Goal: Task Accomplishment & Management: Complete application form

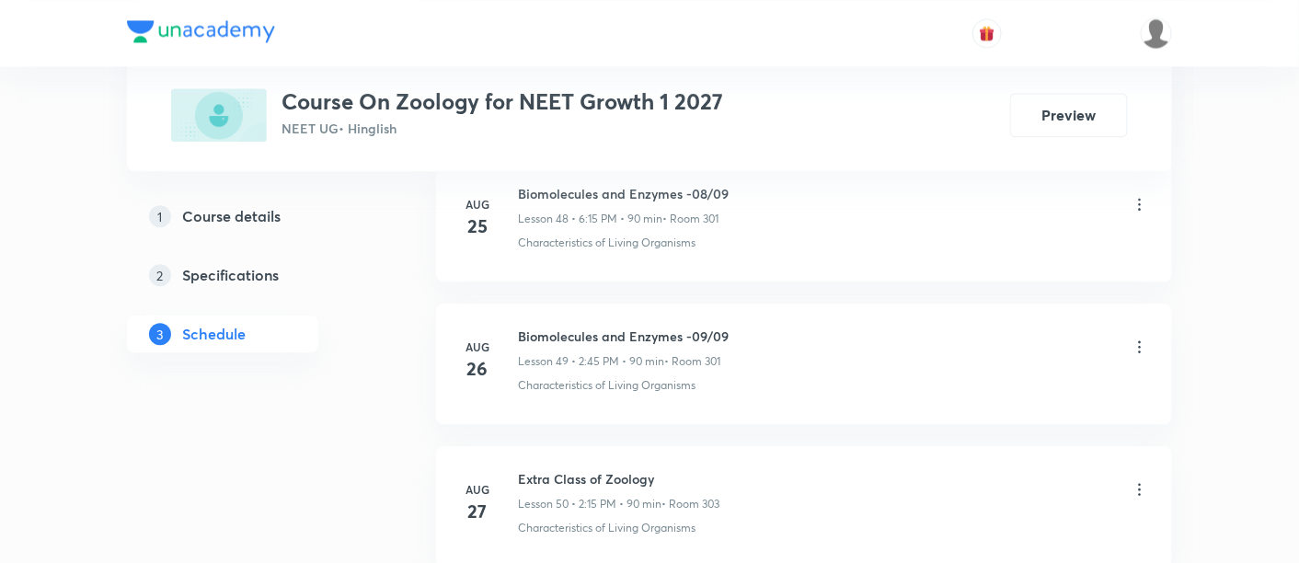
scroll to position [7860, 0]
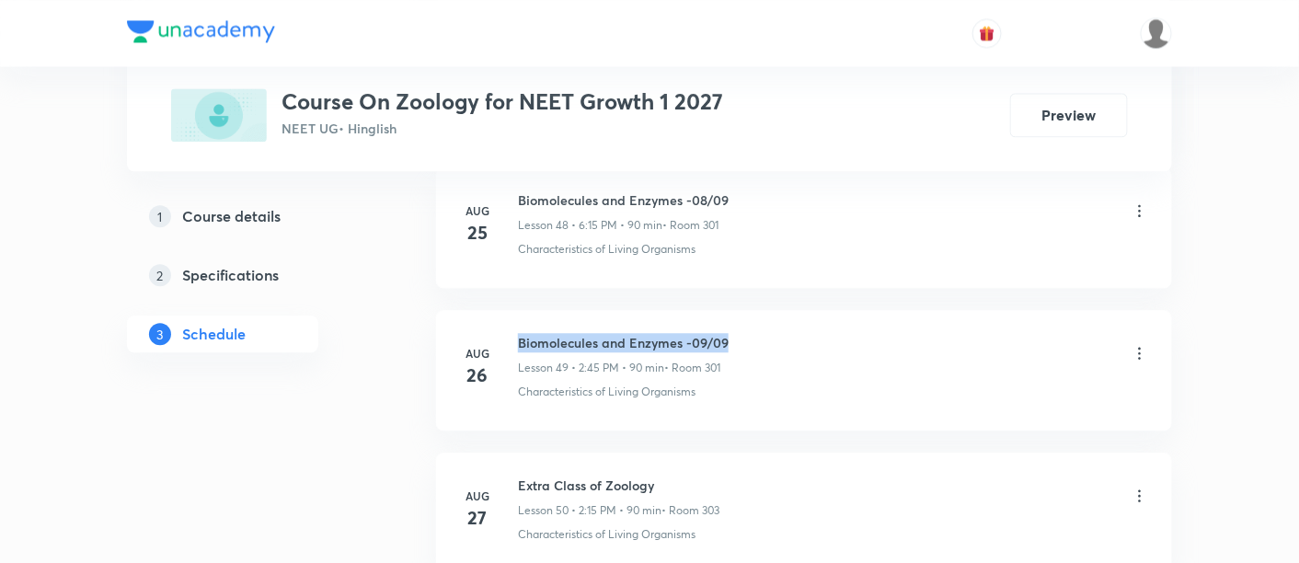
drag, startPoint x: 518, startPoint y: 312, endPoint x: 770, endPoint y: 308, distance: 252.2
click at [770, 333] on div "Biomolecules and Enzymes -09/09 Lesson 49 • 2:45 PM • 90 min • Room 301" at bounding box center [833, 354] width 631 height 43
copy h6 "Biomolecules and Enzymes -09/09"
click at [770, 333] on div "Biomolecules and Enzymes -09/09 Lesson 49 • 2:45 PM • 90 min • Room 301" at bounding box center [833, 354] width 631 height 43
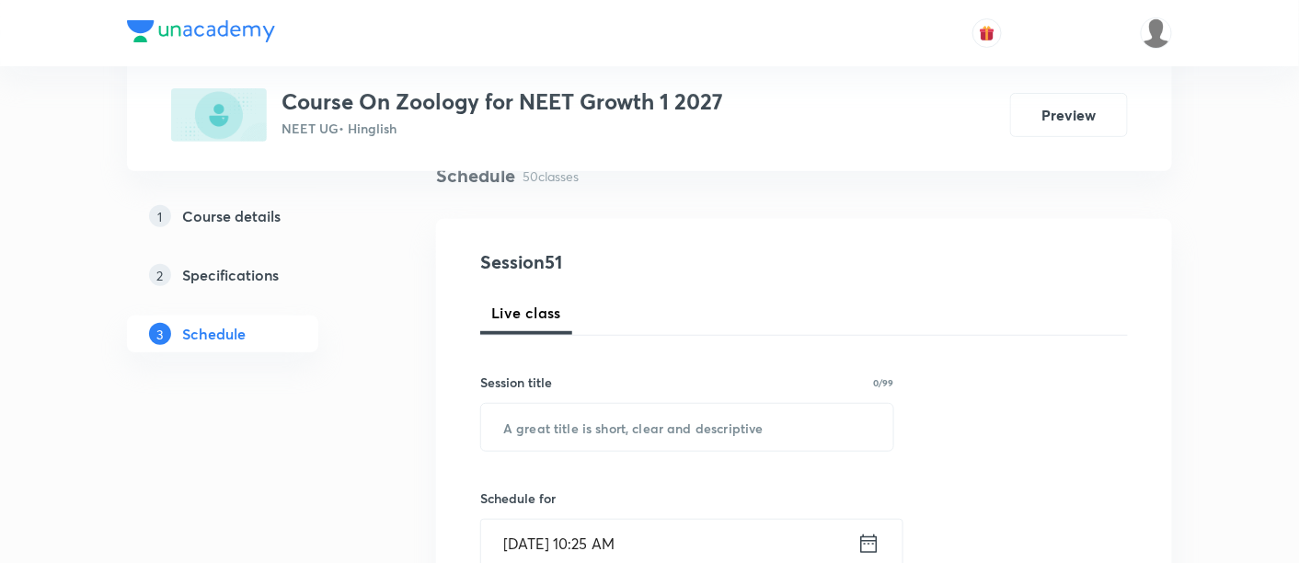
scroll to position [170, 0]
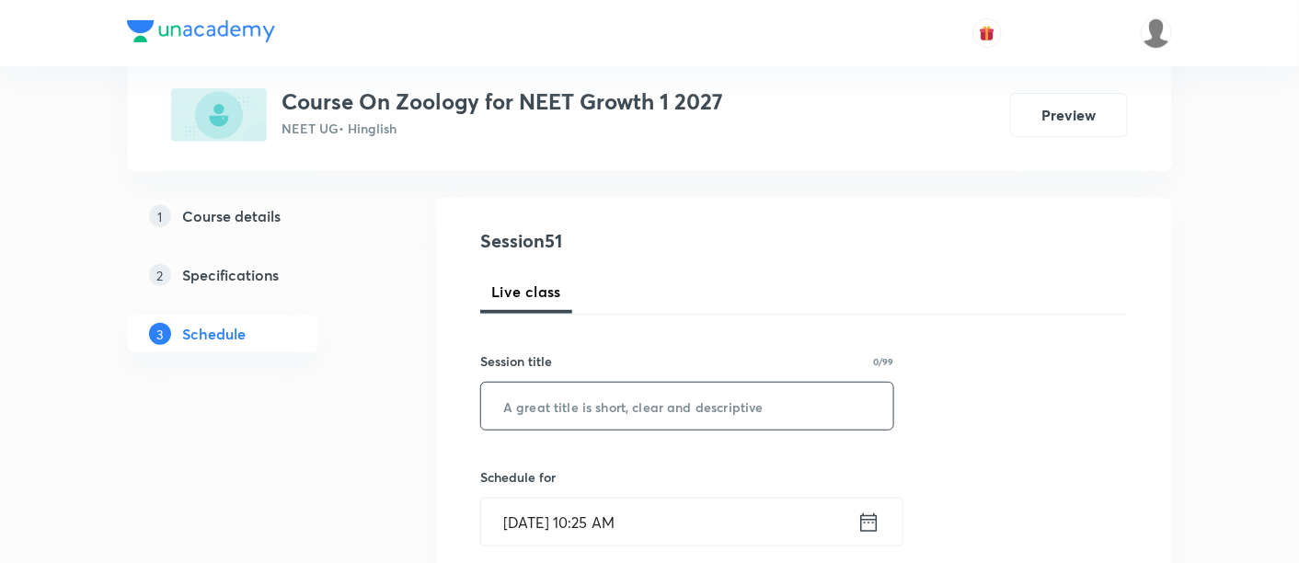
click at [673, 406] on input "text" at bounding box center [687, 406] width 412 height 47
paste input "Biomolecules and Enzymes -09/09"
click at [718, 405] on input "Biomolecules and Enzymes -09/09" at bounding box center [687, 406] width 412 height 47
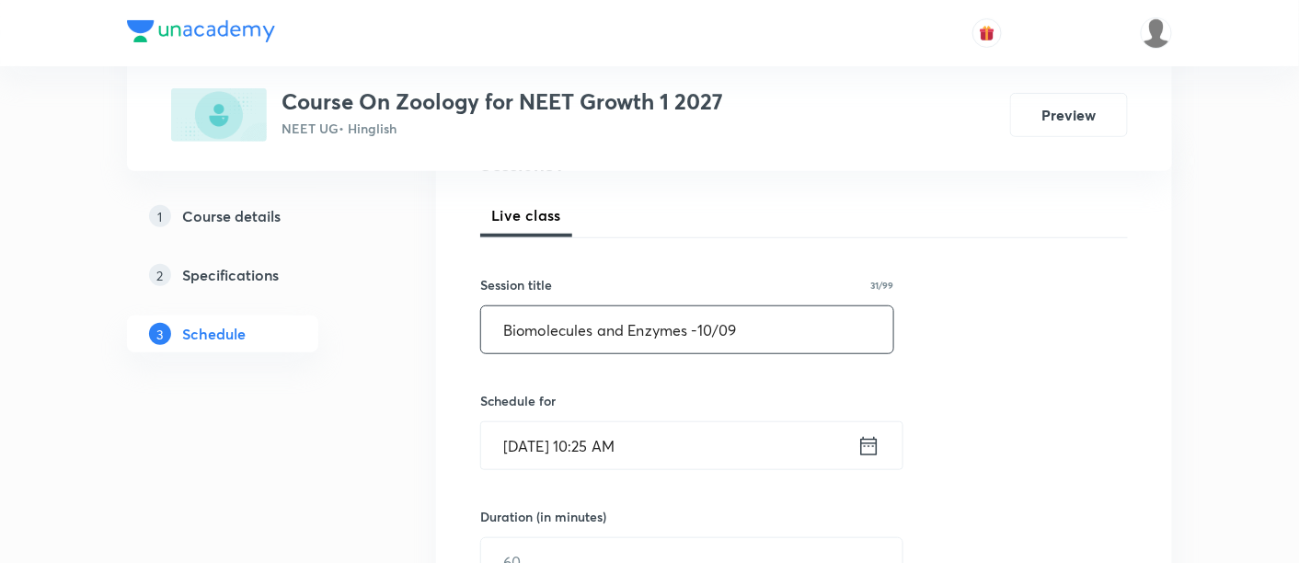
scroll to position [262, 0]
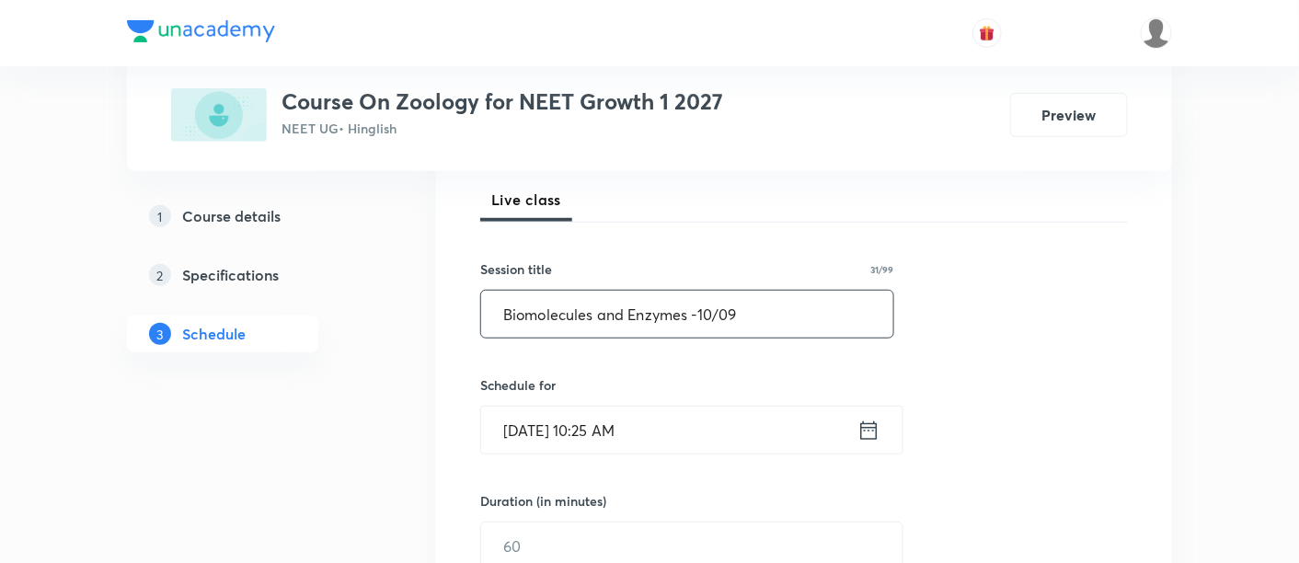
type input "Biomolecules and Enzymes -10/09"
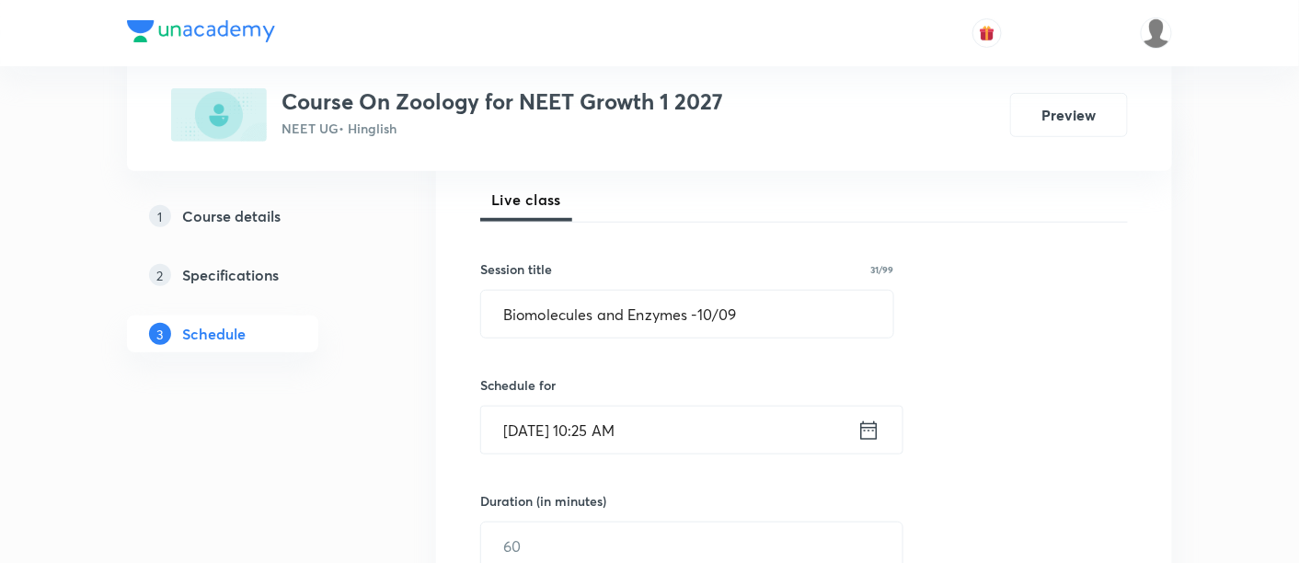
click at [868, 432] on icon at bounding box center [869, 431] width 23 height 26
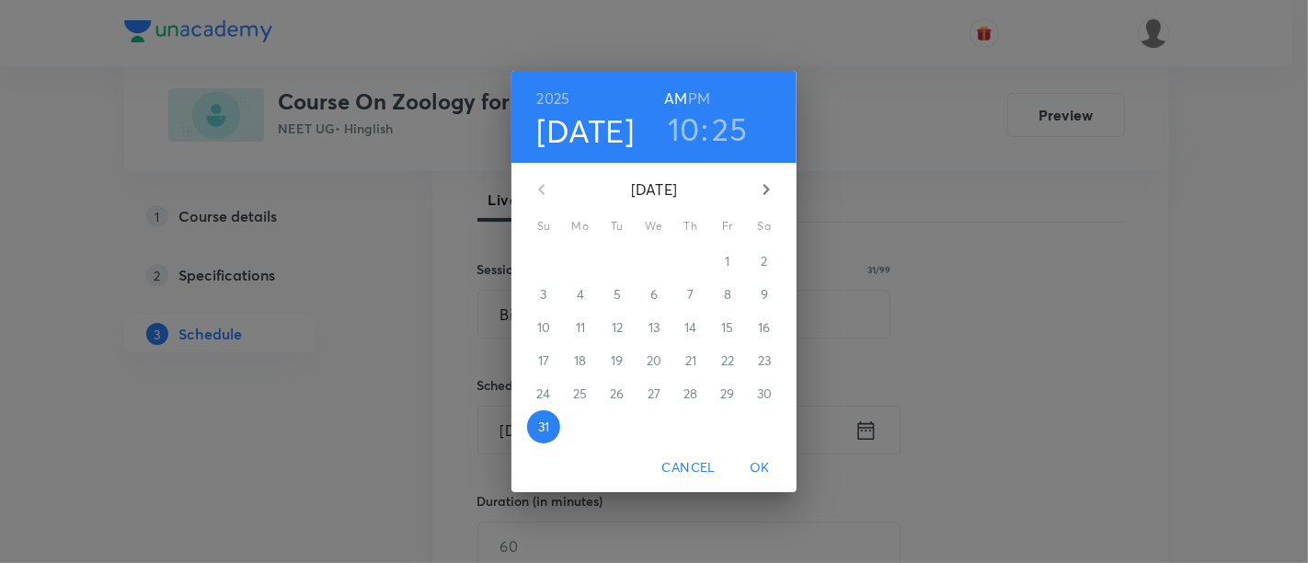
click at [767, 192] on icon "button" at bounding box center [766, 190] width 22 height 22
click at [585, 256] on span "1" at bounding box center [580, 261] width 33 height 18
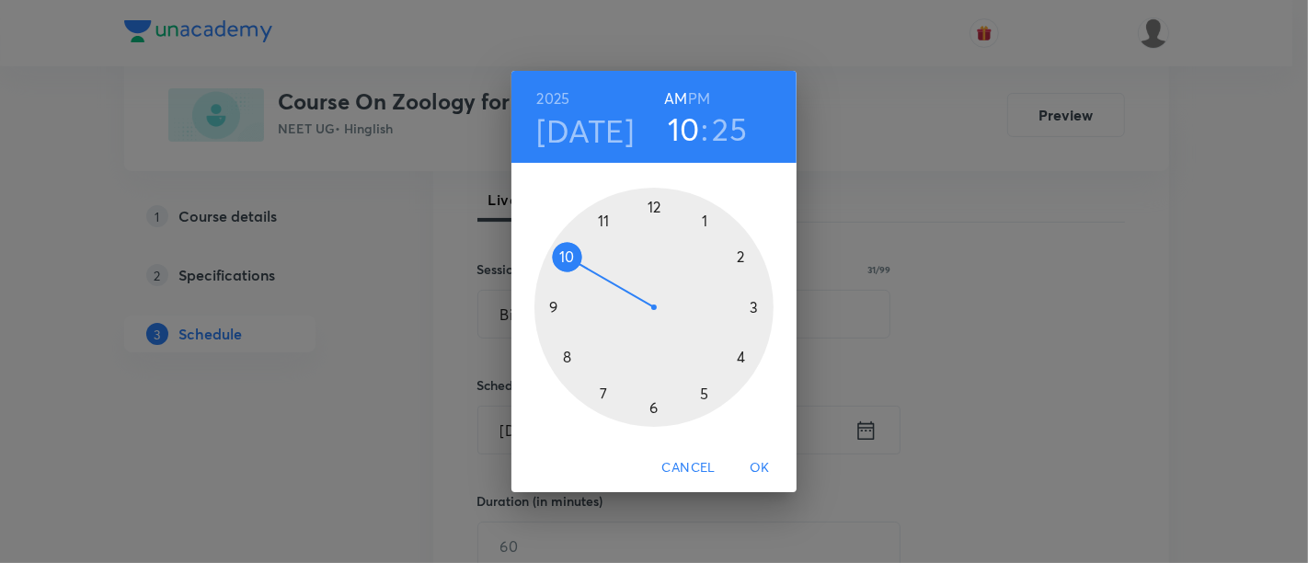
click at [697, 93] on h6 "PM" at bounding box center [699, 99] width 22 height 26
click at [740, 255] on div at bounding box center [654, 307] width 239 height 239
click at [557, 305] on div at bounding box center [654, 307] width 239 height 239
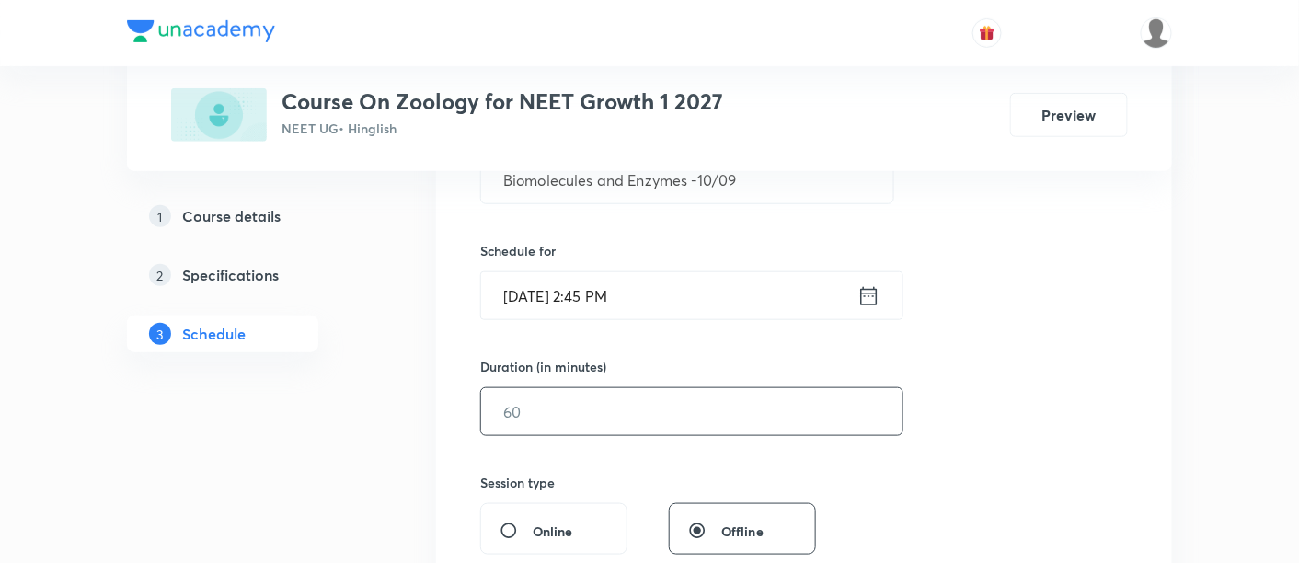
scroll to position [405, 0]
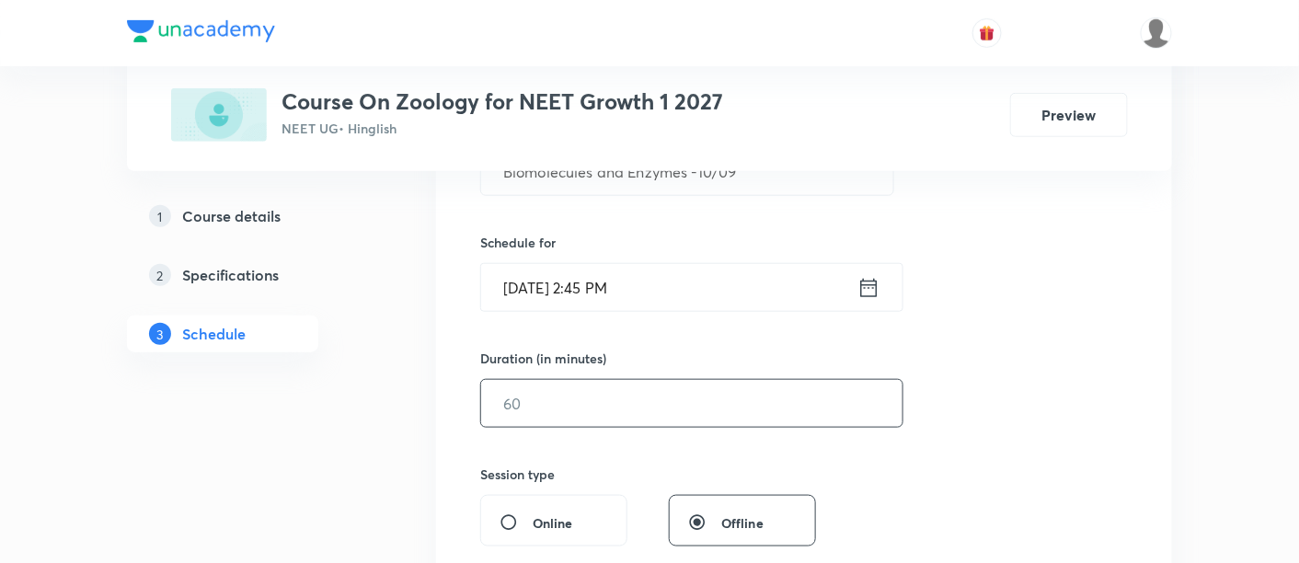
click at [716, 400] on input "text" at bounding box center [691, 403] width 421 height 47
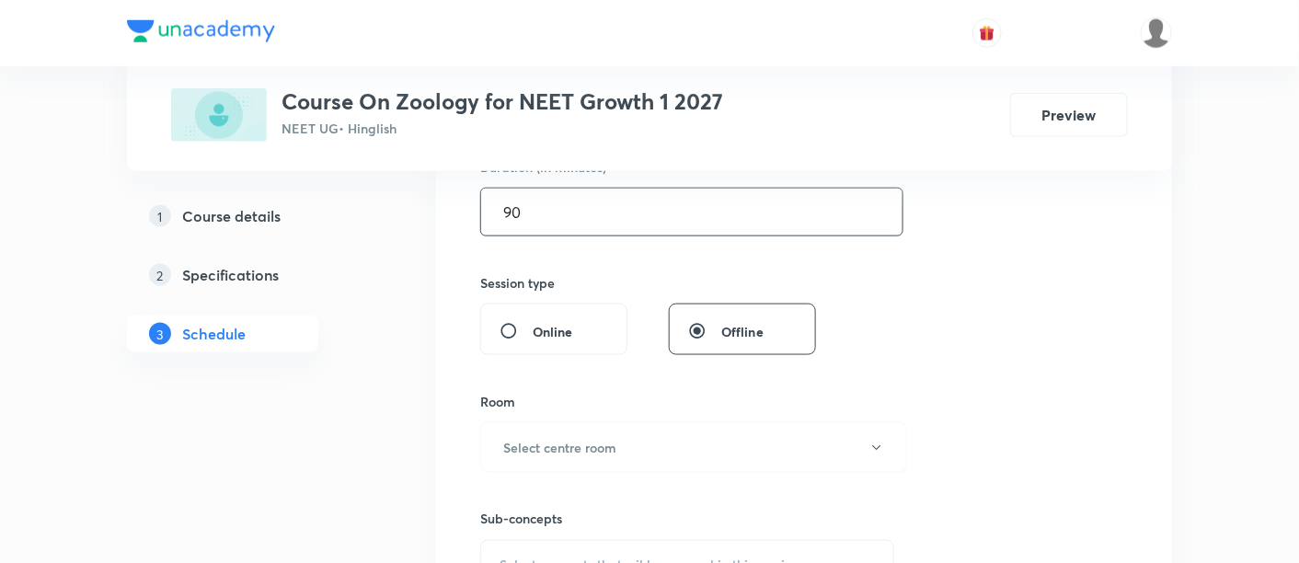
scroll to position [678, 0]
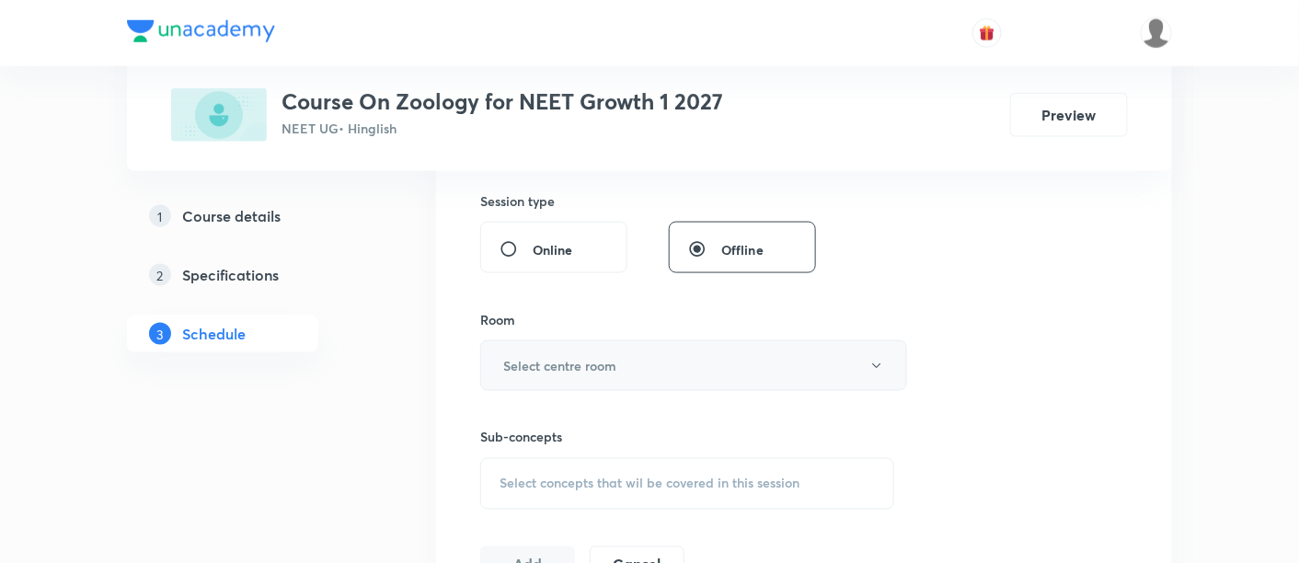
type input "90"
click at [628, 363] on button "Select centre room" at bounding box center [693, 365] width 427 height 51
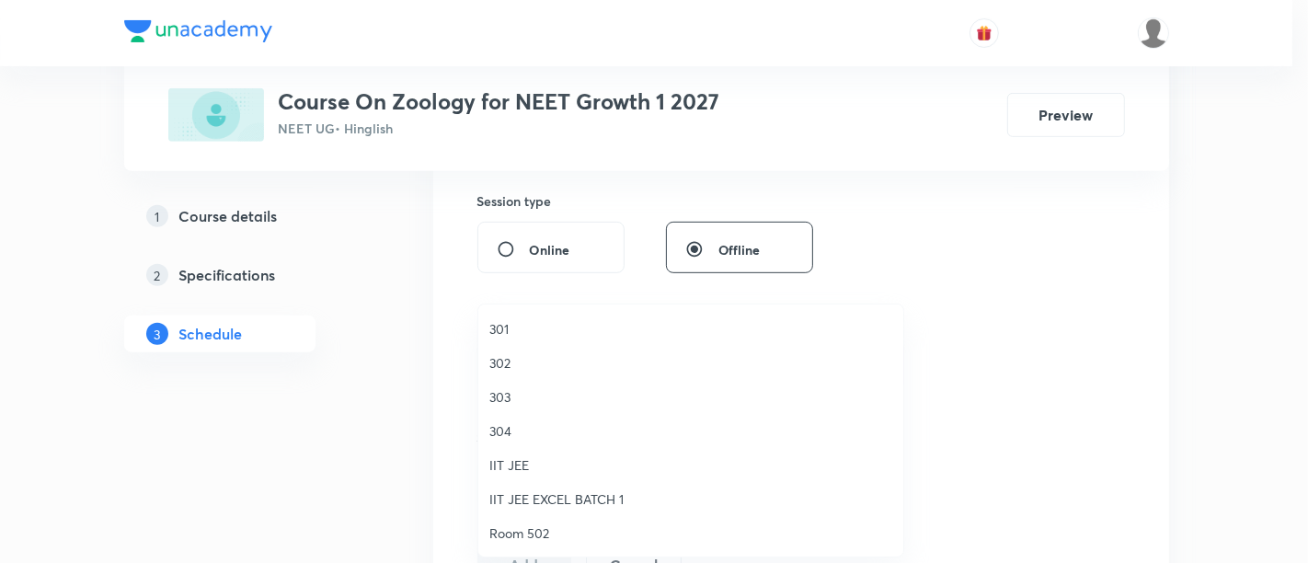
click at [522, 323] on span "301" at bounding box center [691, 328] width 403 height 19
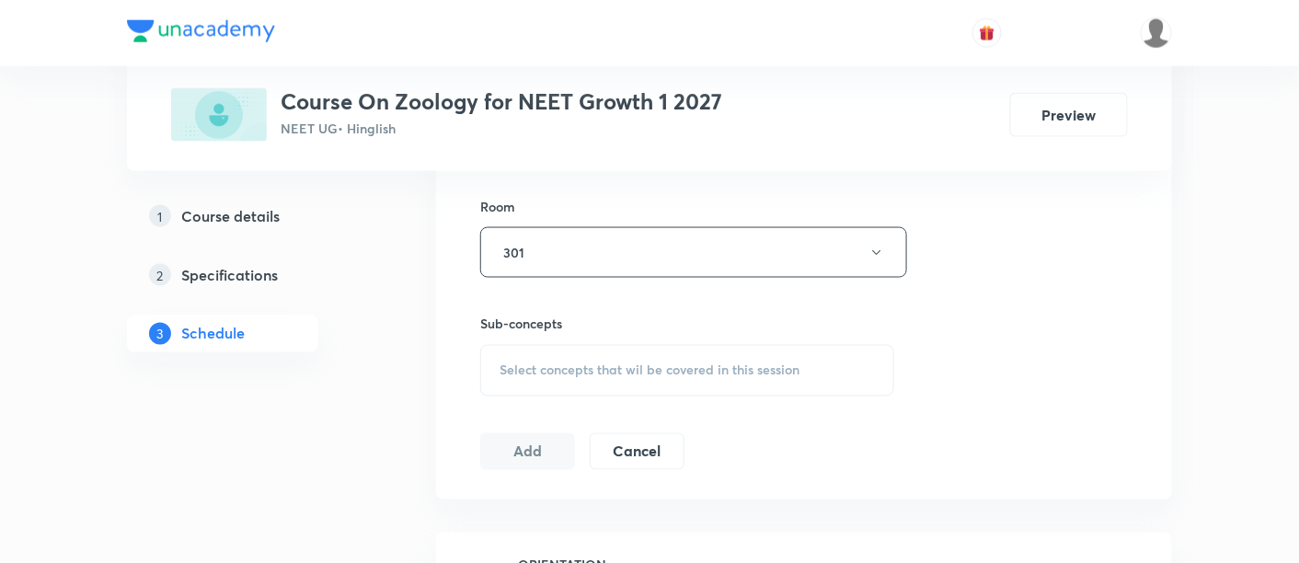
scroll to position [814, 0]
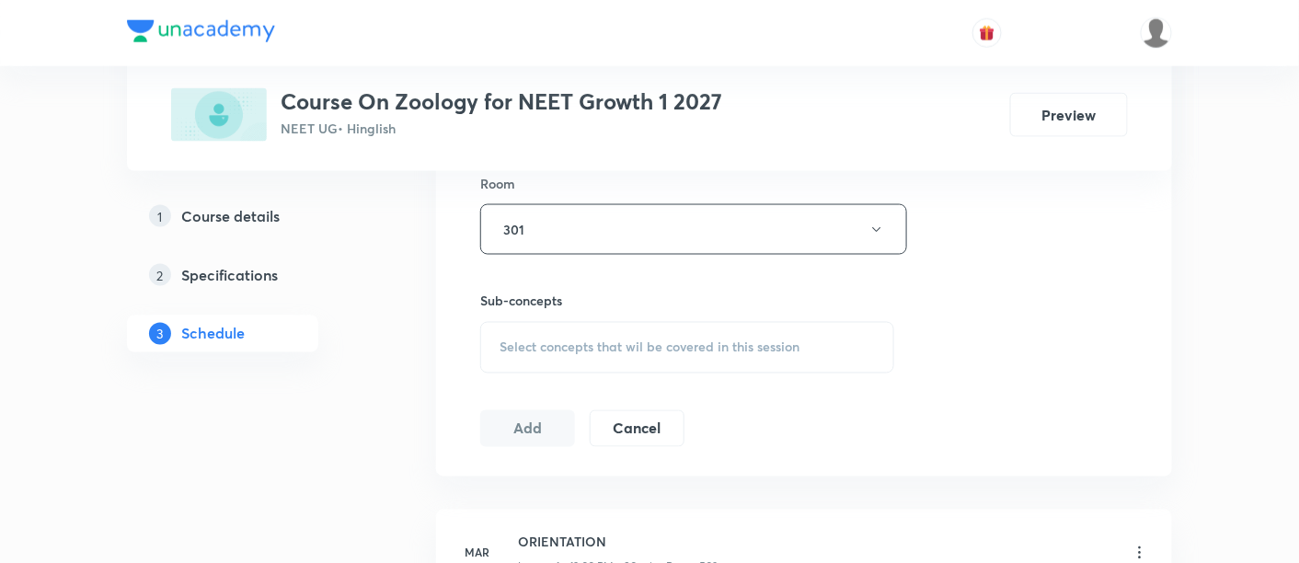
click at [689, 340] on span "Select concepts that wil be covered in this session" at bounding box center [650, 347] width 300 height 15
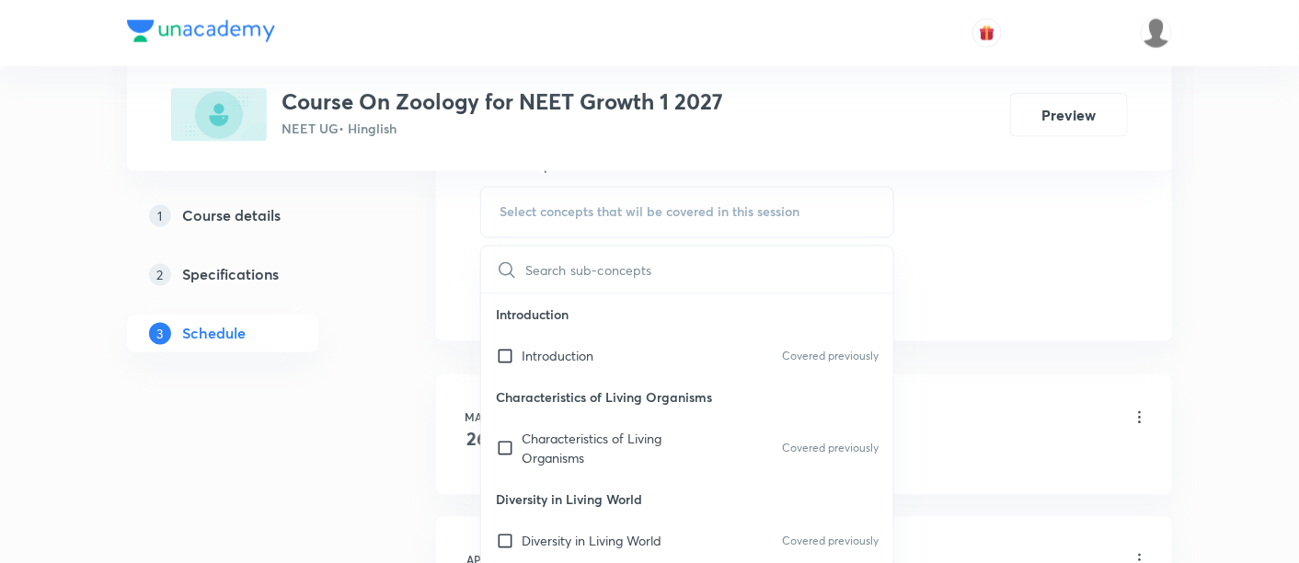
scroll to position [988, 0]
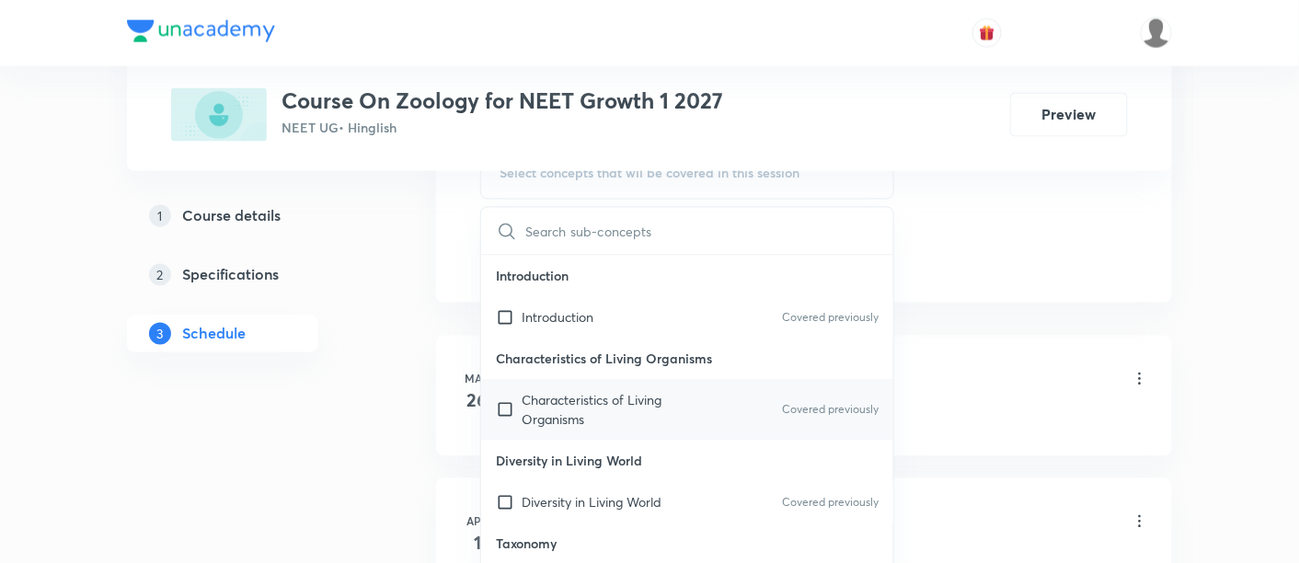
click at [565, 404] on p "Characteristics of Living Organisms" at bounding box center [615, 410] width 186 height 39
checkbox input "true"
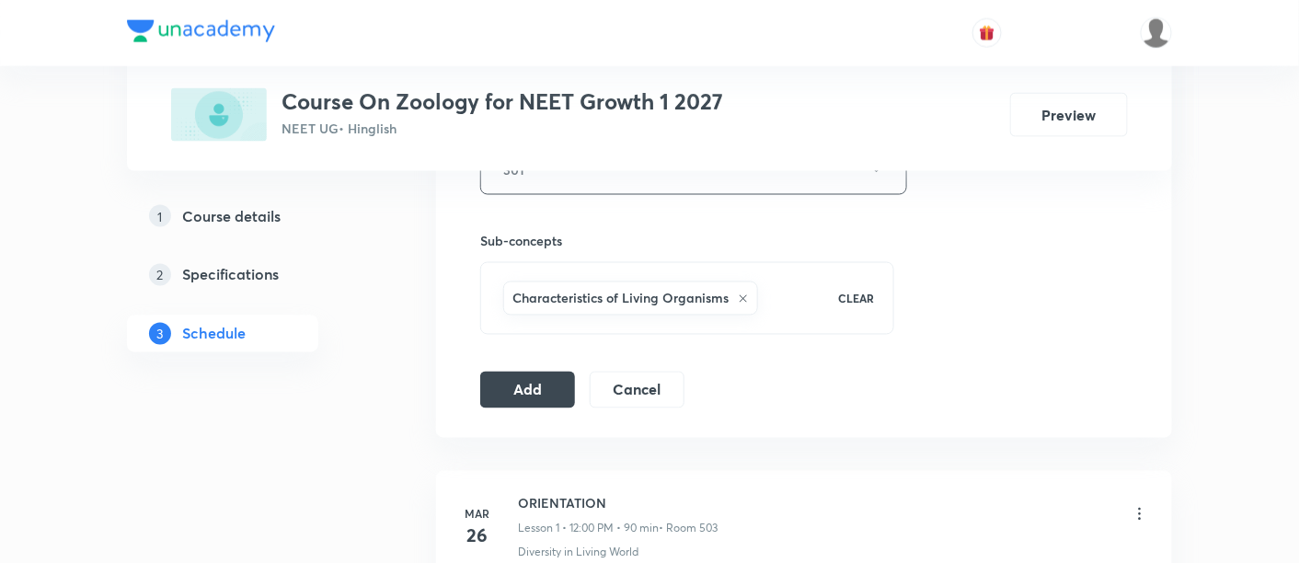
scroll to position [875, 0]
click at [516, 390] on button "Add" at bounding box center [527, 387] width 95 height 37
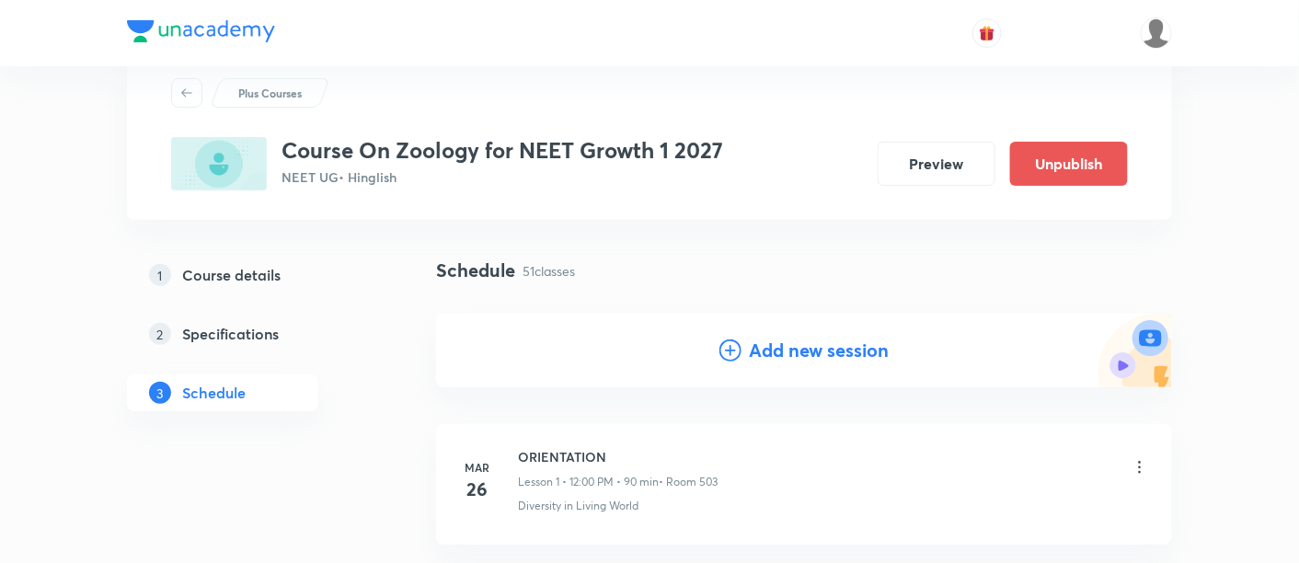
scroll to position [170, 0]
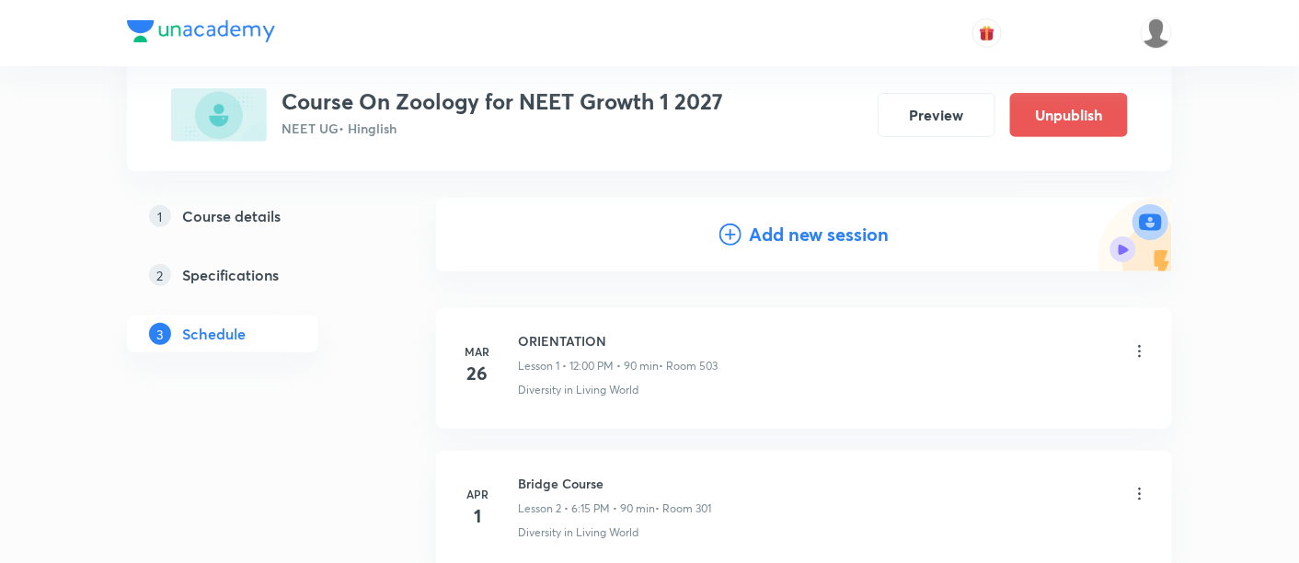
click at [803, 236] on h4 "Add new session" at bounding box center [819, 235] width 140 height 28
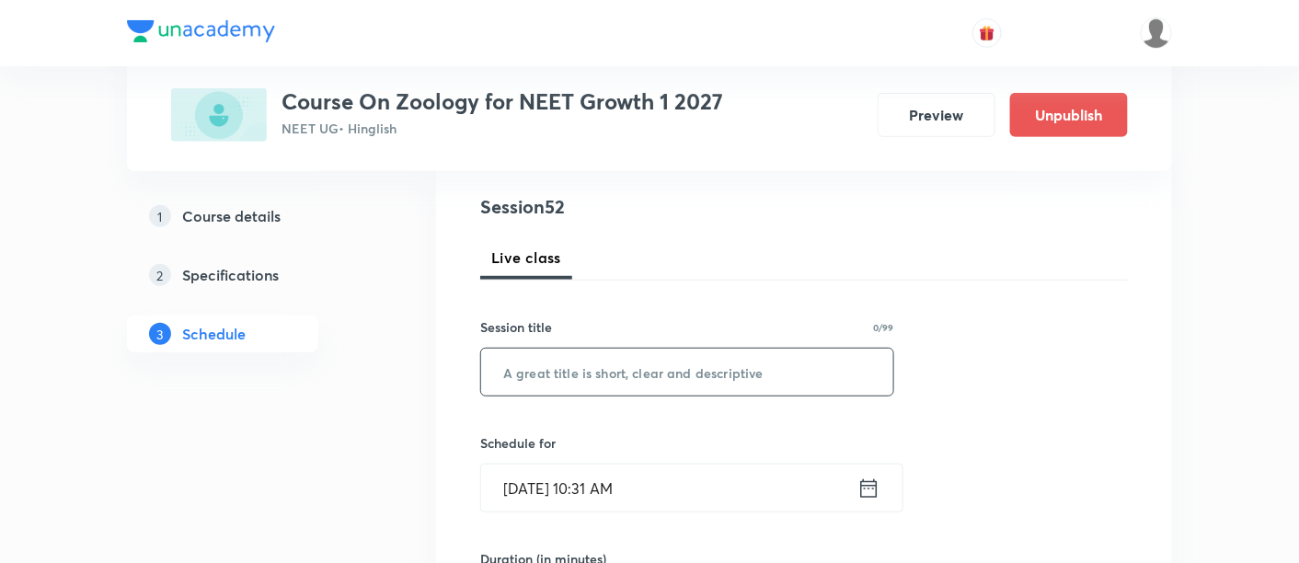
scroll to position [289, 0]
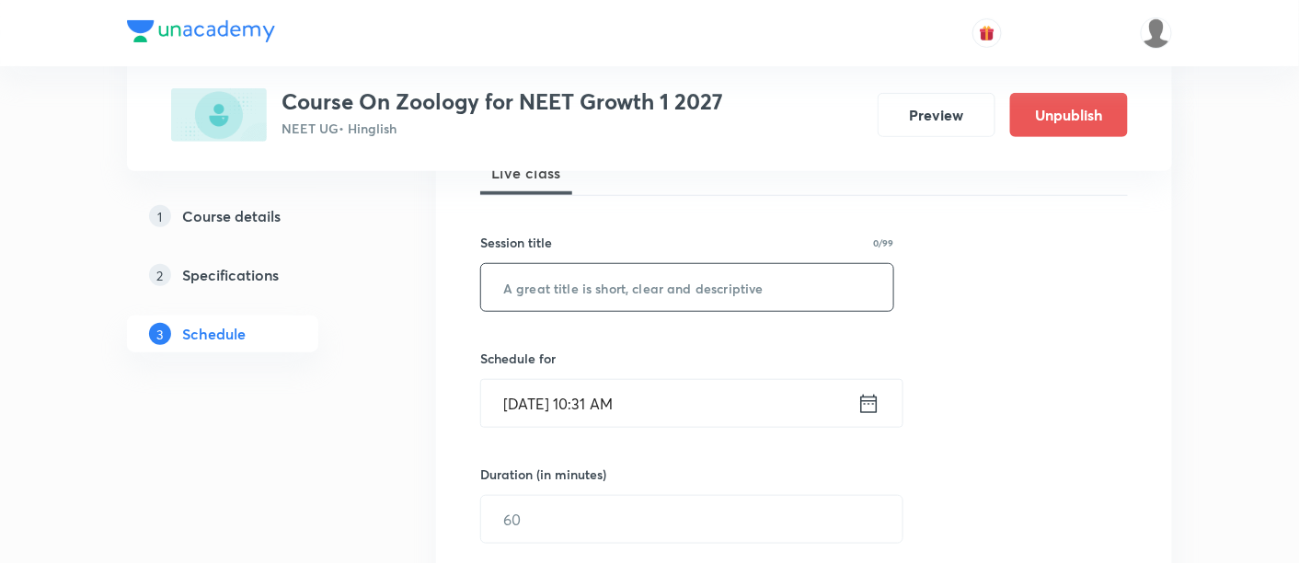
click at [657, 285] on input "text" at bounding box center [687, 287] width 412 height 47
paste input "Breathing & Exchange of gases"
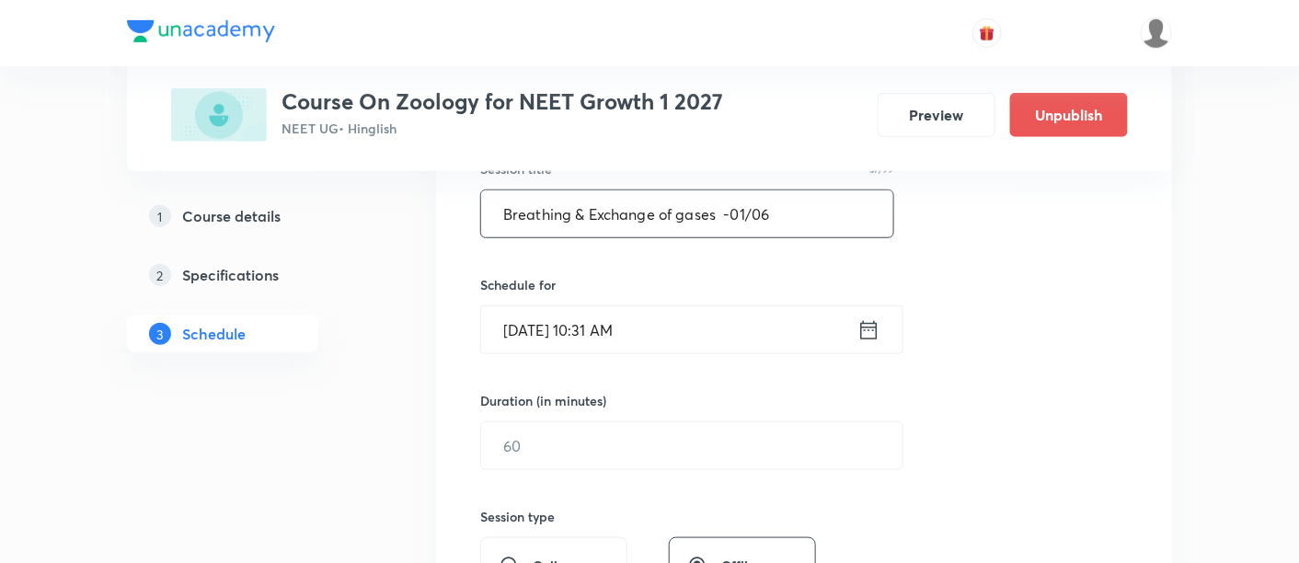
scroll to position [364, 0]
type input "Breathing & Exchange of gases -01/06"
click at [870, 332] on icon at bounding box center [869, 329] width 23 height 26
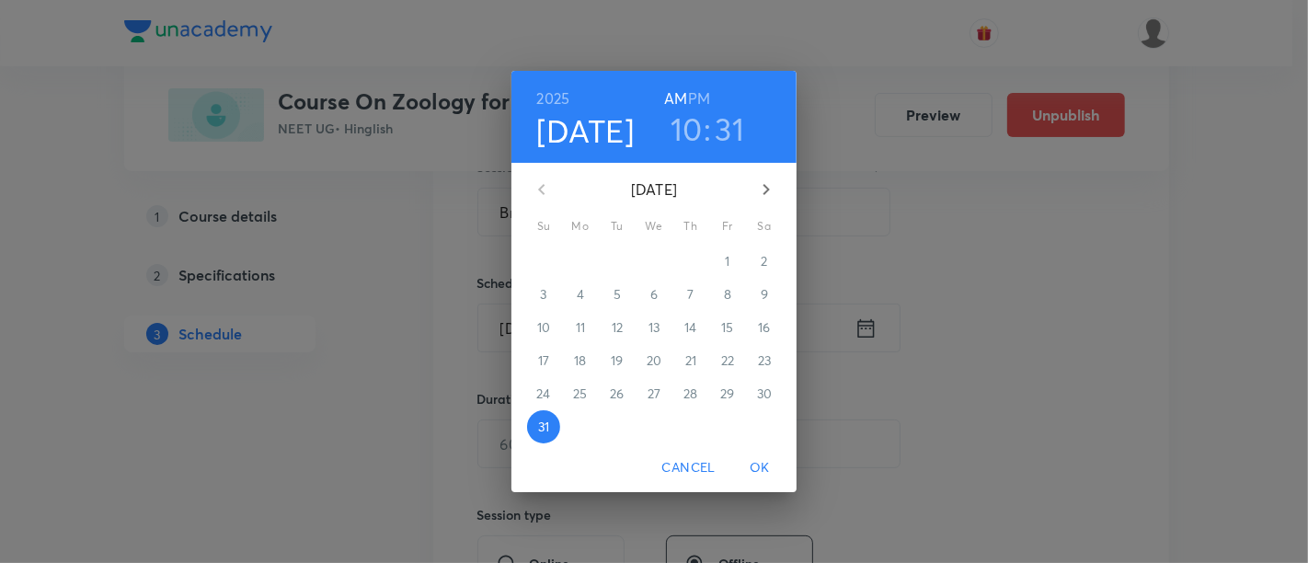
click at [769, 188] on icon "button" at bounding box center [766, 190] width 22 height 22
click at [623, 261] on span "2" at bounding box center [617, 261] width 33 height 18
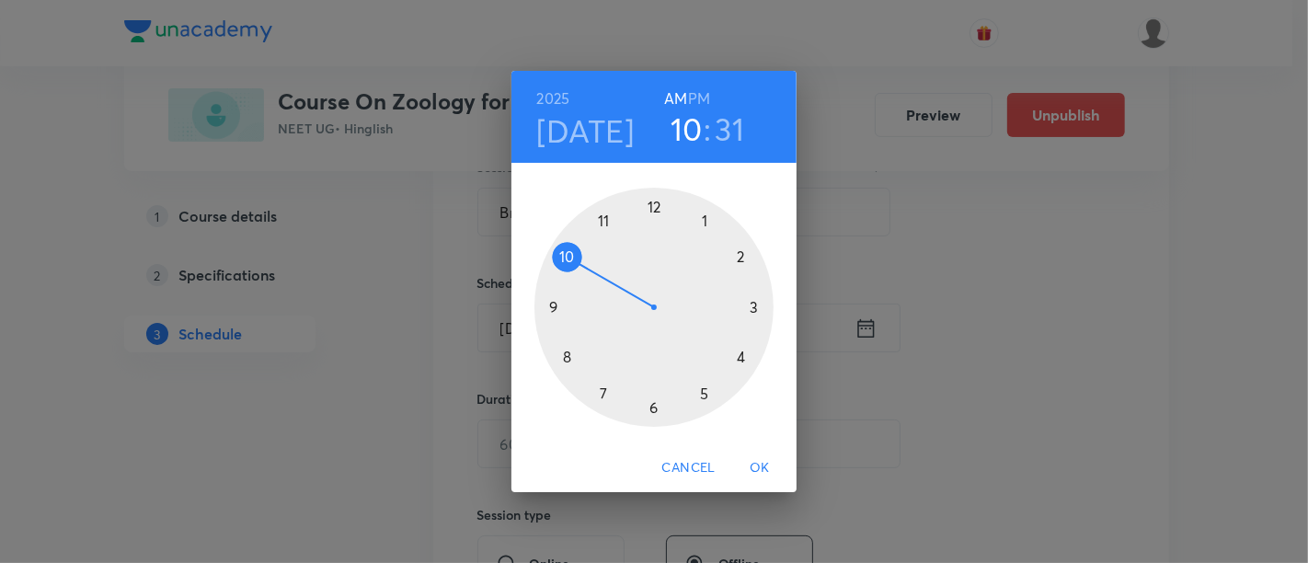
click at [697, 95] on h6 "PM" at bounding box center [699, 99] width 22 height 26
click at [744, 259] on div at bounding box center [654, 307] width 239 height 239
click at [554, 313] on div at bounding box center [654, 307] width 239 height 239
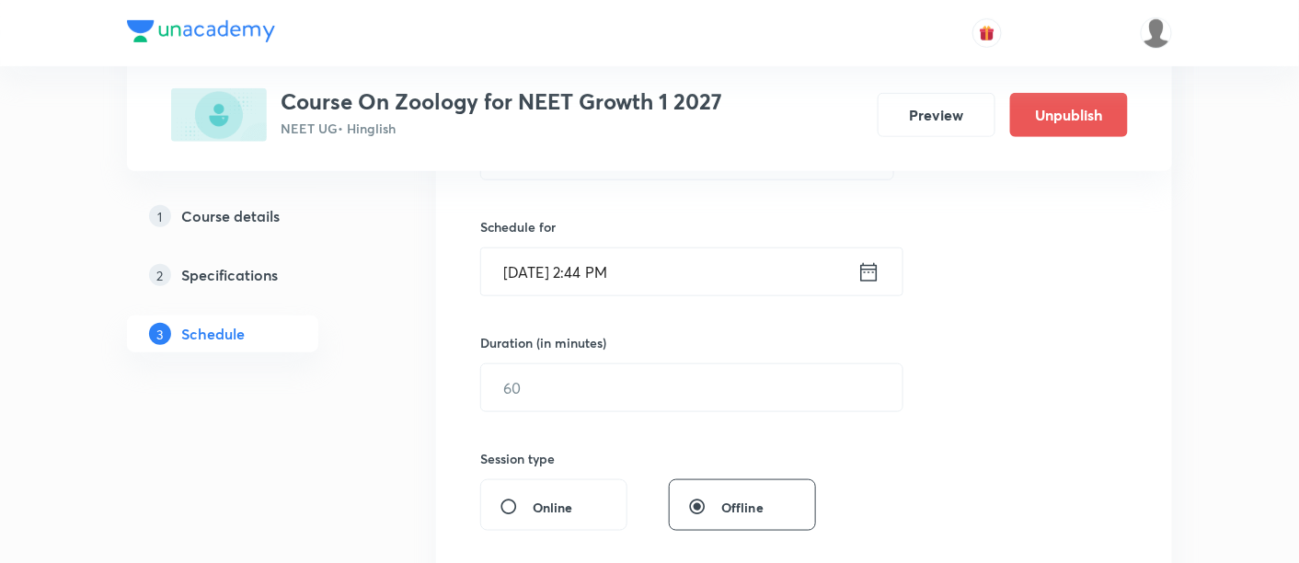
scroll to position [422, 0]
click at [865, 259] on icon at bounding box center [869, 271] width 23 height 26
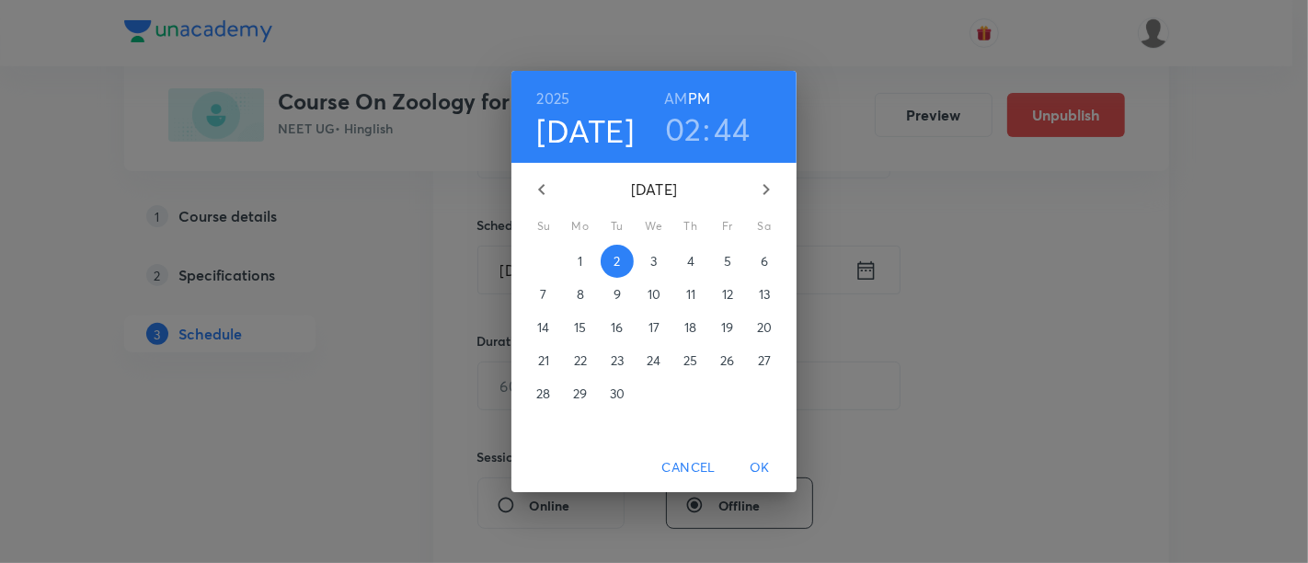
click at [731, 133] on h3 "44" at bounding box center [733, 128] width 36 height 39
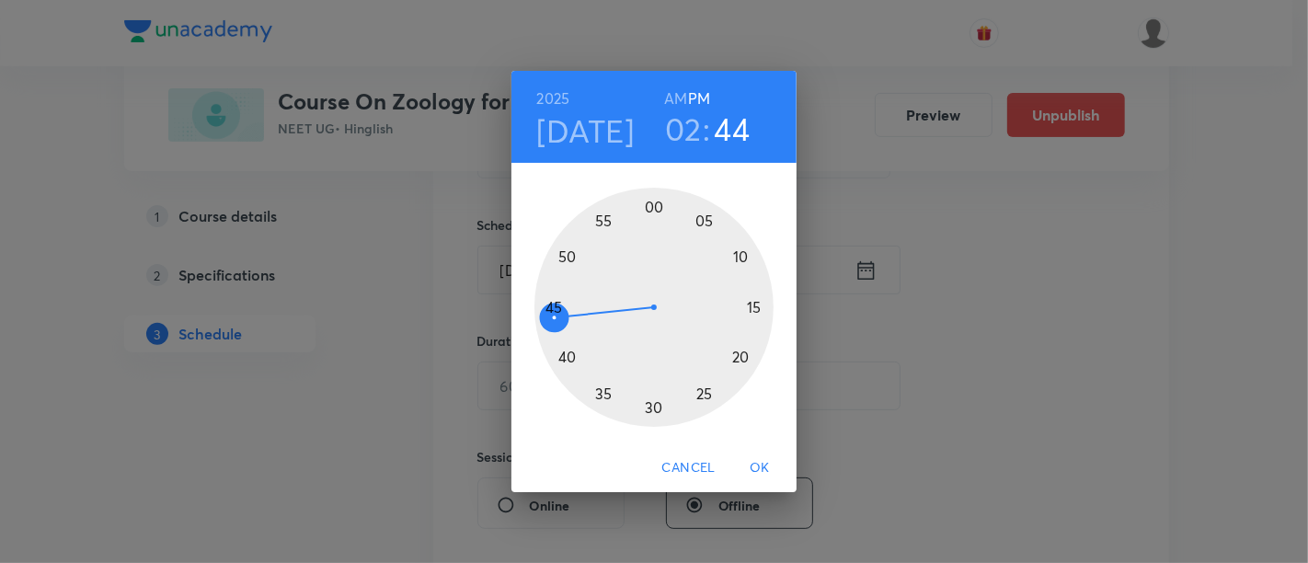
click at [553, 308] on div at bounding box center [654, 307] width 239 height 239
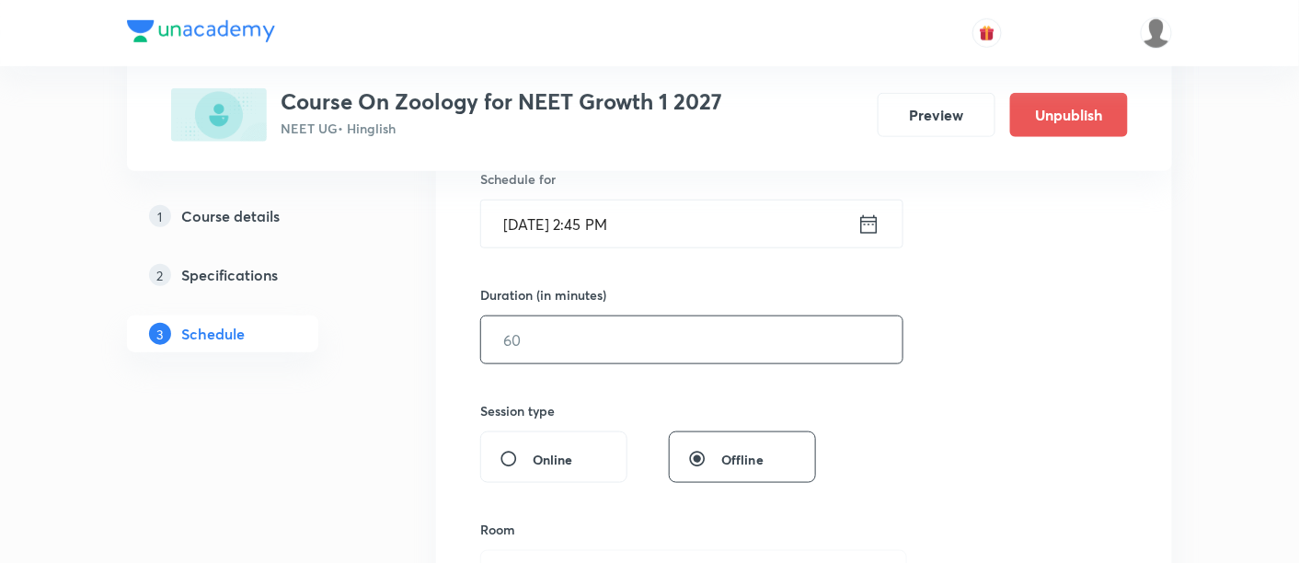
scroll to position [470, 0]
click at [678, 335] on input "text" at bounding box center [691, 338] width 421 height 47
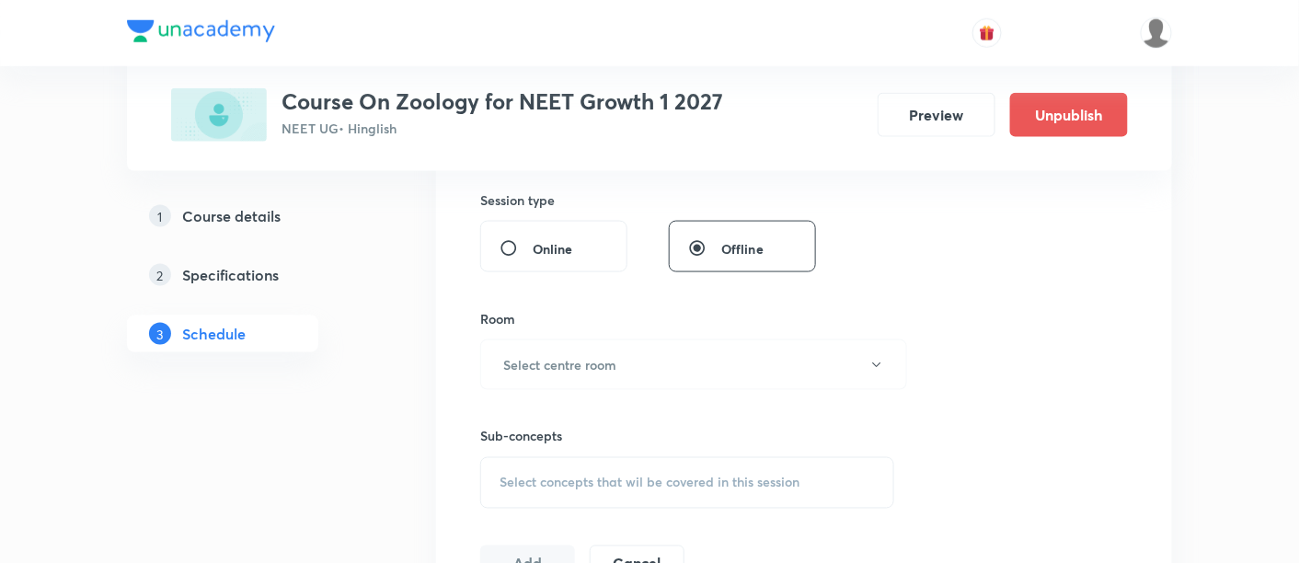
scroll to position [688, 0]
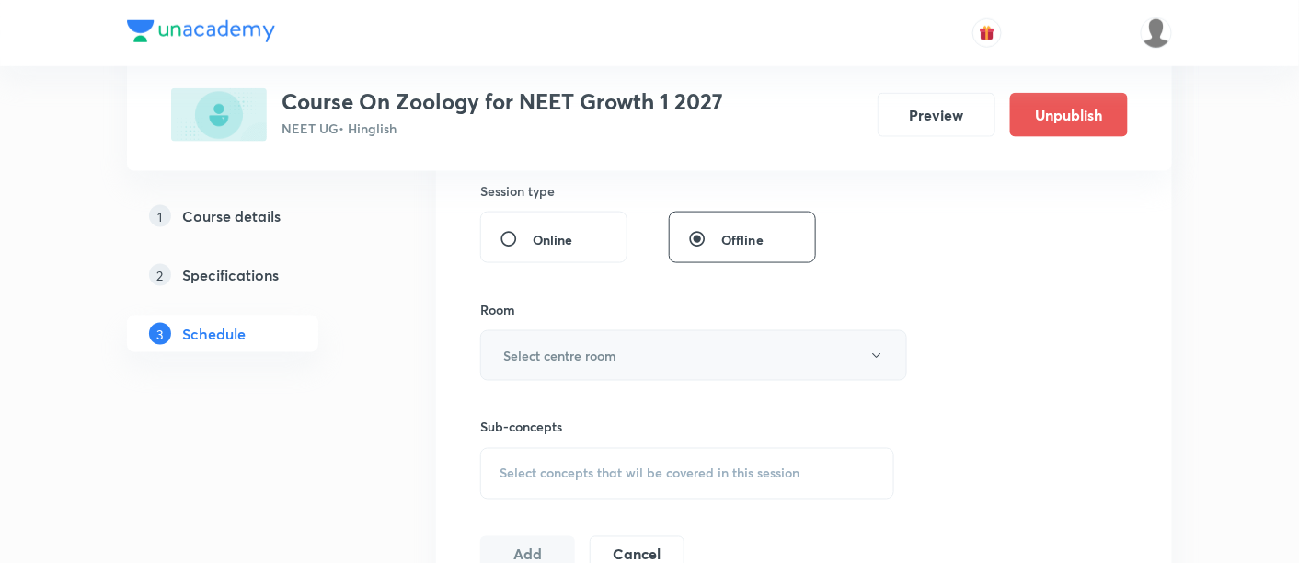
type input "90"
click at [669, 357] on button "Select centre room" at bounding box center [693, 355] width 427 height 51
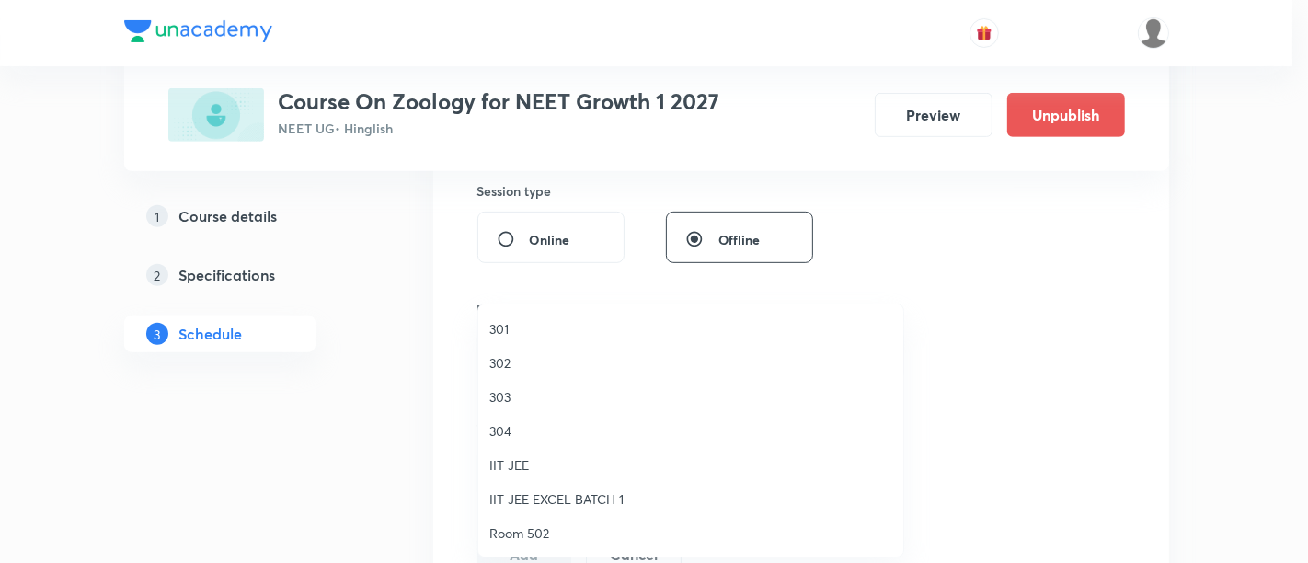
click at [520, 331] on span "301" at bounding box center [691, 328] width 403 height 19
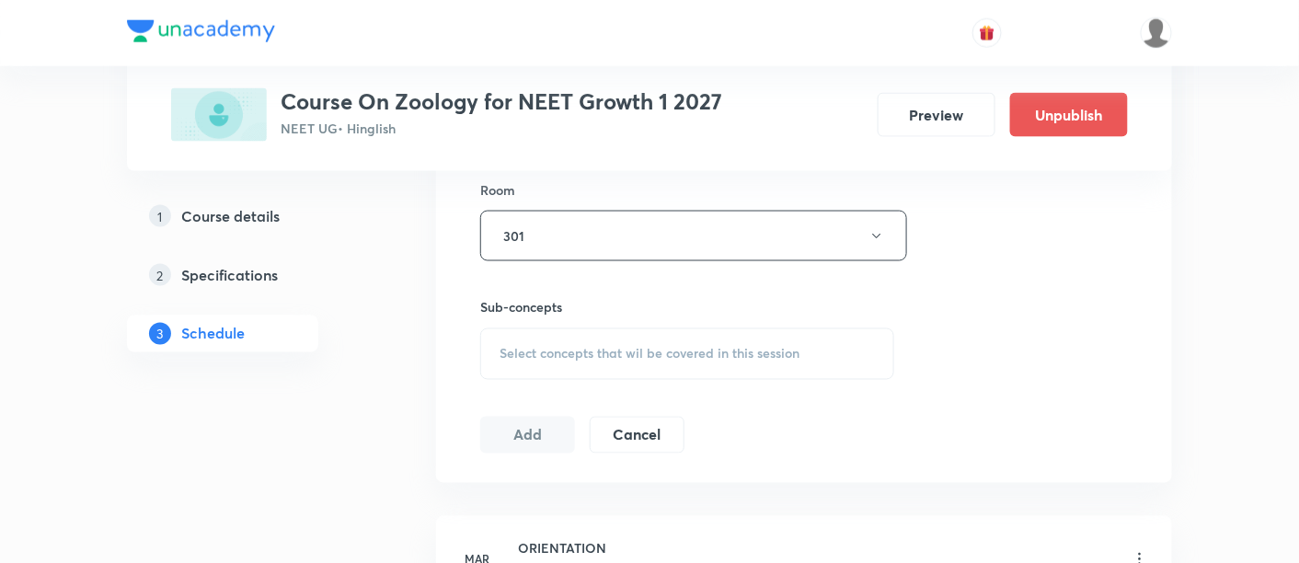
scroll to position [814, 0]
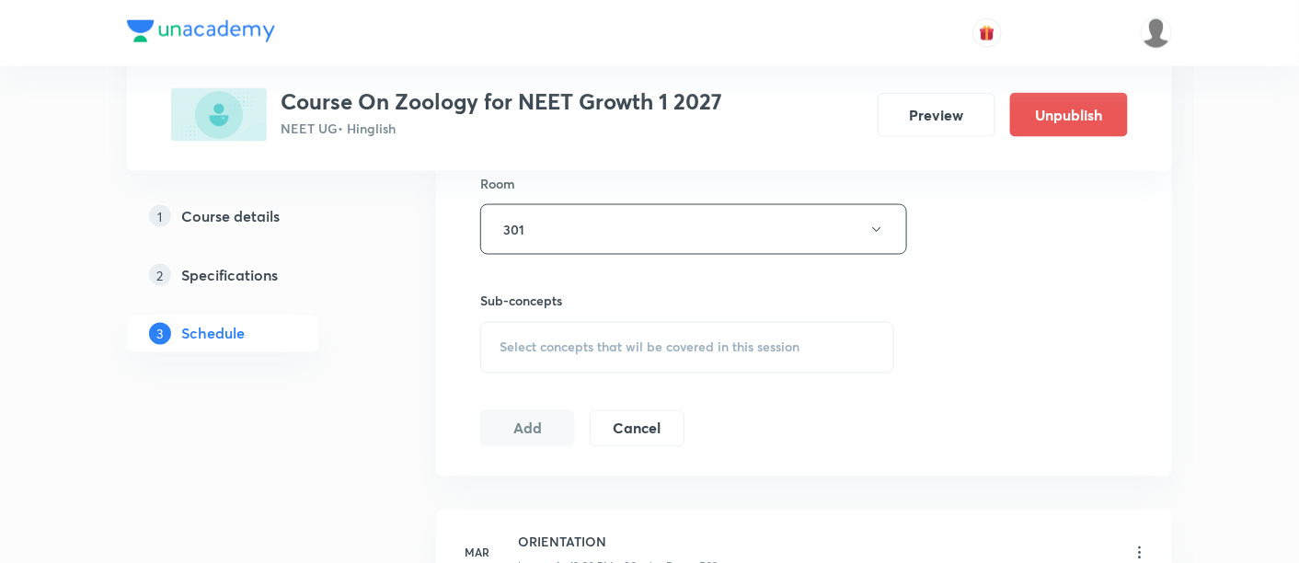
click at [709, 340] on span "Select concepts that wil be covered in this session" at bounding box center [650, 347] width 300 height 15
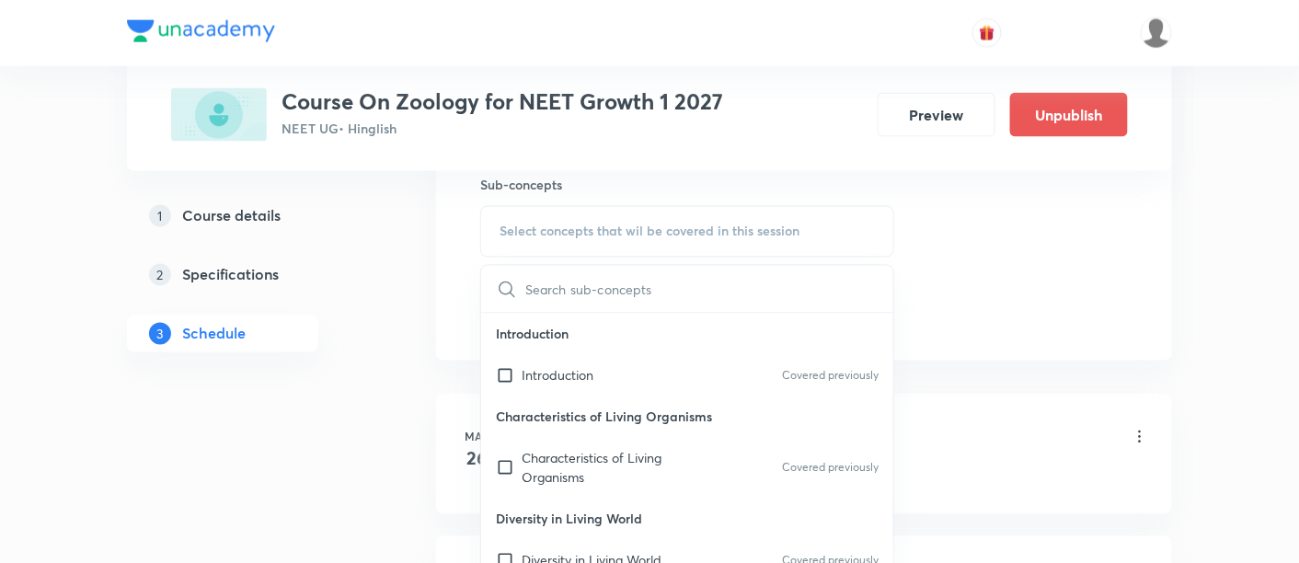
scroll to position [943, 0]
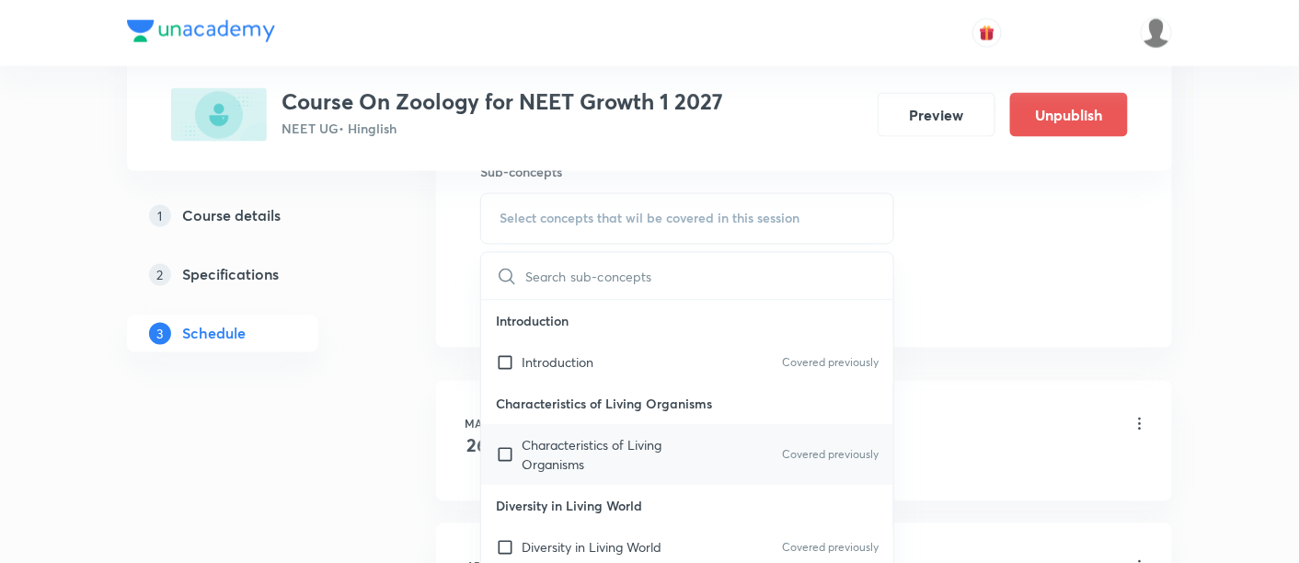
click at [564, 445] on p "Characteristics of Living Organisms" at bounding box center [615, 455] width 186 height 39
checkbox input "true"
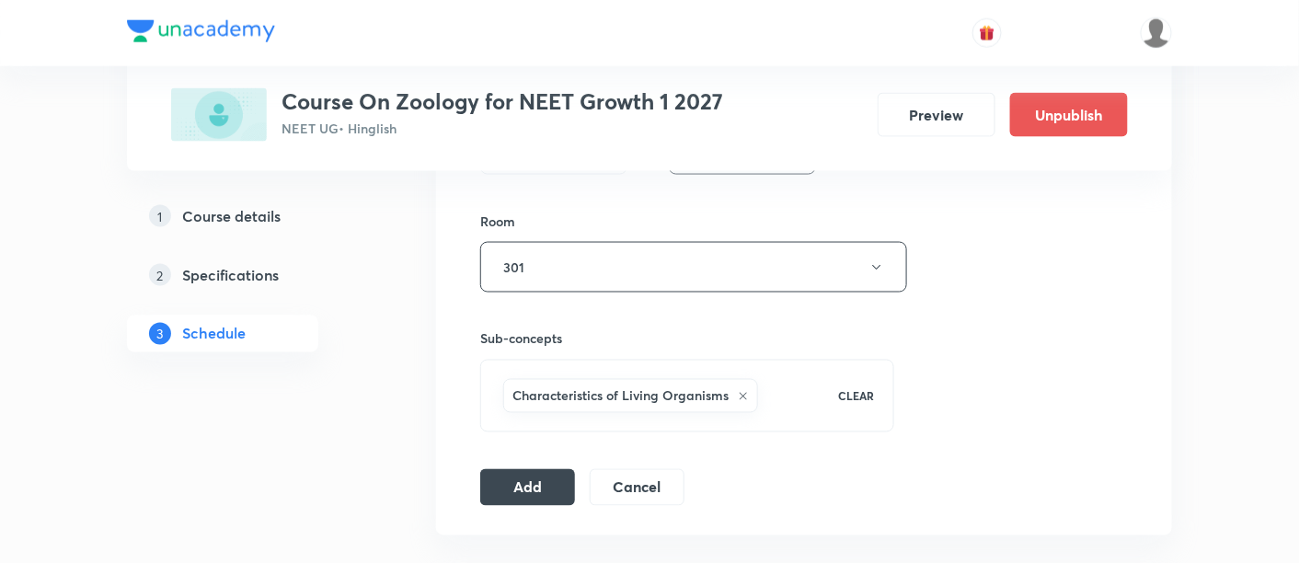
scroll to position [790, 0]
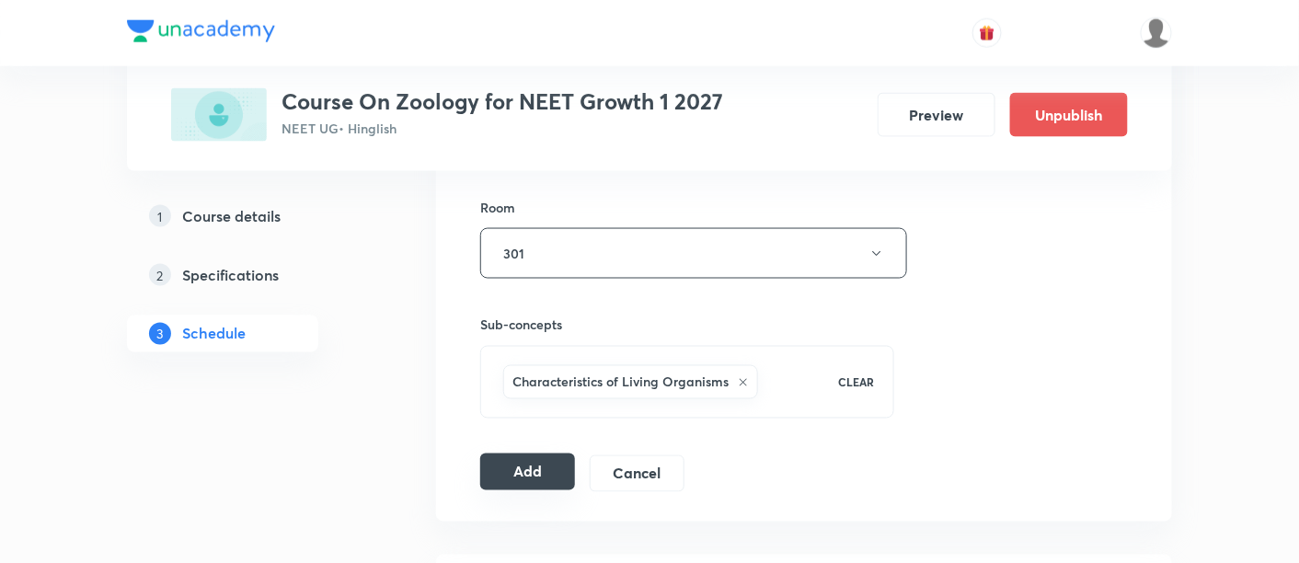
click at [502, 471] on button "Add" at bounding box center [527, 472] width 95 height 37
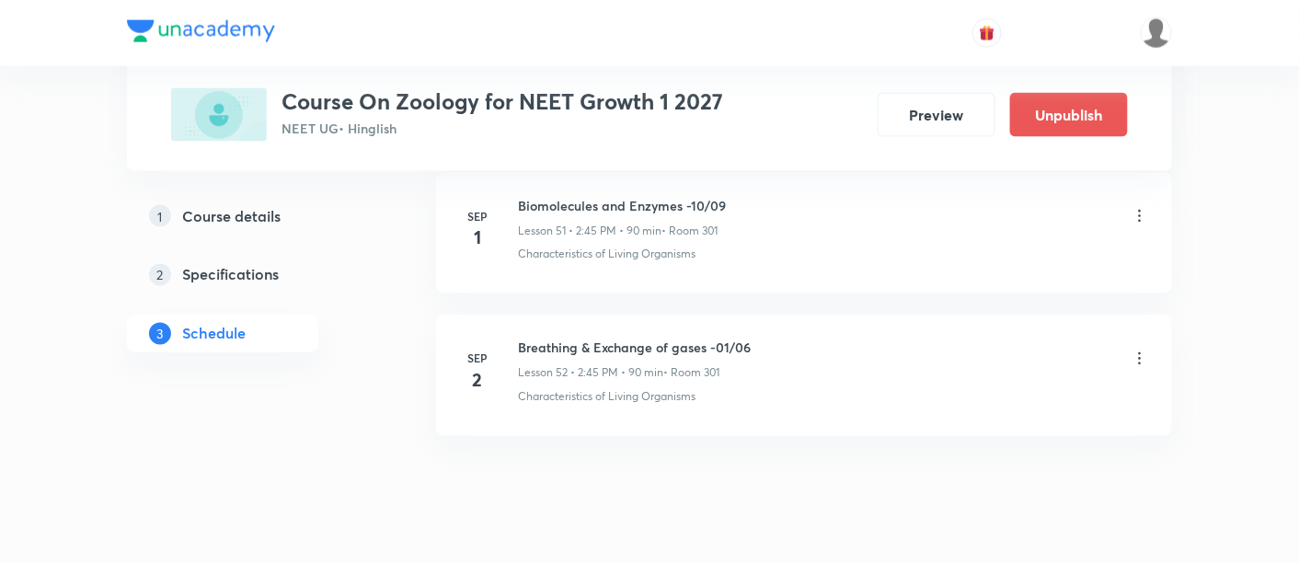
scroll to position [7435, 0]
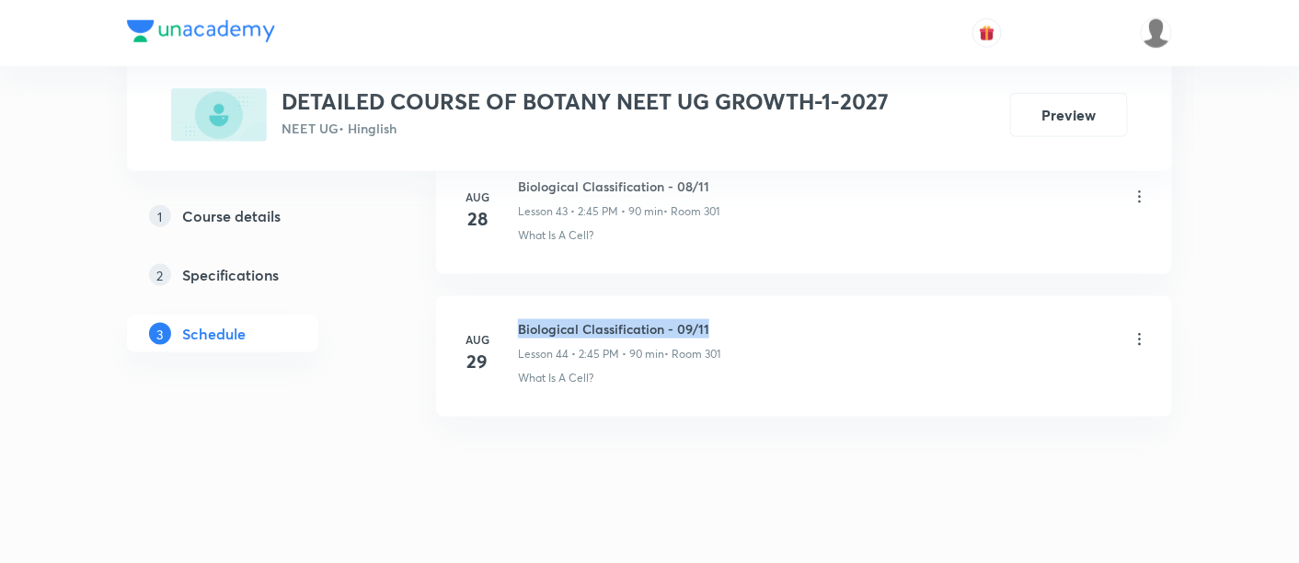
drag, startPoint x: 520, startPoint y: 301, endPoint x: 722, endPoint y: 301, distance: 202.4
click at [720, 319] on h6 "Biological Classification - 09/11" at bounding box center [619, 328] width 202 height 19
copy h6 "Biological Classification - 09/11"
click at [720, 319] on h6 "Biological Classification - 09/11" at bounding box center [619, 328] width 202 height 19
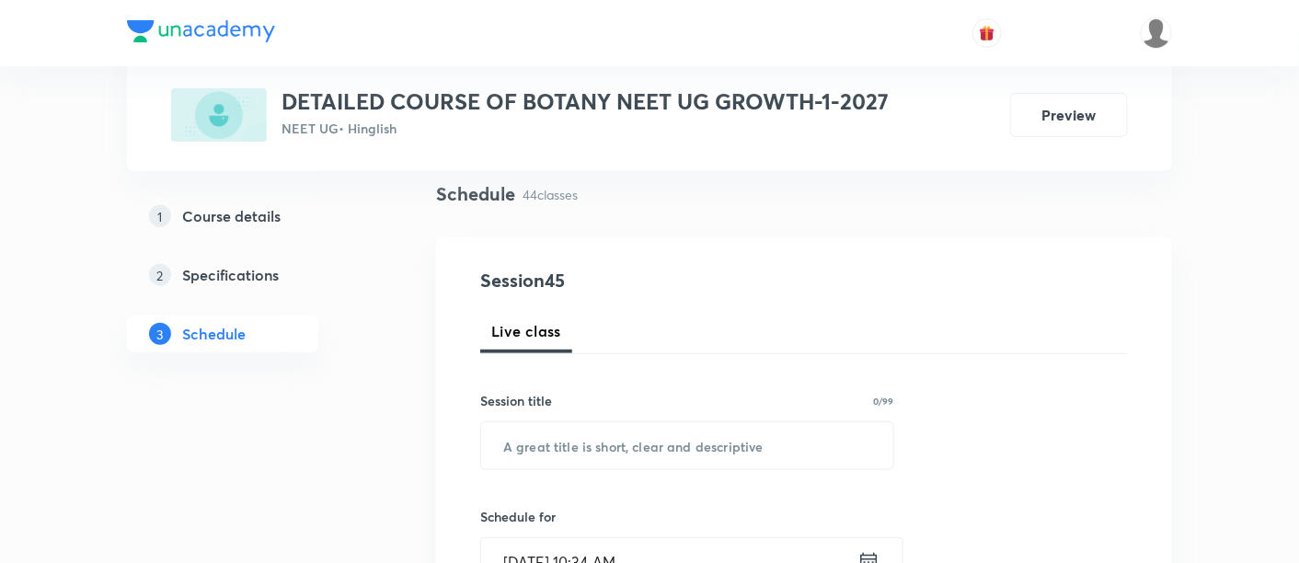
scroll to position [187, 0]
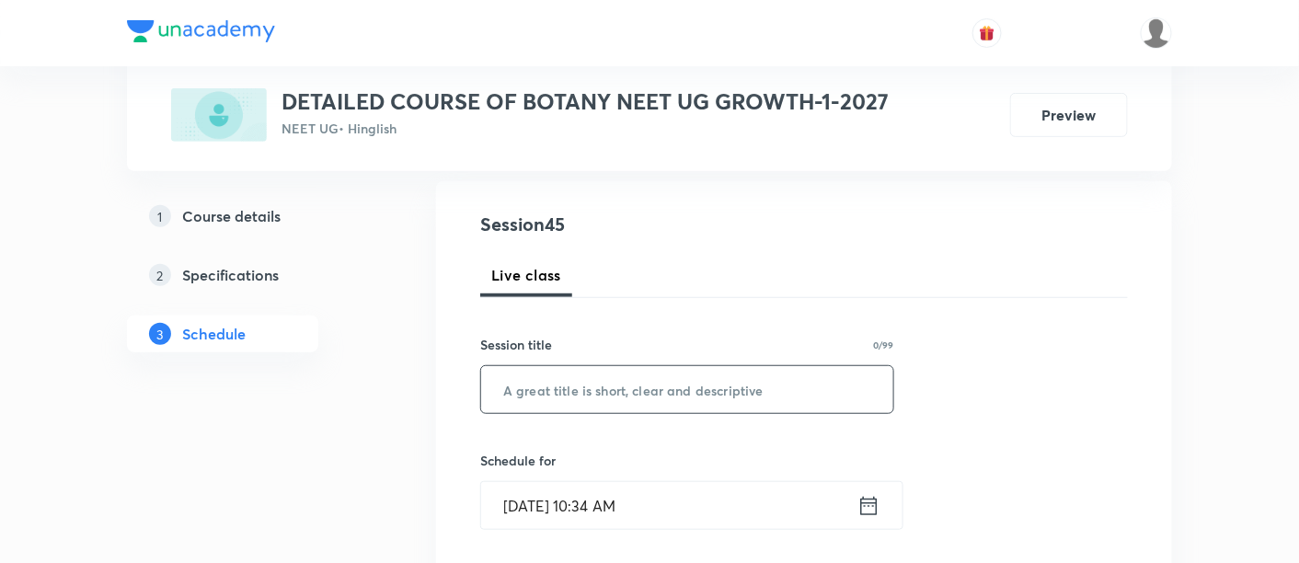
click at [626, 387] on input "text" at bounding box center [687, 389] width 412 height 47
paste input "Biological Classification - 09/11"
click at [697, 377] on input "Biological Classification - 09/11" at bounding box center [687, 389] width 412 height 47
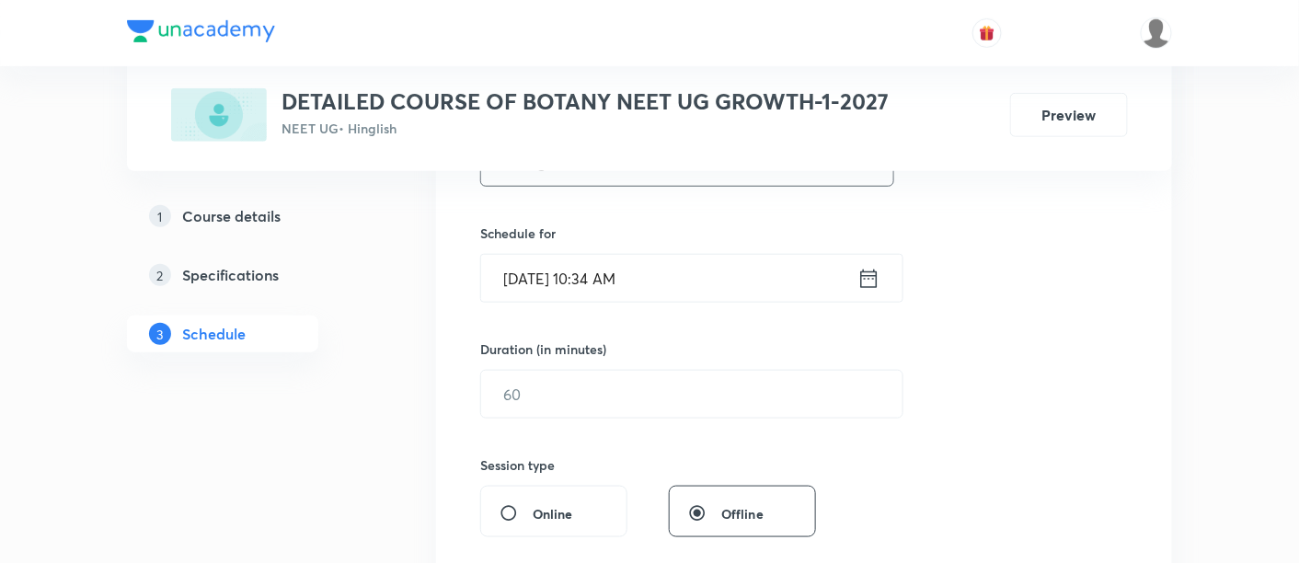
scroll to position [415, 0]
type input "Biological Classification - 10/11"
click at [867, 266] on icon at bounding box center [869, 278] width 23 height 26
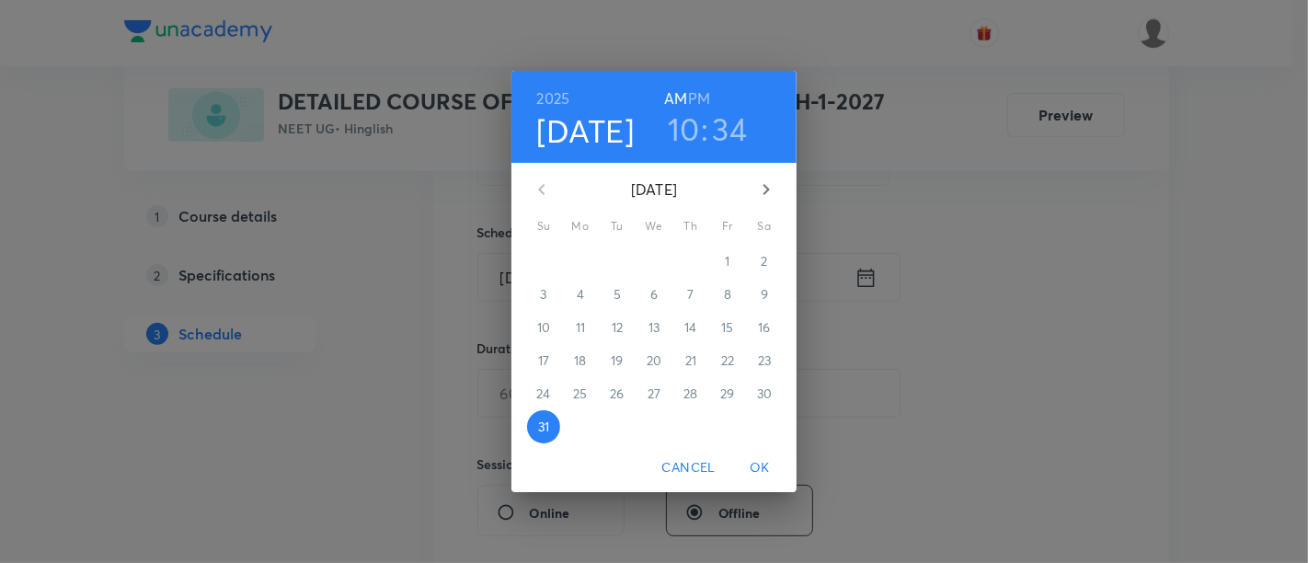
click at [766, 190] on icon "button" at bounding box center [766, 190] width 22 height 22
click at [694, 259] on p "4" at bounding box center [690, 261] width 7 height 18
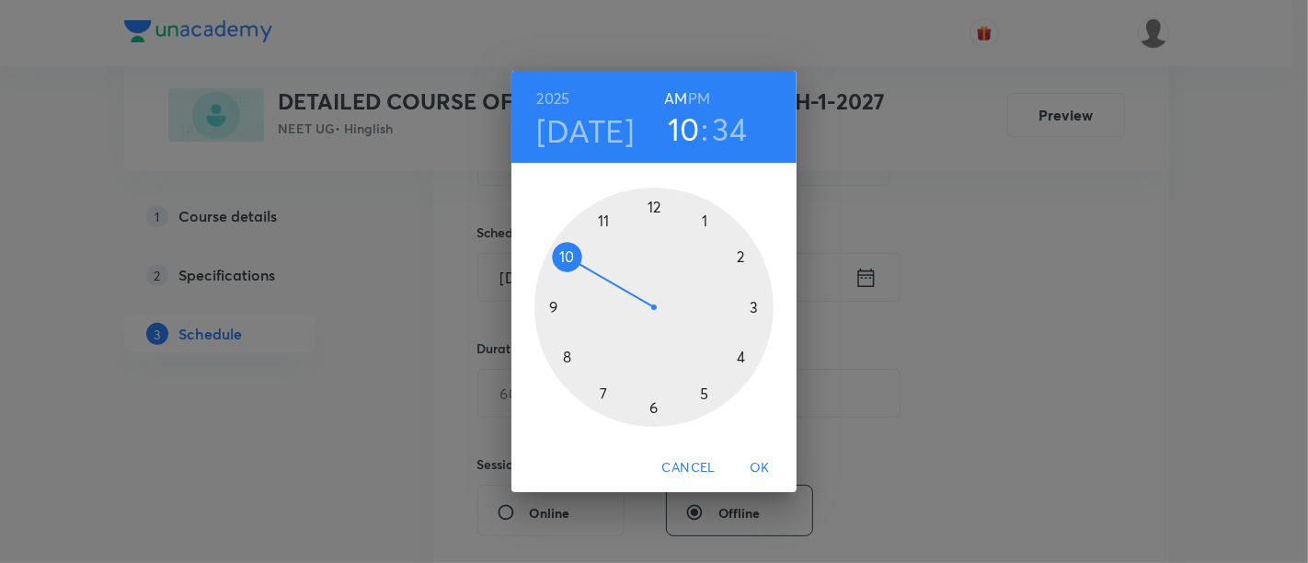
click at [699, 99] on h6 "PM" at bounding box center [699, 99] width 22 height 26
click at [740, 256] on div at bounding box center [654, 307] width 239 height 239
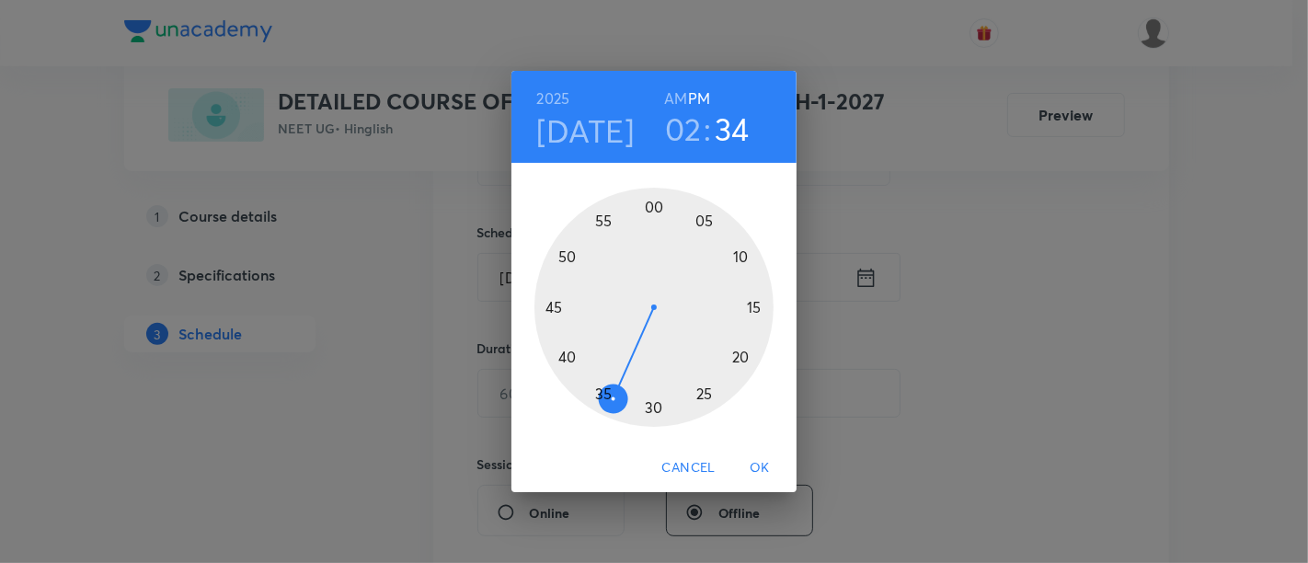
click at [557, 305] on div at bounding box center [654, 307] width 239 height 239
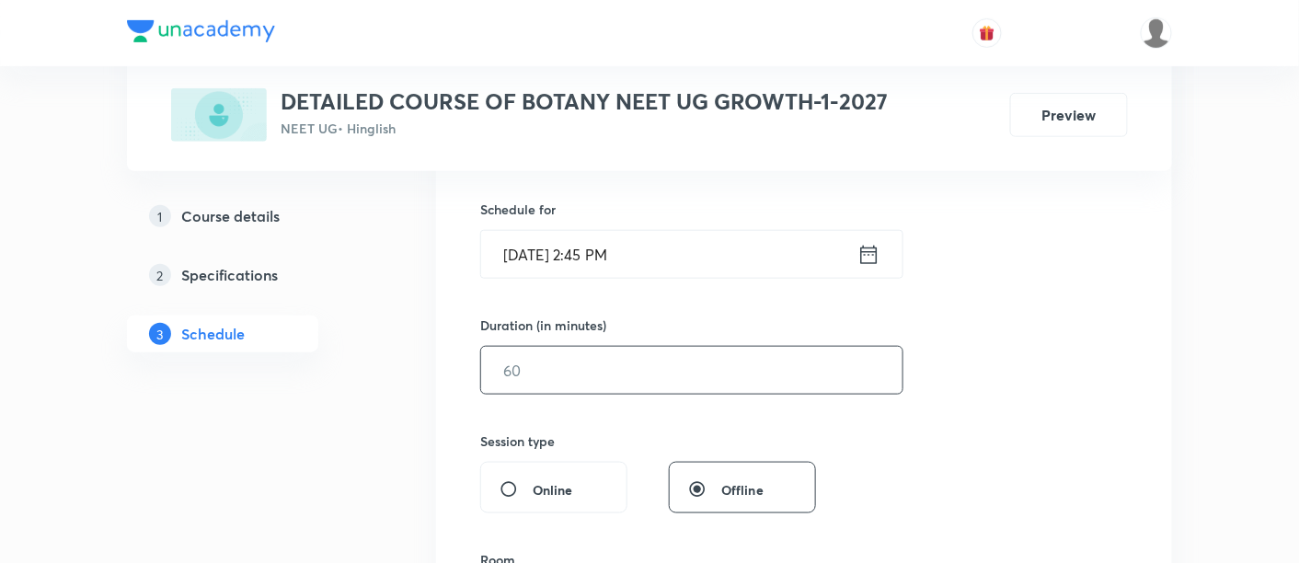
scroll to position [439, 0]
click at [697, 354] on input "text" at bounding box center [691, 369] width 421 height 47
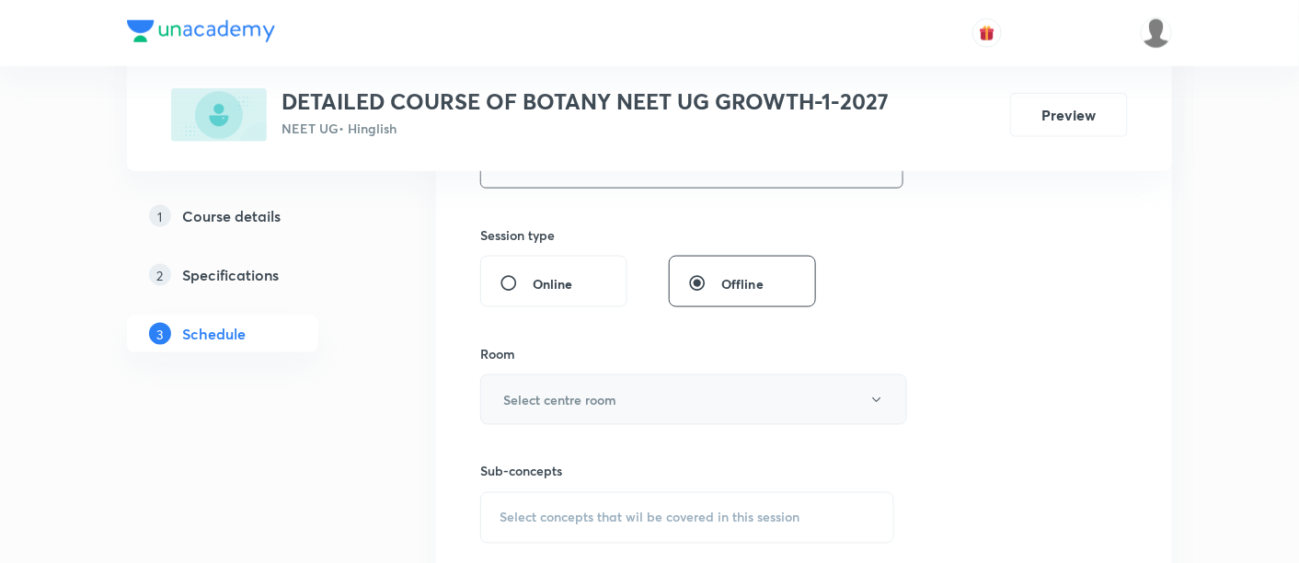
scroll to position [647, 0]
type input "90"
click at [582, 389] on h6 "Select centre room" at bounding box center [559, 396] width 113 height 19
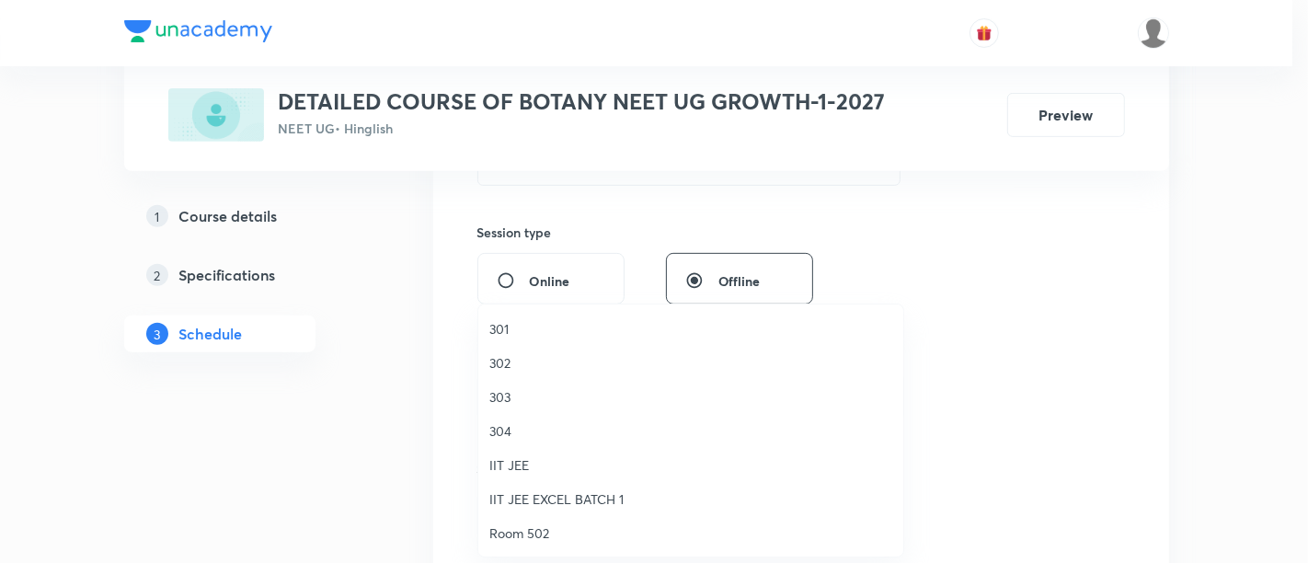
click at [510, 327] on span "301" at bounding box center [691, 328] width 403 height 19
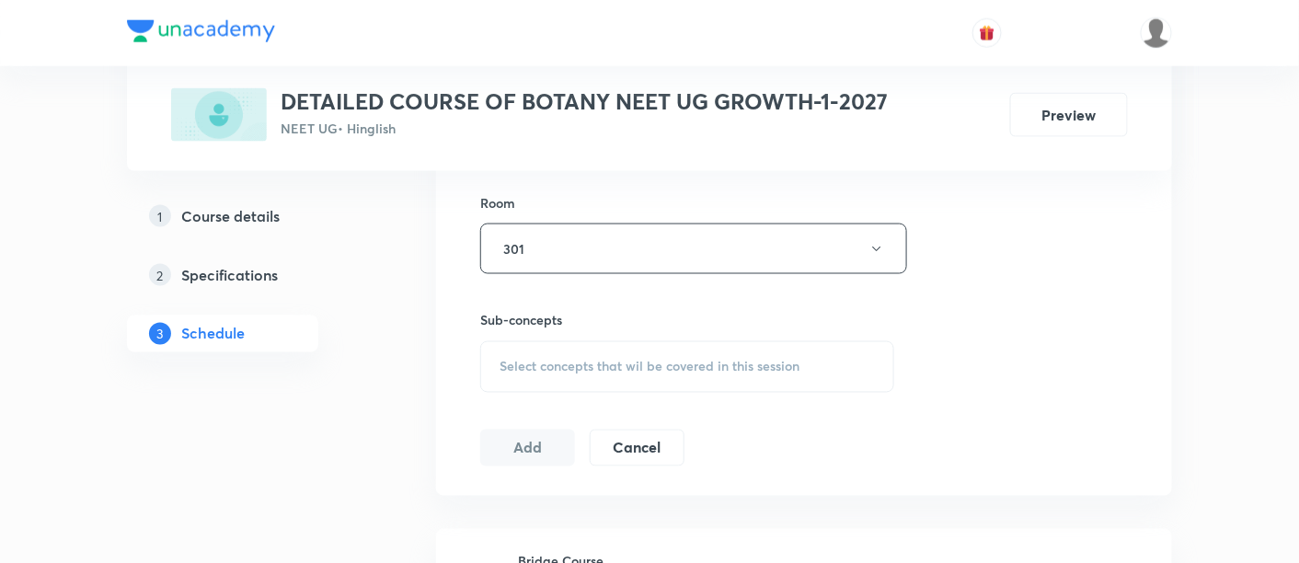
scroll to position [804, 0]
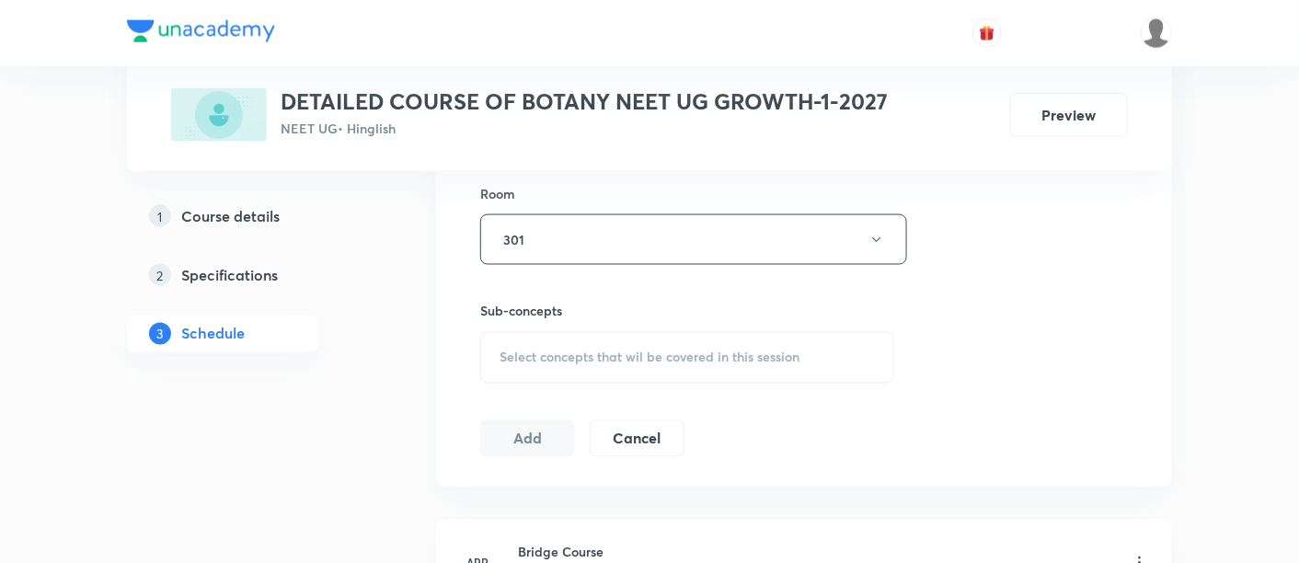
click at [688, 365] on div "Select concepts that wil be covered in this session" at bounding box center [687, 358] width 414 height 52
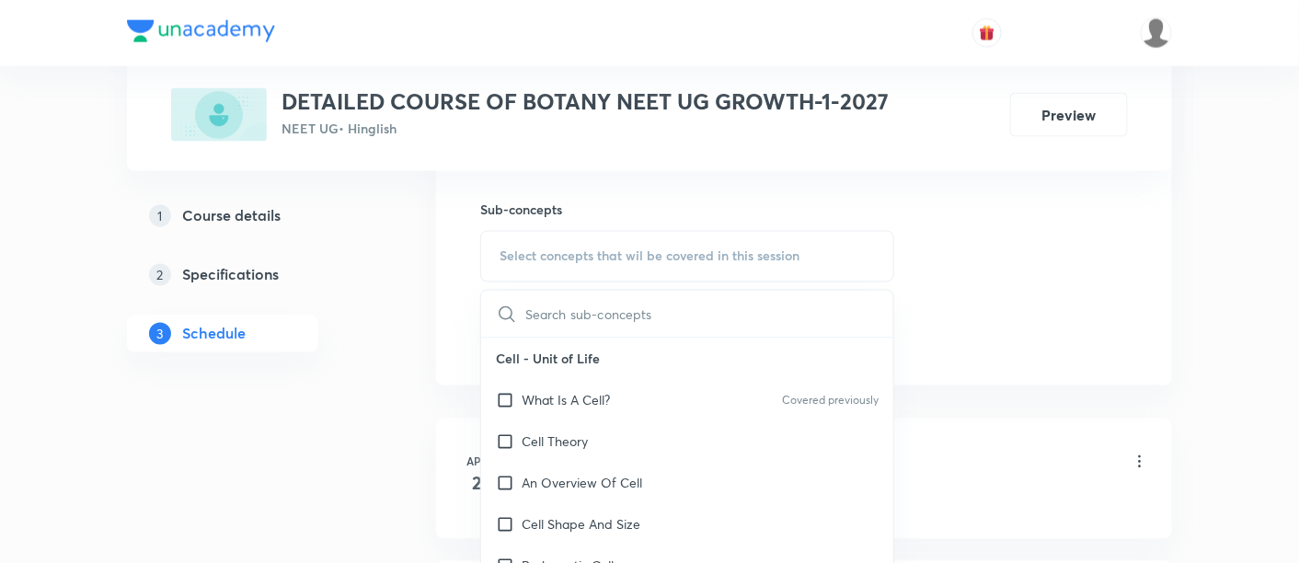
scroll to position [920, 0]
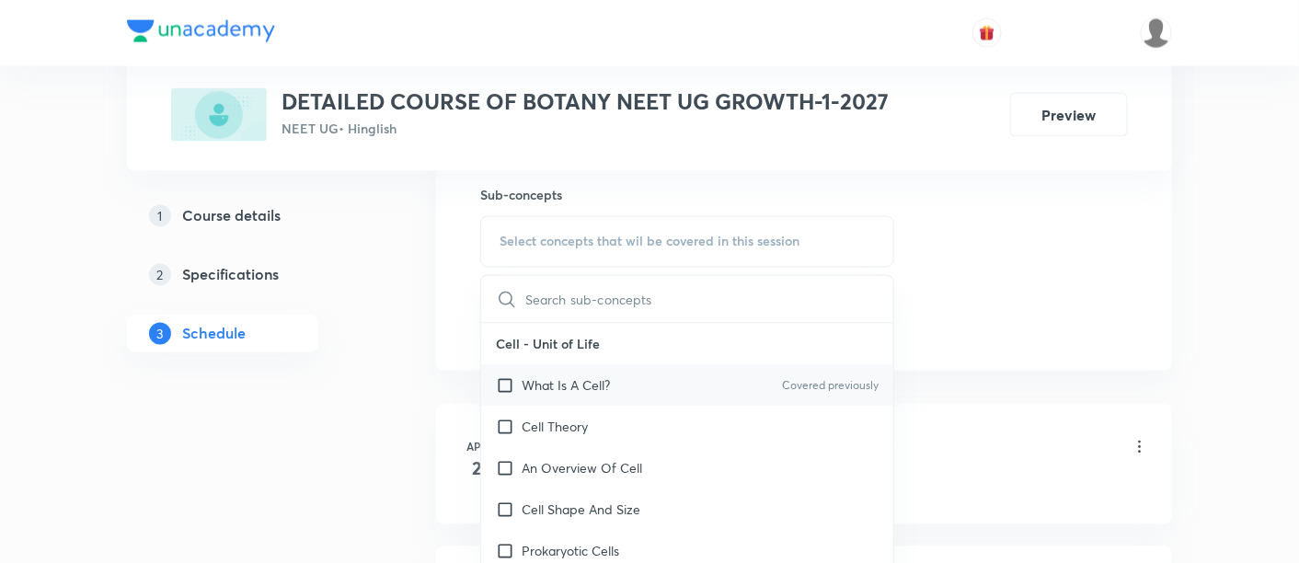
click at [605, 387] on p "What Is A Cell?" at bounding box center [566, 385] width 88 height 19
checkbox input "true"
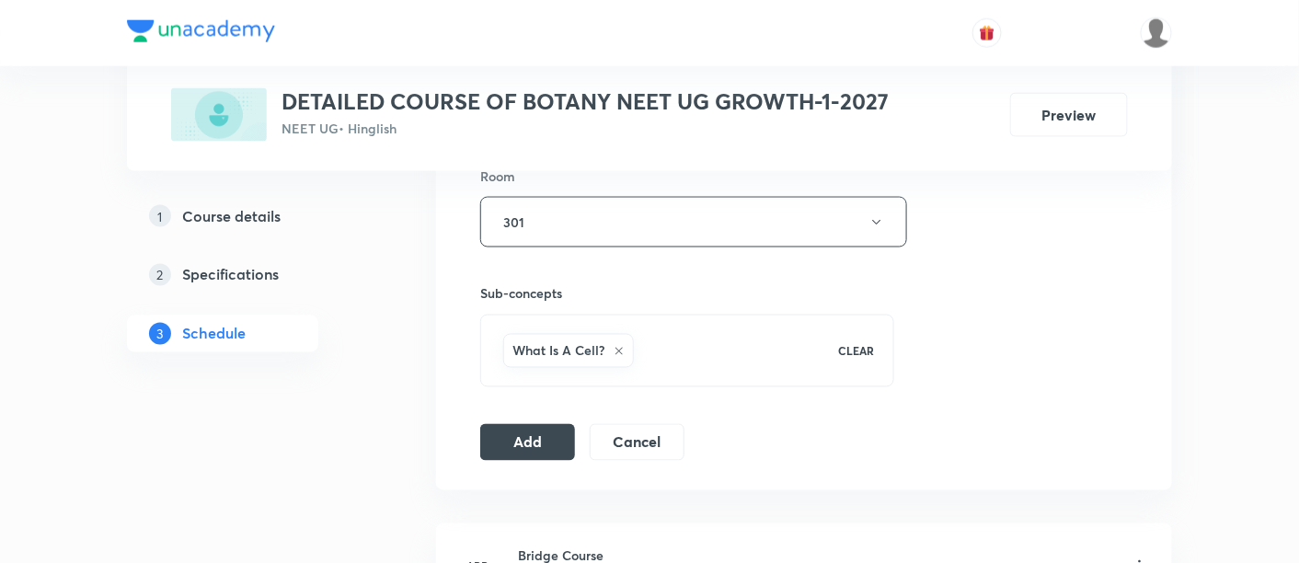
scroll to position [828, 0]
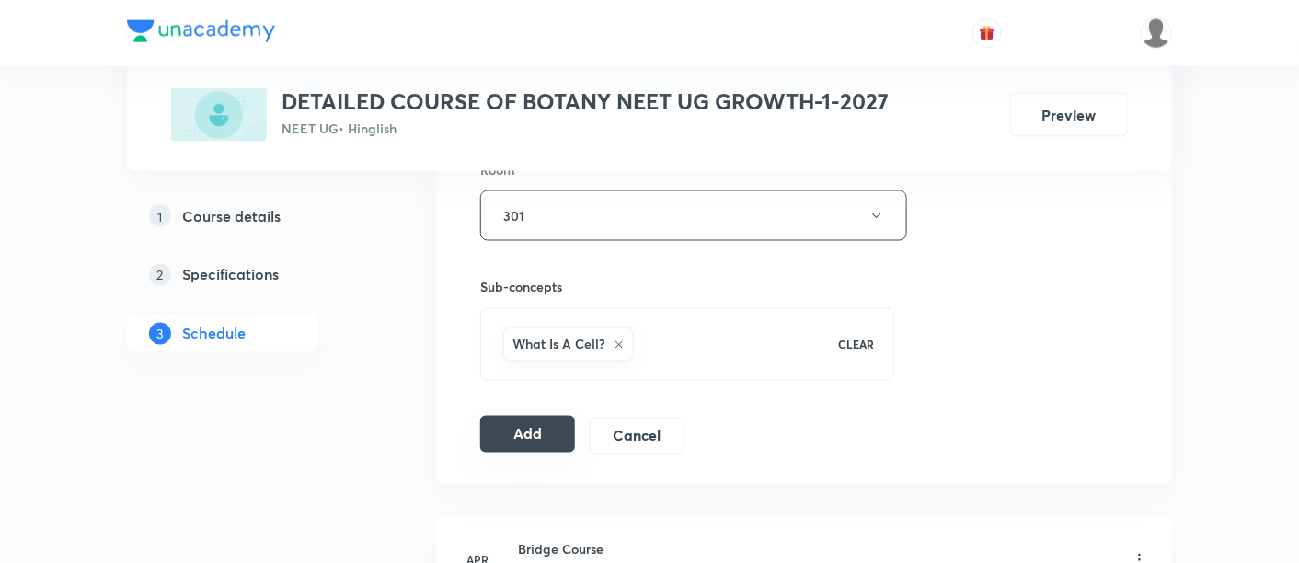
click at [539, 431] on button "Add" at bounding box center [527, 434] width 95 height 37
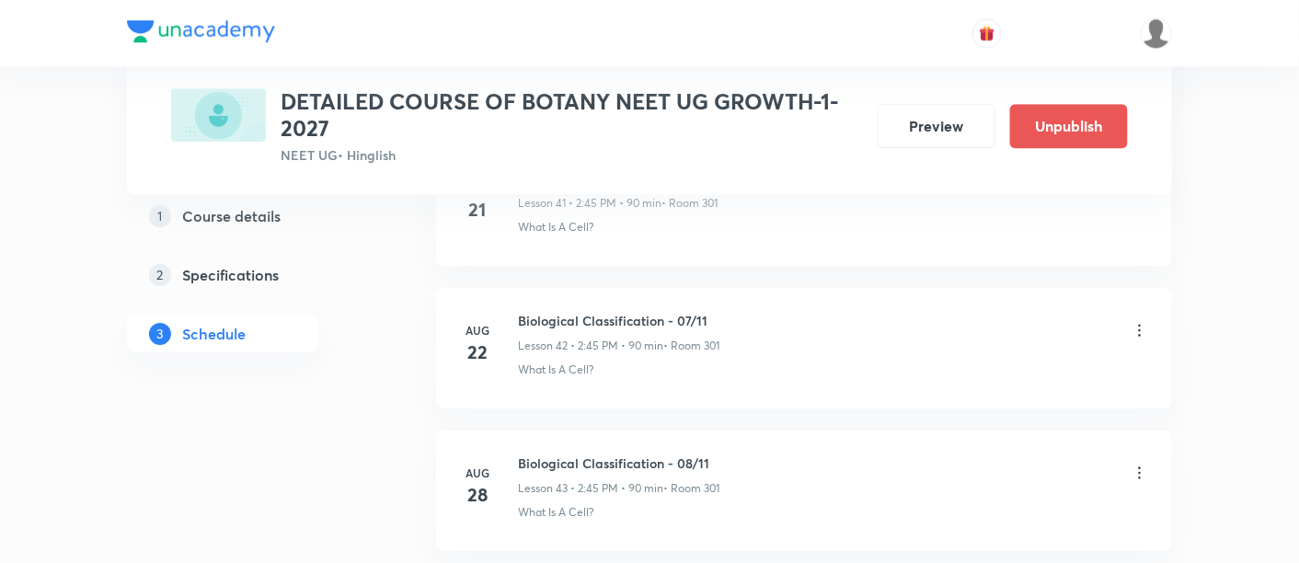
scroll to position [6483, 0]
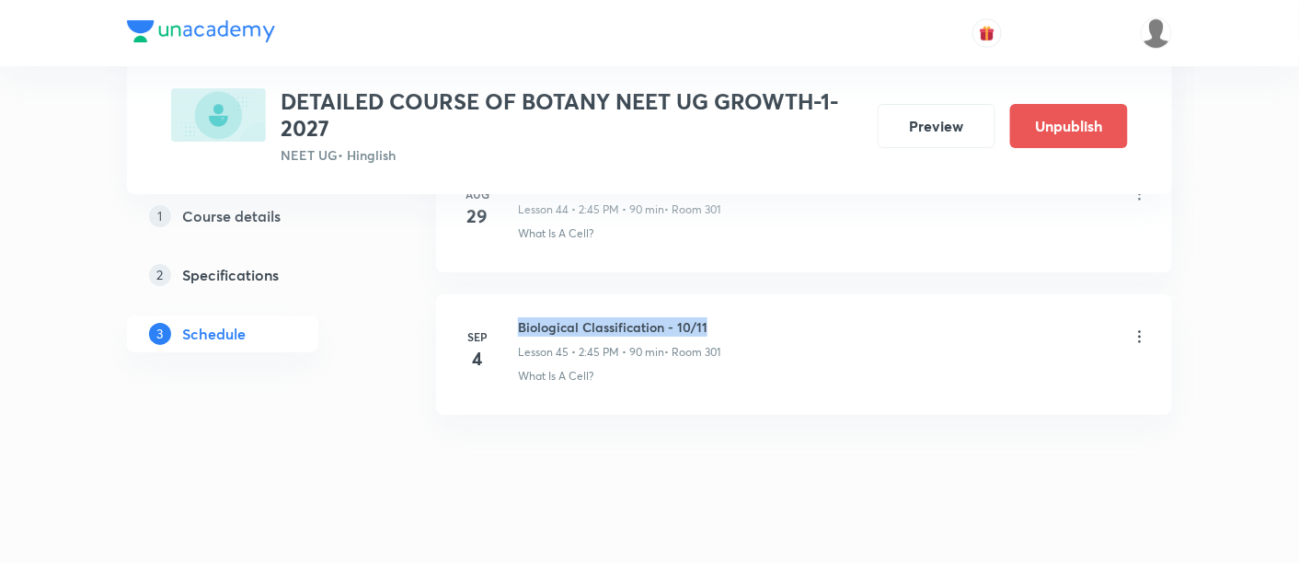
drag, startPoint x: 520, startPoint y: 301, endPoint x: 727, endPoint y: 282, distance: 207.9
click at [727, 294] on li "Sep 4 Biological Classification - 10/11 Lesson 45 • 2:45 PM • 90 min • Room 301…" at bounding box center [804, 354] width 736 height 121
copy h6 "Biological Classification - 10/11"
click at [727, 294] on li "Sep 4 Biological Classification - 10/11 Lesson 45 • 2:45 PM • 90 min • Room 301…" at bounding box center [804, 354] width 736 height 121
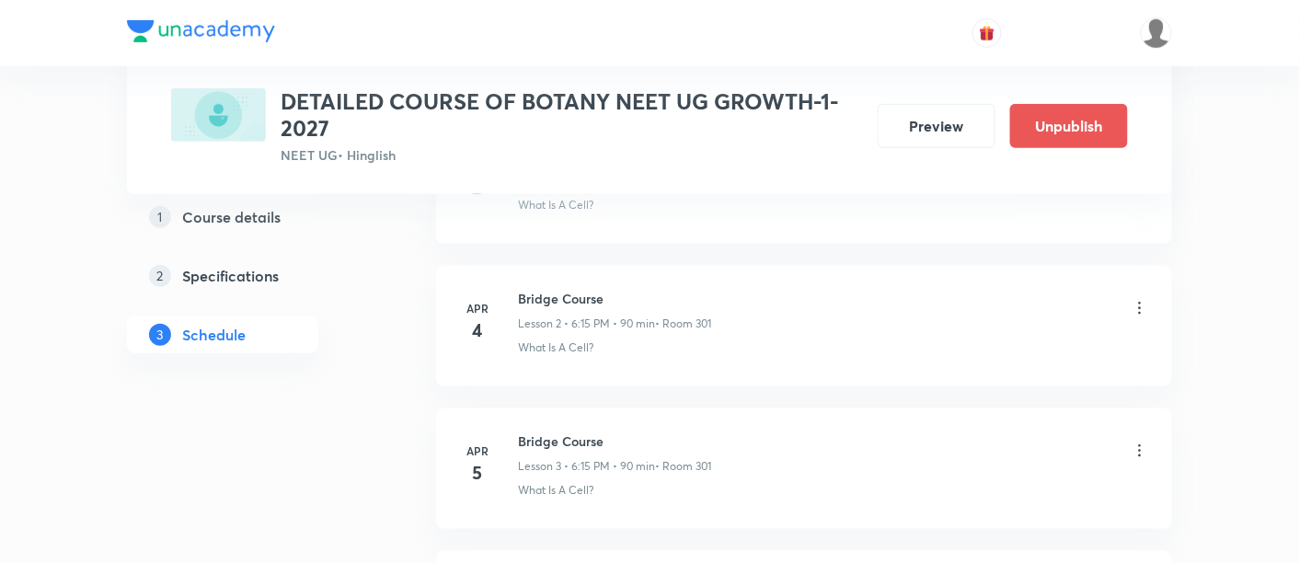
scroll to position [0, 0]
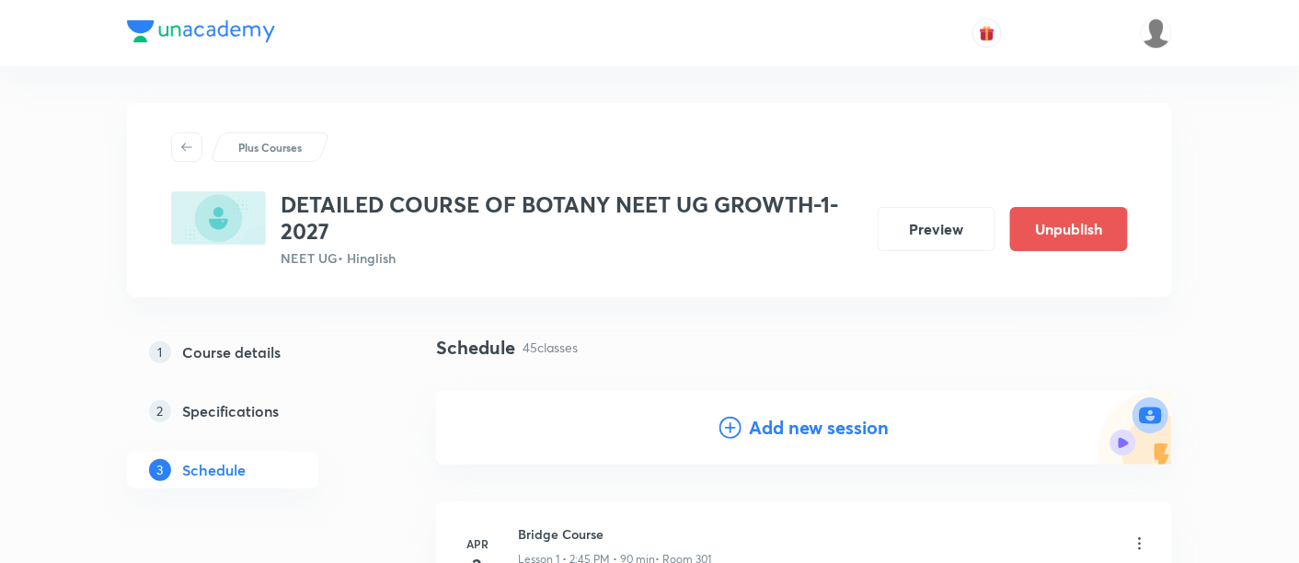
click at [796, 421] on h4 "Add new session" at bounding box center [819, 428] width 140 height 28
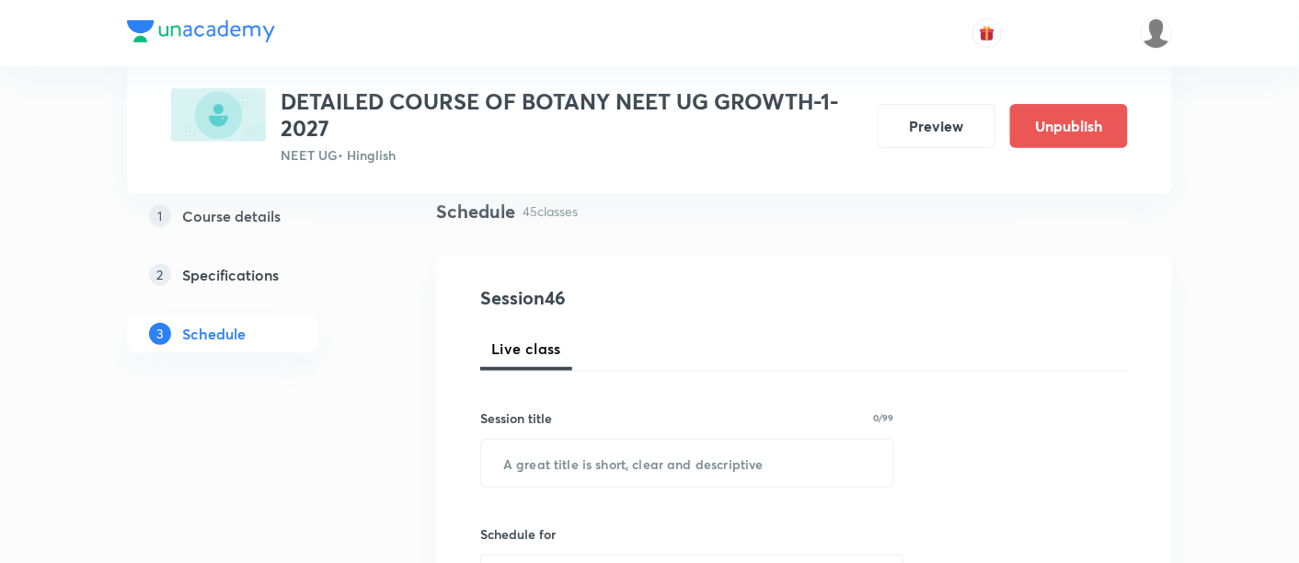
scroll to position [184, 0]
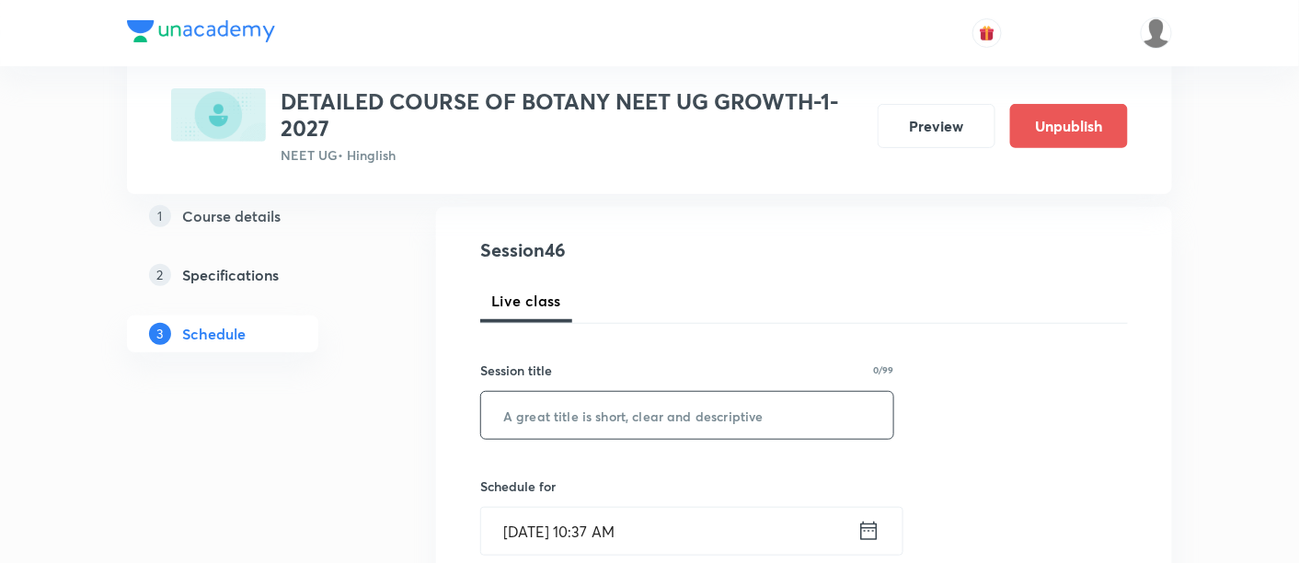
click at [697, 416] on input "text" at bounding box center [687, 415] width 412 height 47
paste input "Biological Classification - 10/11"
click at [696, 409] on input "Biological Classification - 10/11" at bounding box center [687, 415] width 412 height 47
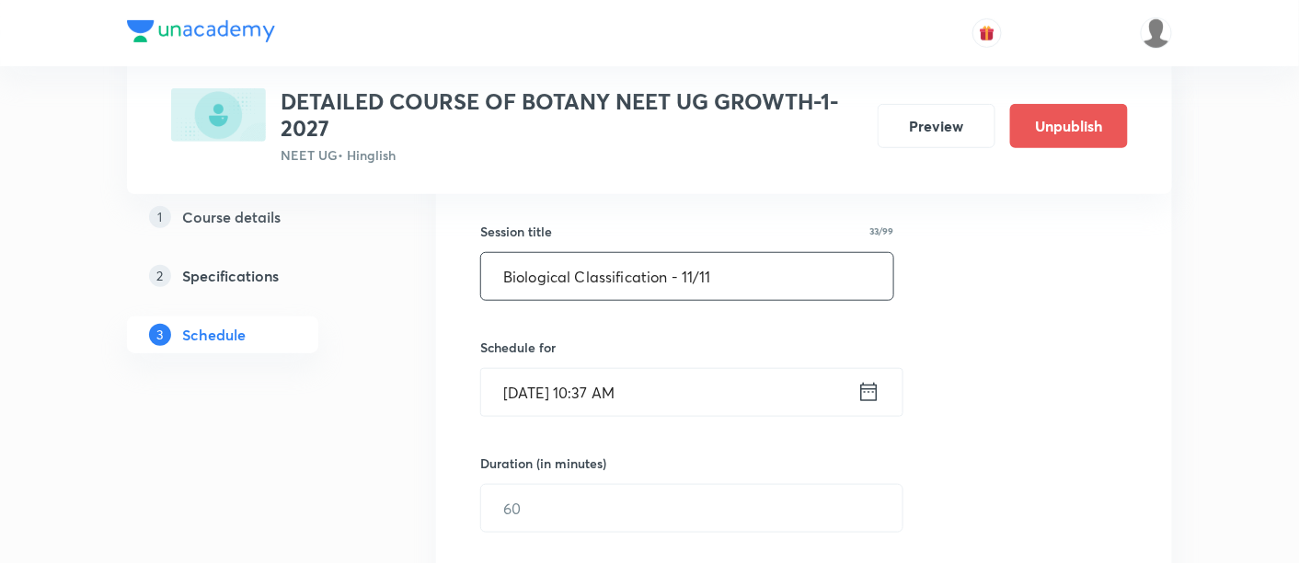
scroll to position [391, 0]
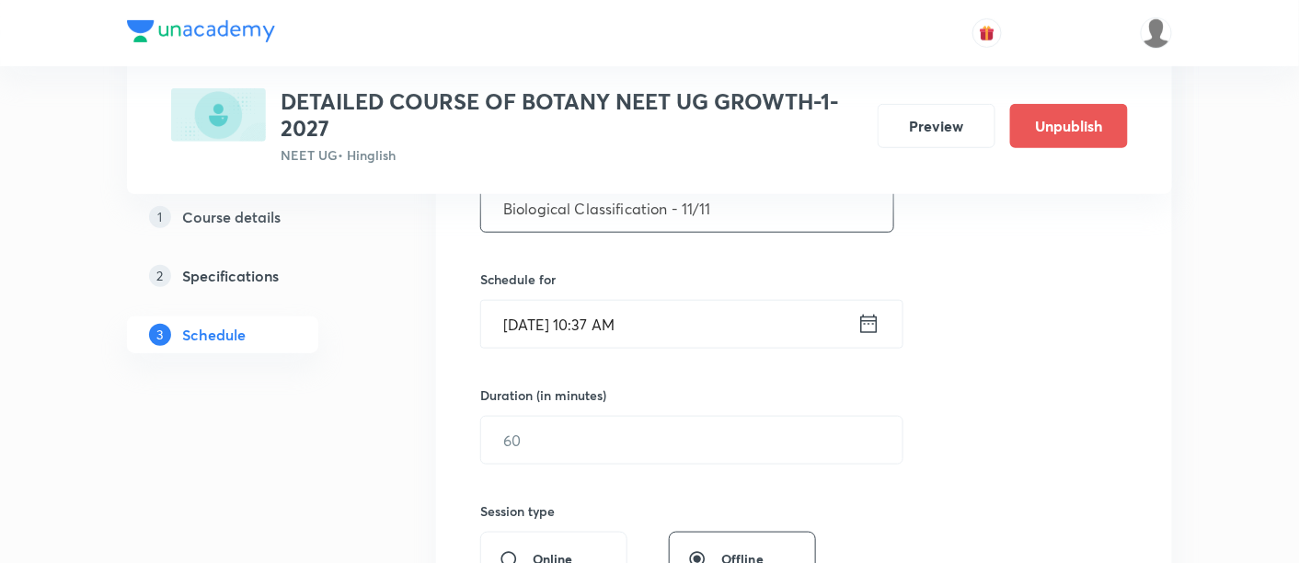
type input "Biological Classification - 11/11"
click at [875, 322] on icon at bounding box center [869, 324] width 23 height 26
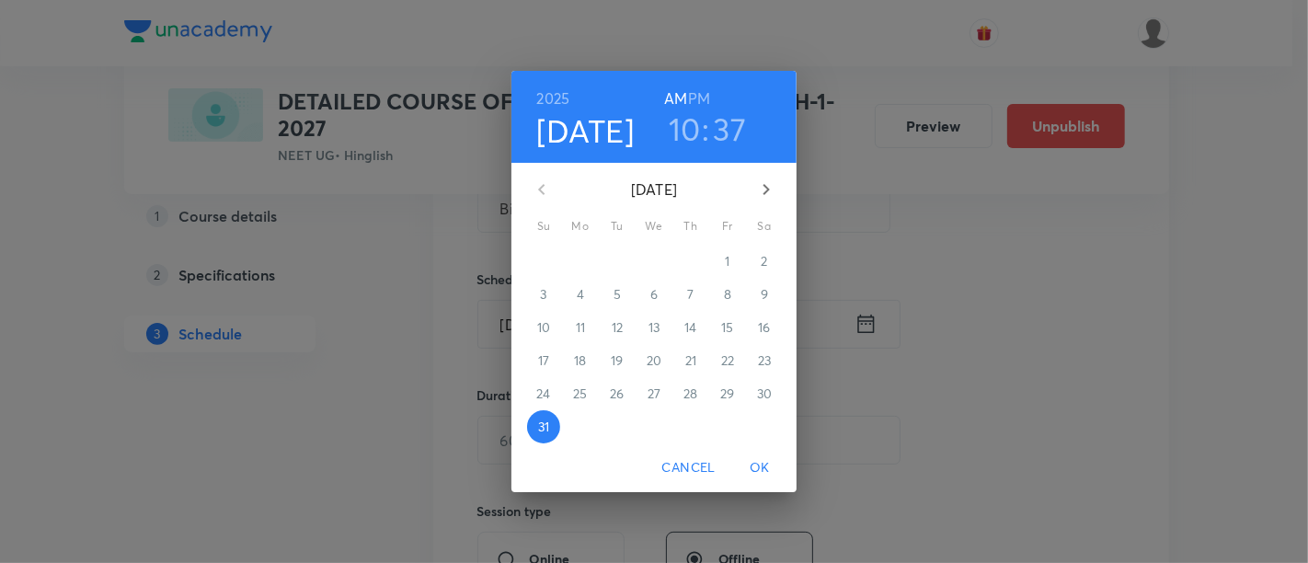
click at [767, 195] on icon "button" at bounding box center [766, 190] width 22 height 22
click at [726, 259] on p "5" at bounding box center [727, 261] width 7 height 18
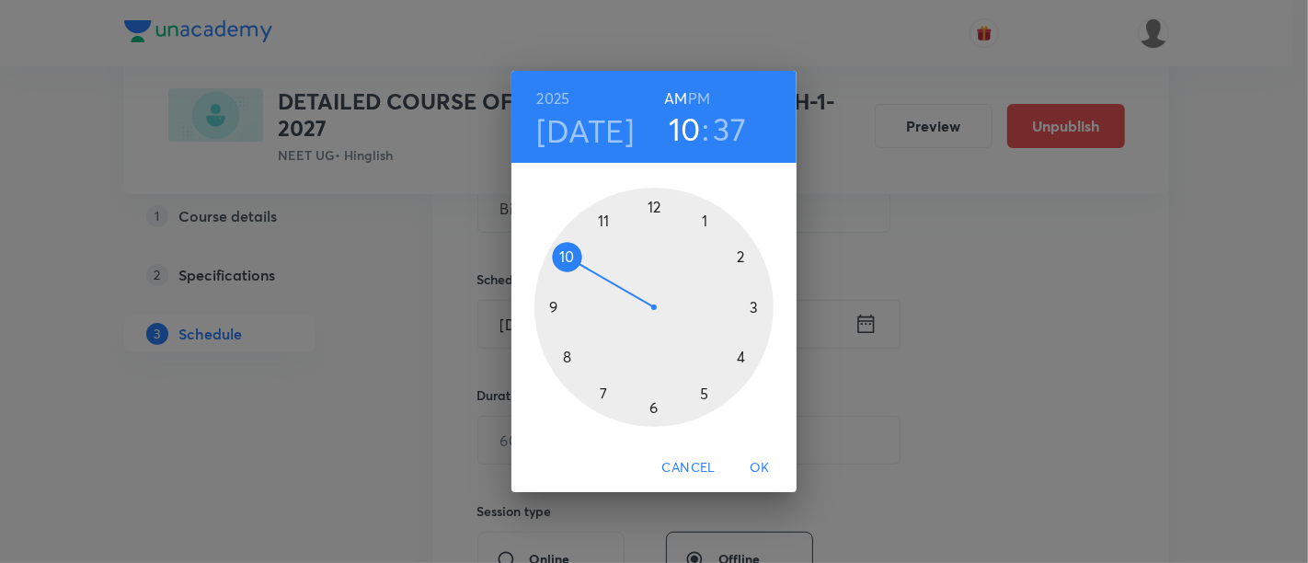
click at [701, 101] on h6 "PM" at bounding box center [699, 99] width 22 height 26
click at [738, 257] on div at bounding box center [654, 307] width 239 height 239
click at [557, 307] on div at bounding box center [654, 307] width 239 height 239
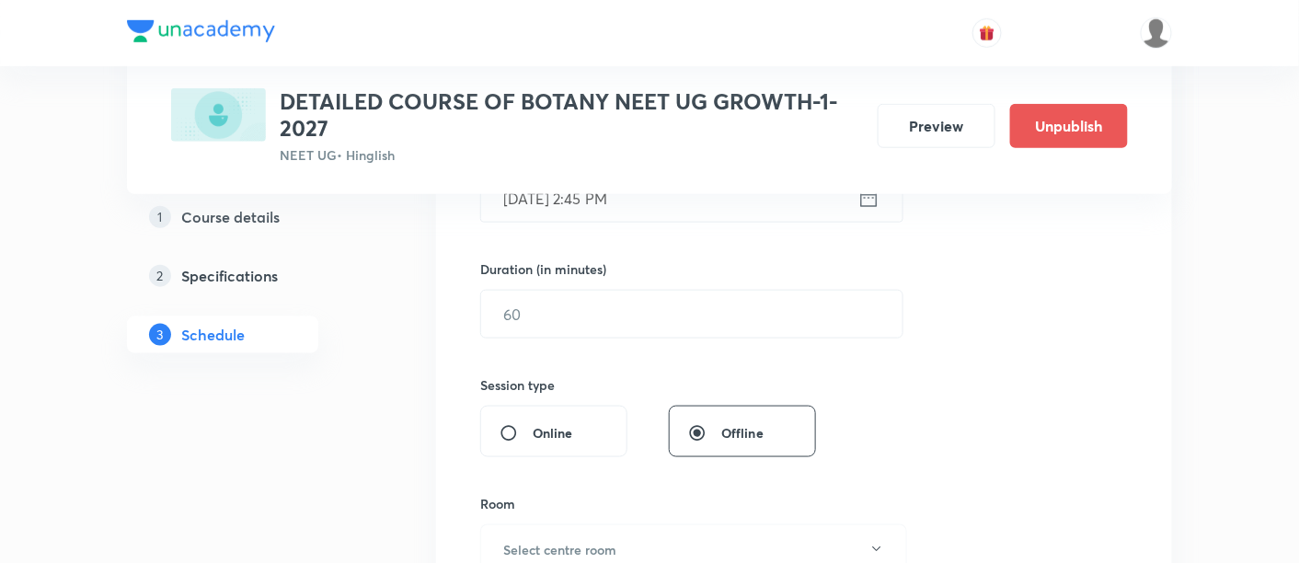
scroll to position [528, 0]
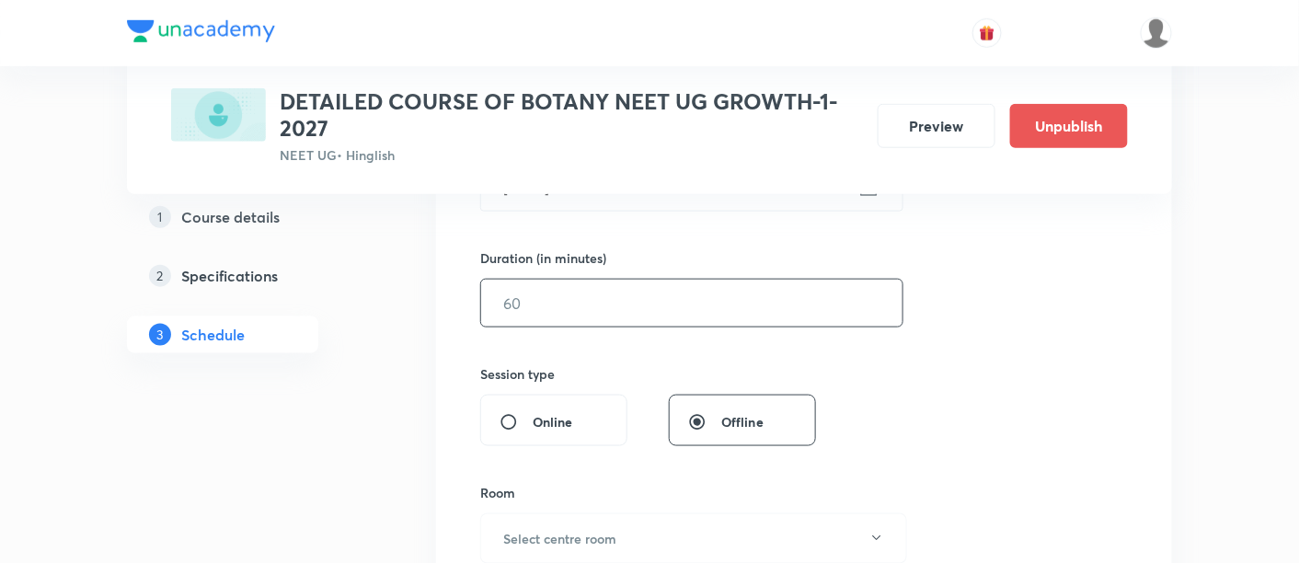
click at [736, 295] on input "text" at bounding box center [691, 303] width 421 height 47
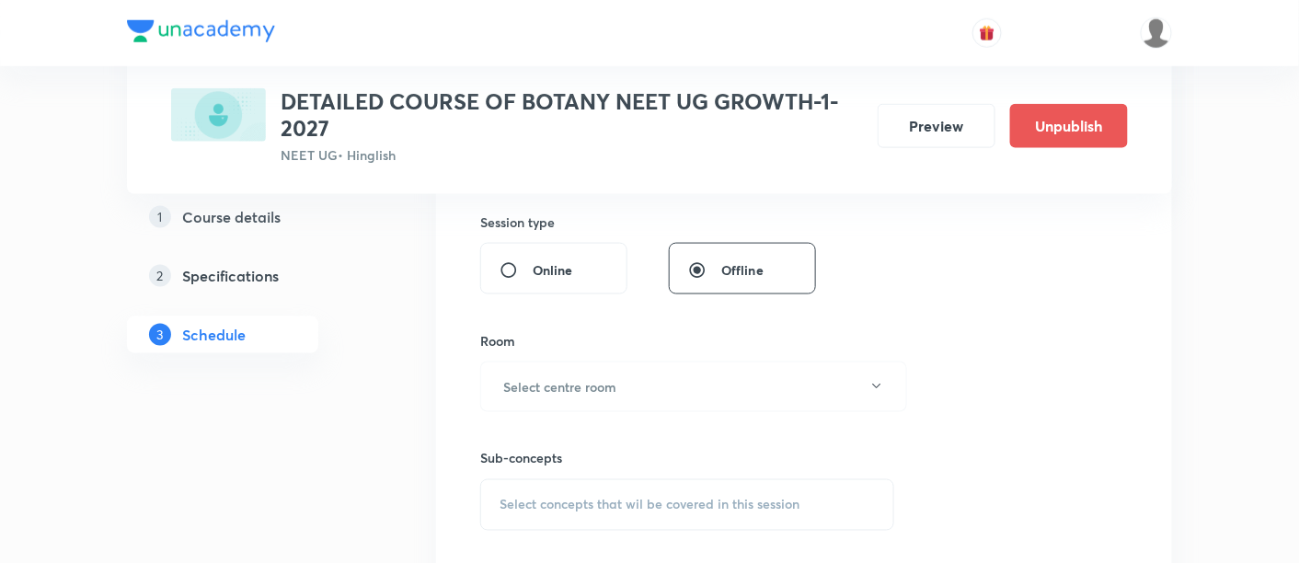
scroll to position [688, 0]
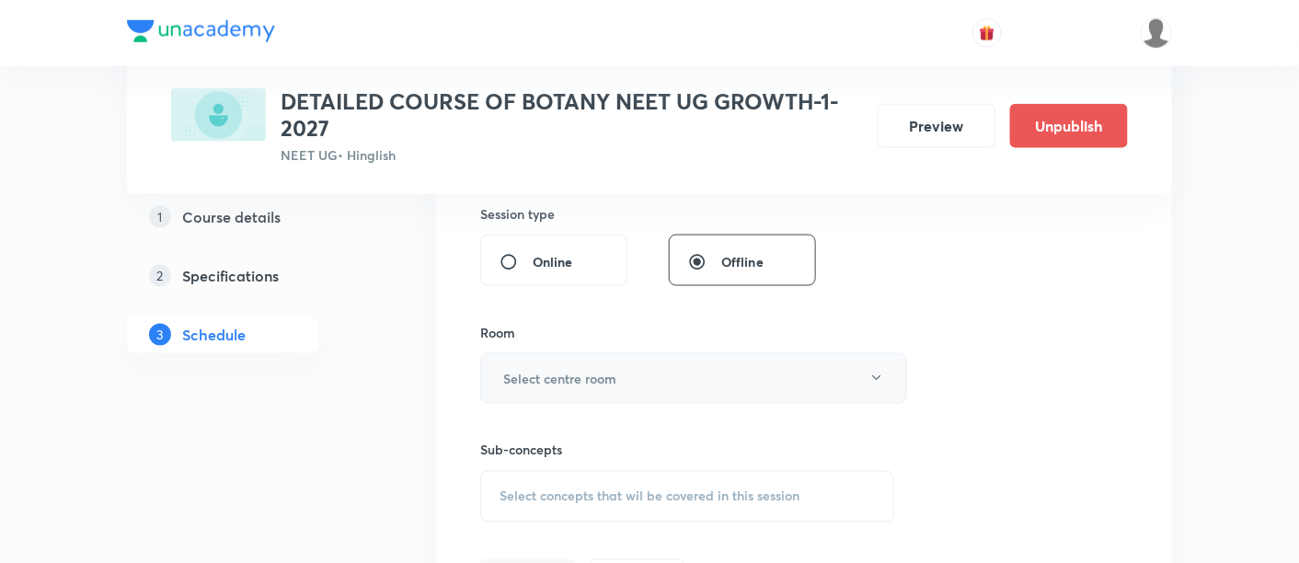
type input "90"
click at [646, 373] on button "Select centre room" at bounding box center [693, 378] width 427 height 51
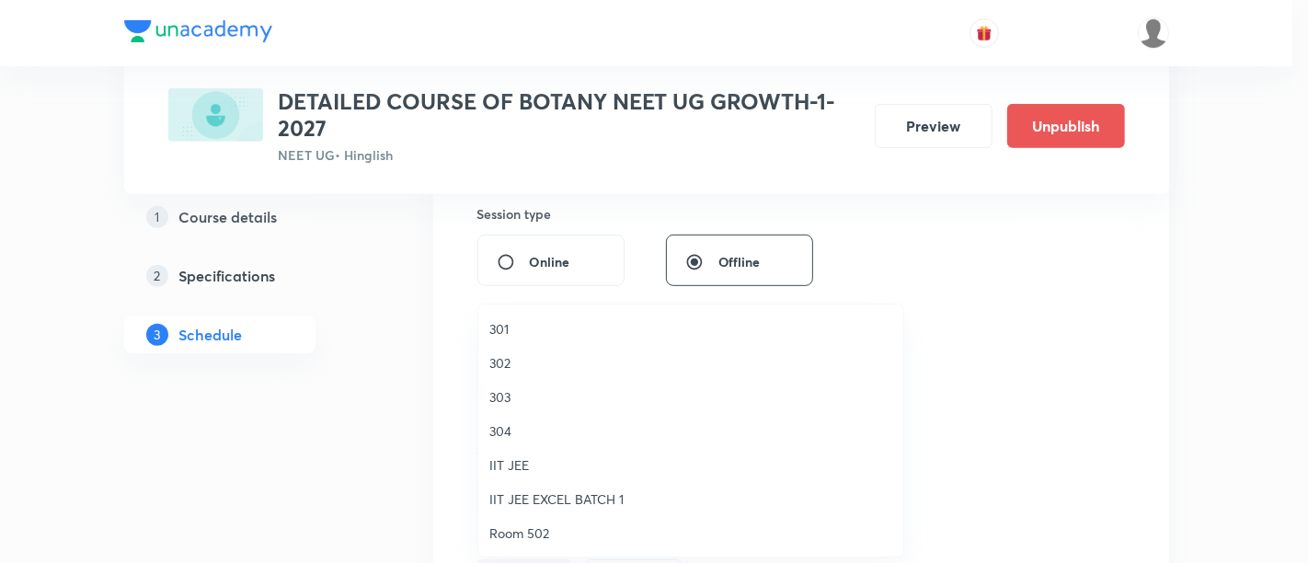
click at [525, 332] on span "301" at bounding box center [691, 328] width 403 height 19
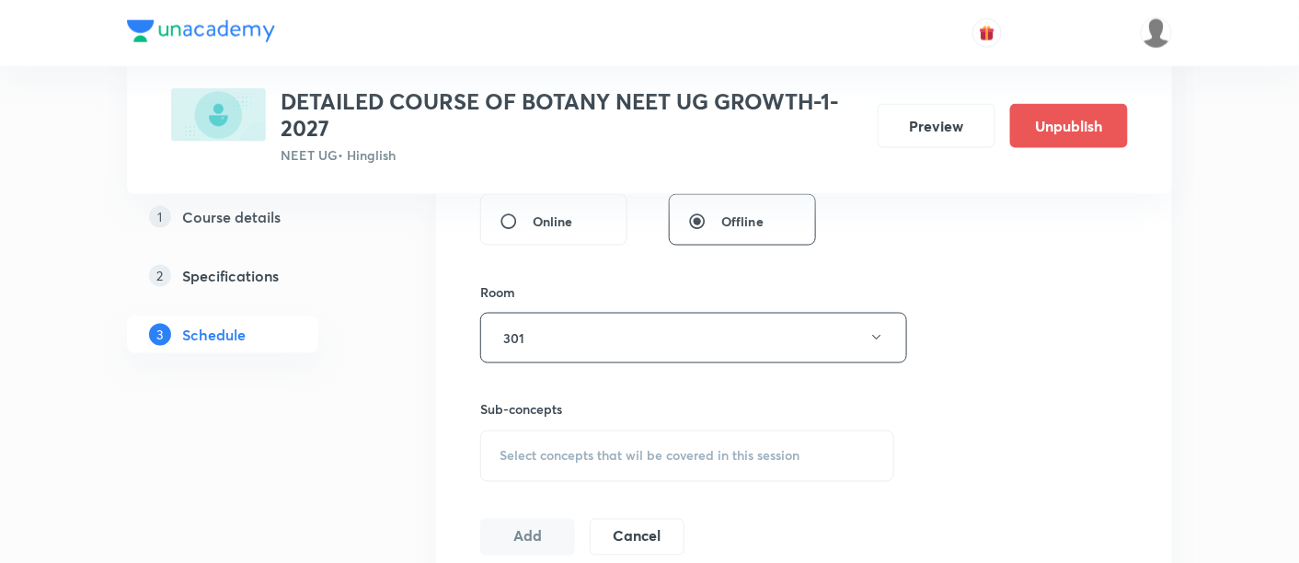
scroll to position [736, 0]
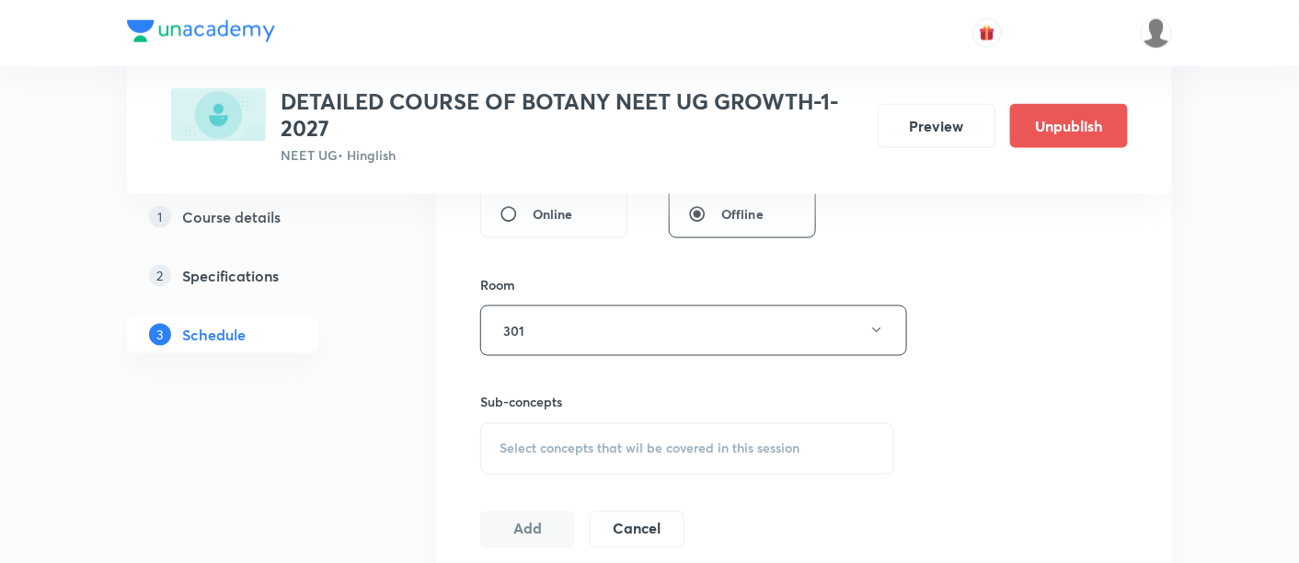
click at [607, 445] on span "Select concepts that wil be covered in this session" at bounding box center [650, 449] width 300 height 15
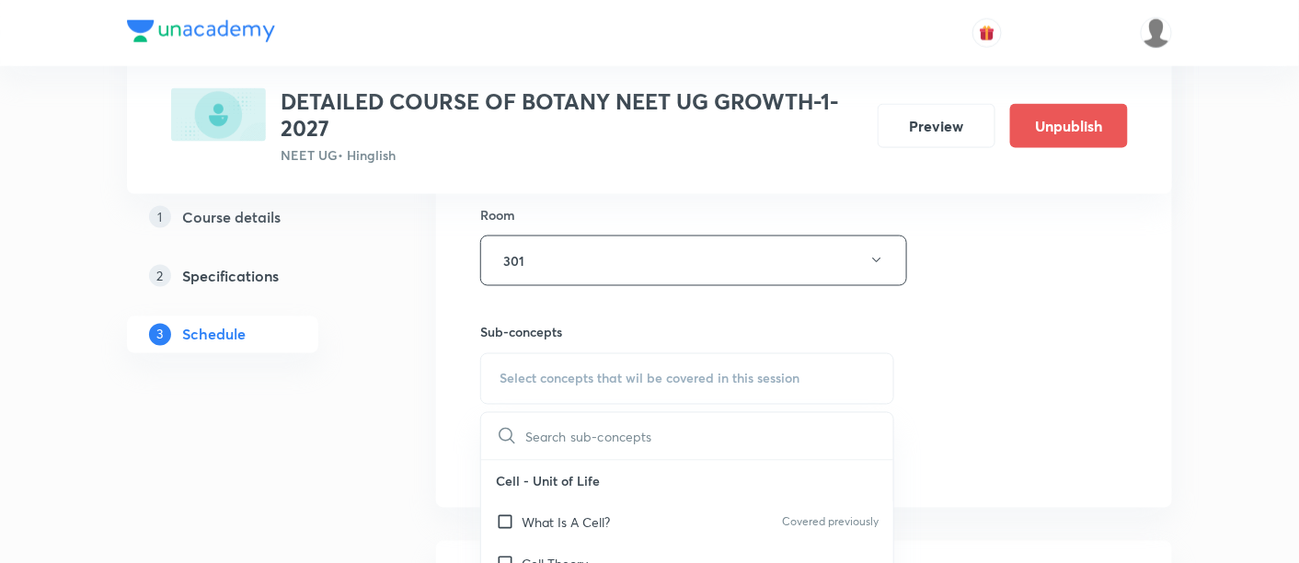
scroll to position [811, 0]
click at [581, 514] on p "What Is A Cell?" at bounding box center [566, 518] width 88 height 19
checkbox input "true"
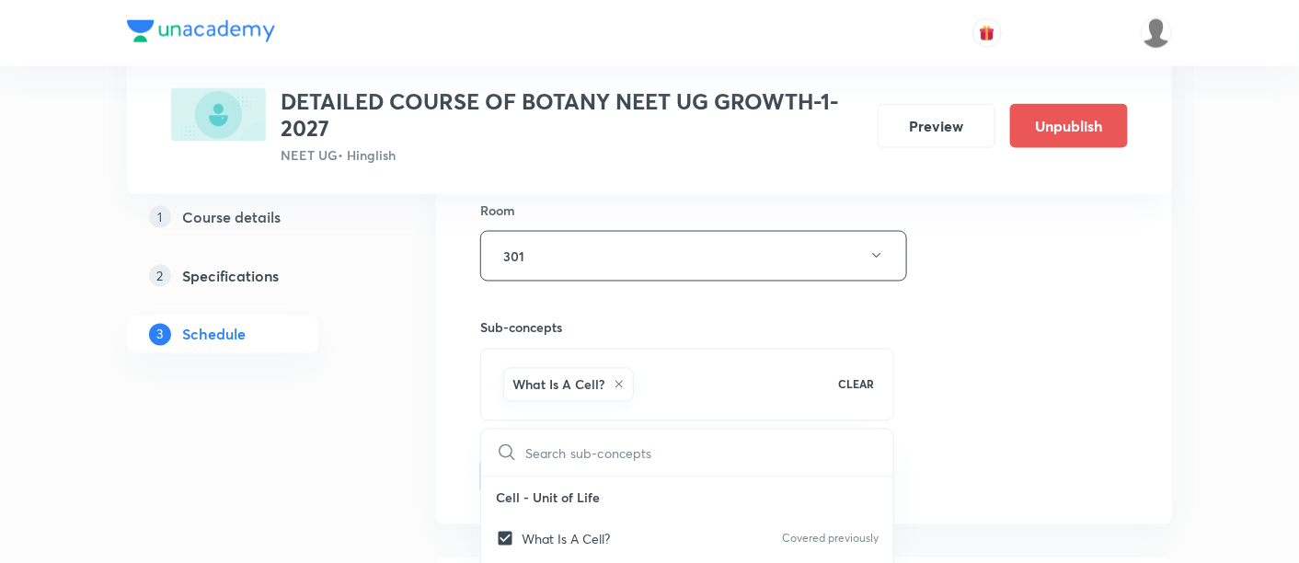
click at [965, 363] on div "Session 46 Live class Session title 33/99 Biological Classification - 11/11 ​ S…" at bounding box center [804, 52] width 648 height 885
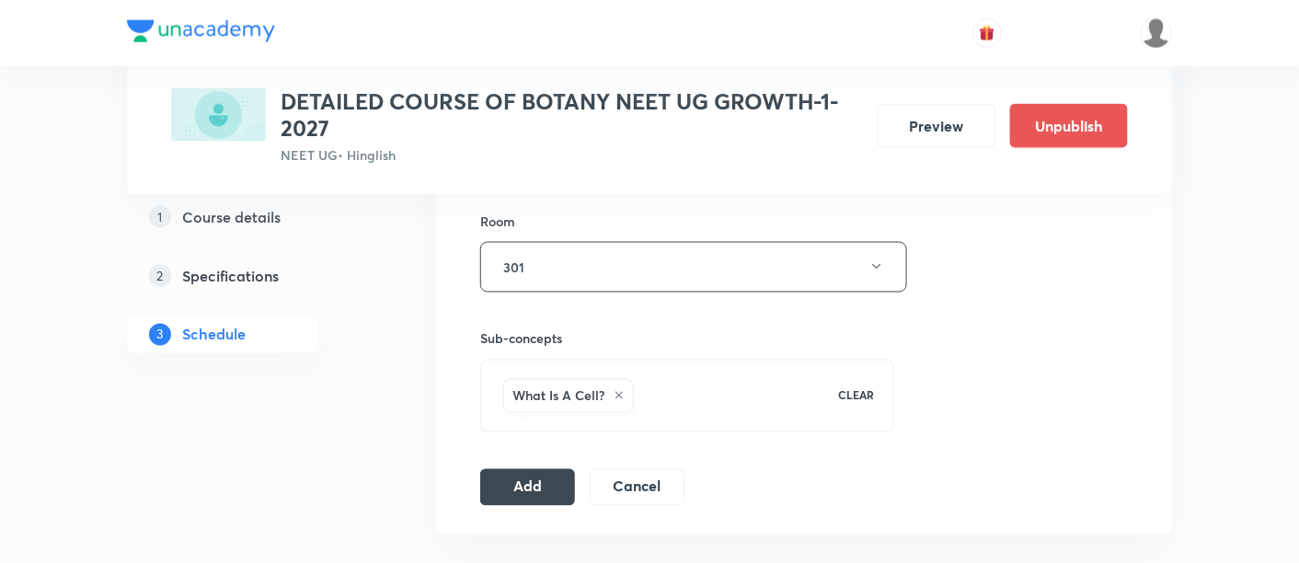
scroll to position [810, 0]
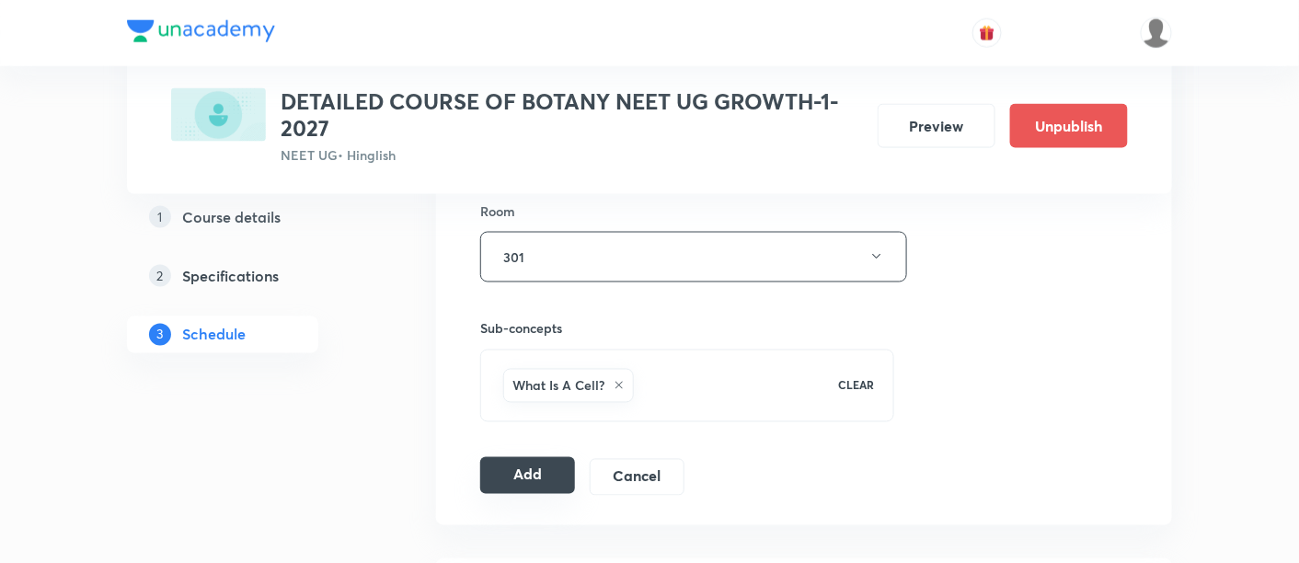
click at [513, 472] on button "Add" at bounding box center [527, 475] width 95 height 37
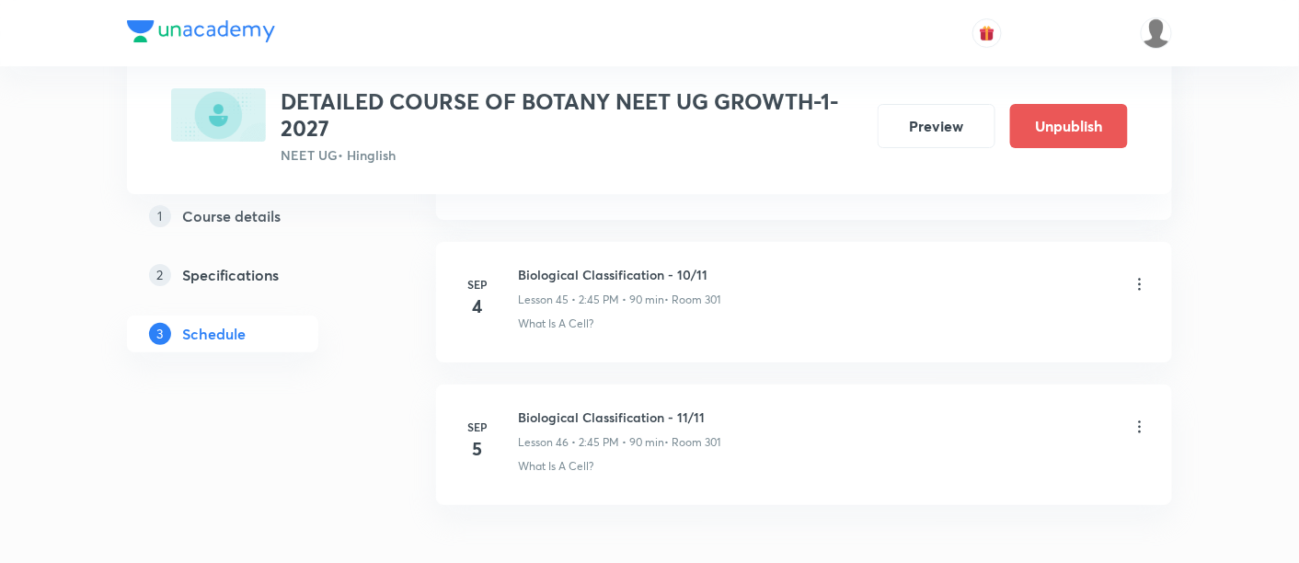
scroll to position [6533, 0]
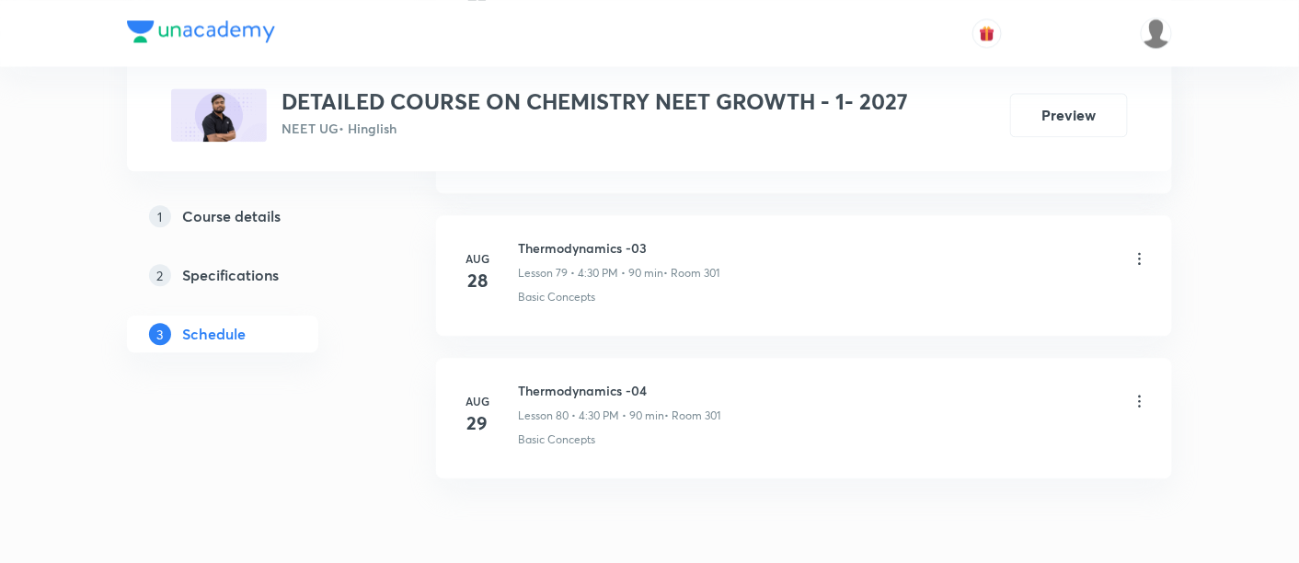
scroll to position [12243, 0]
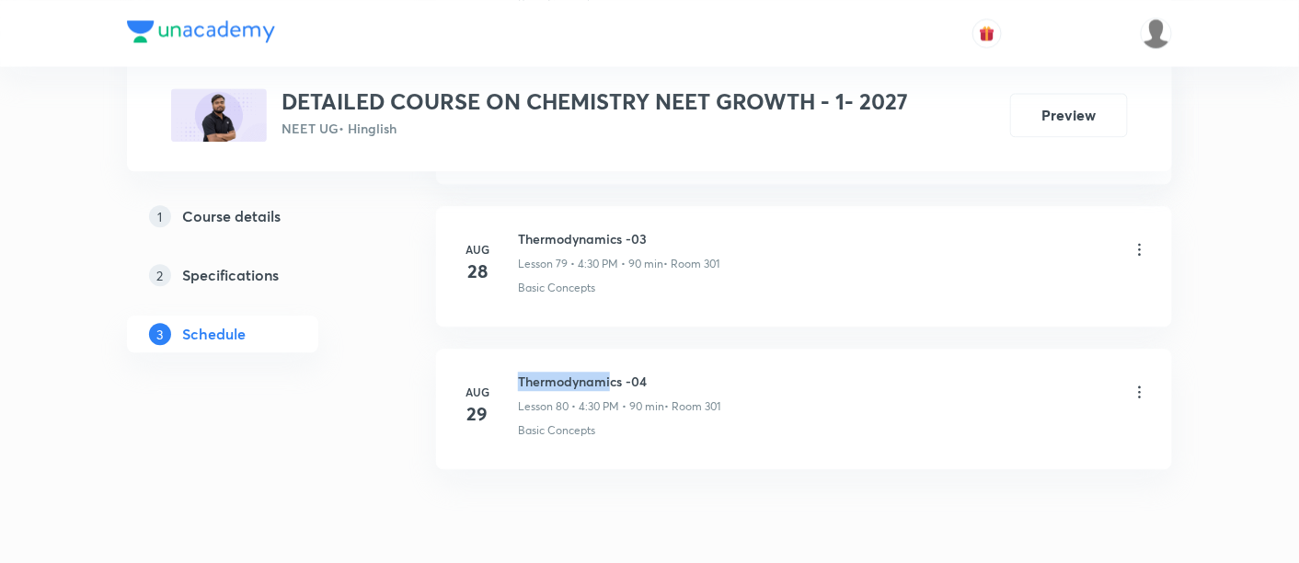
drag, startPoint x: 520, startPoint y: 335, endPoint x: 613, endPoint y: 335, distance: 92.9
click at [613, 372] on h6 "Thermodynamics -04" at bounding box center [619, 381] width 202 height 19
click at [733, 349] on li "[DATE] Thermodynamics -04 Lesson 80 • 4:30 PM • 90 min • Room 301 Basic Concepts" at bounding box center [804, 409] width 736 height 121
drag, startPoint x: 522, startPoint y: 332, endPoint x: 670, endPoint y: 340, distance: 148.3
click at [670, 372] on h6 "Thermodynamics -04" at bounding box center [619, 381] width 202 height 19
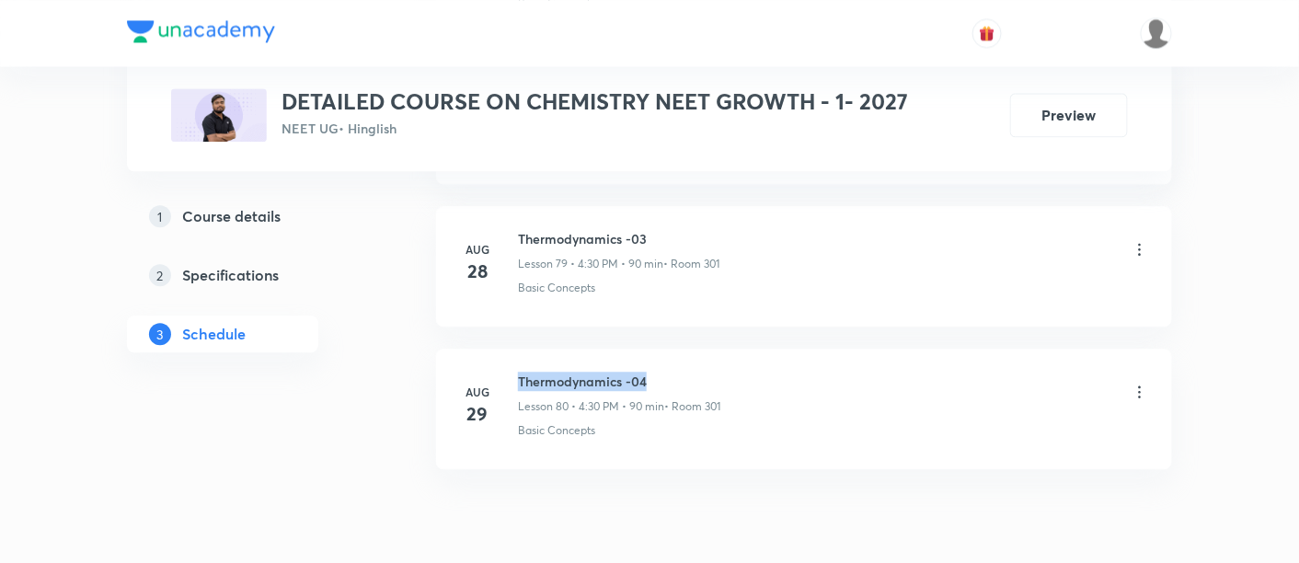
copy h6 "Thermodynamics -04"
click at [670, 372] on h6 "Thermodynamics -04" at bounding box center [619, 381] width 202 height 19
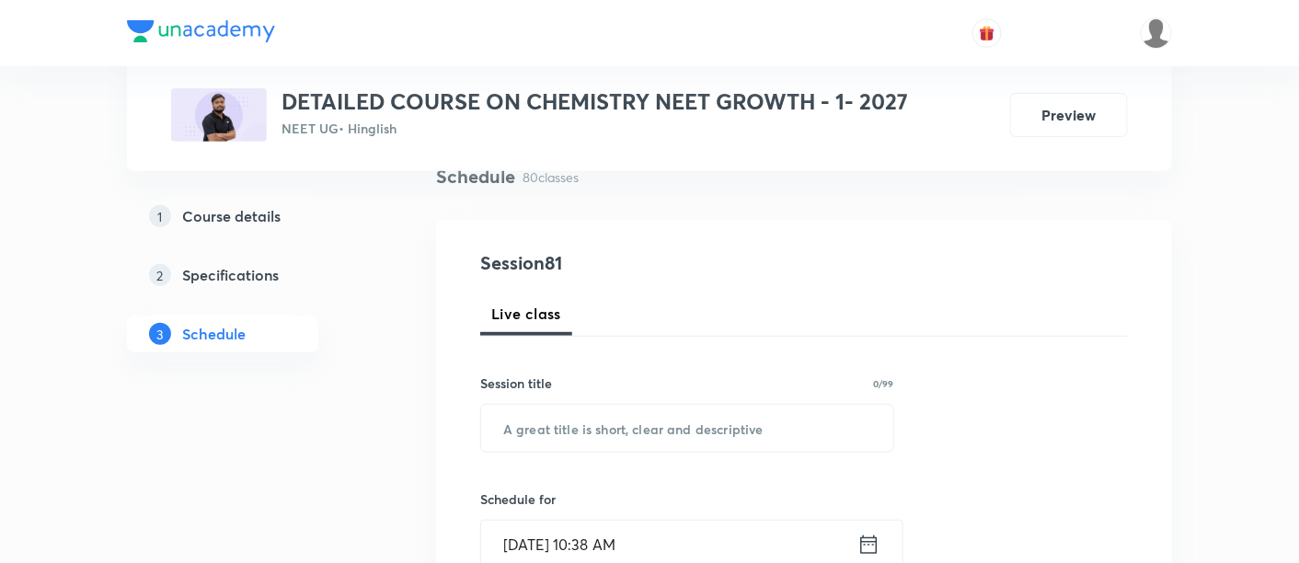
scroll to position [149, 0]
click at [646, 424] on input "text" at bounding box center [687, 427] width 412 height 47
paste input "Thermodynamics -04"
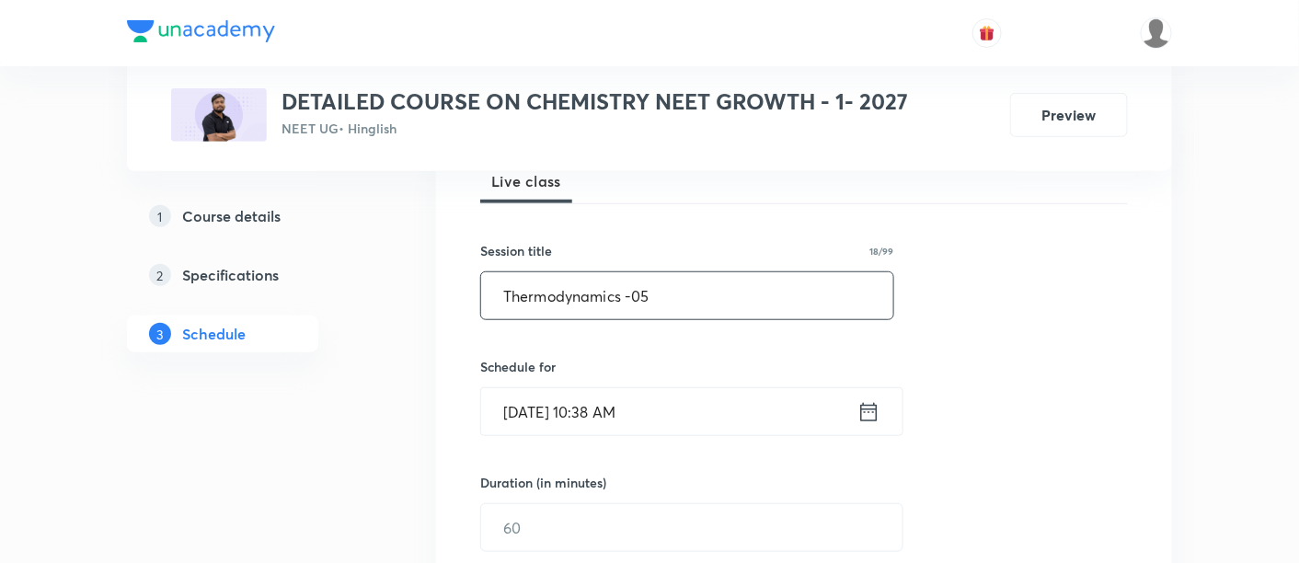
scroll to position [330, 0]
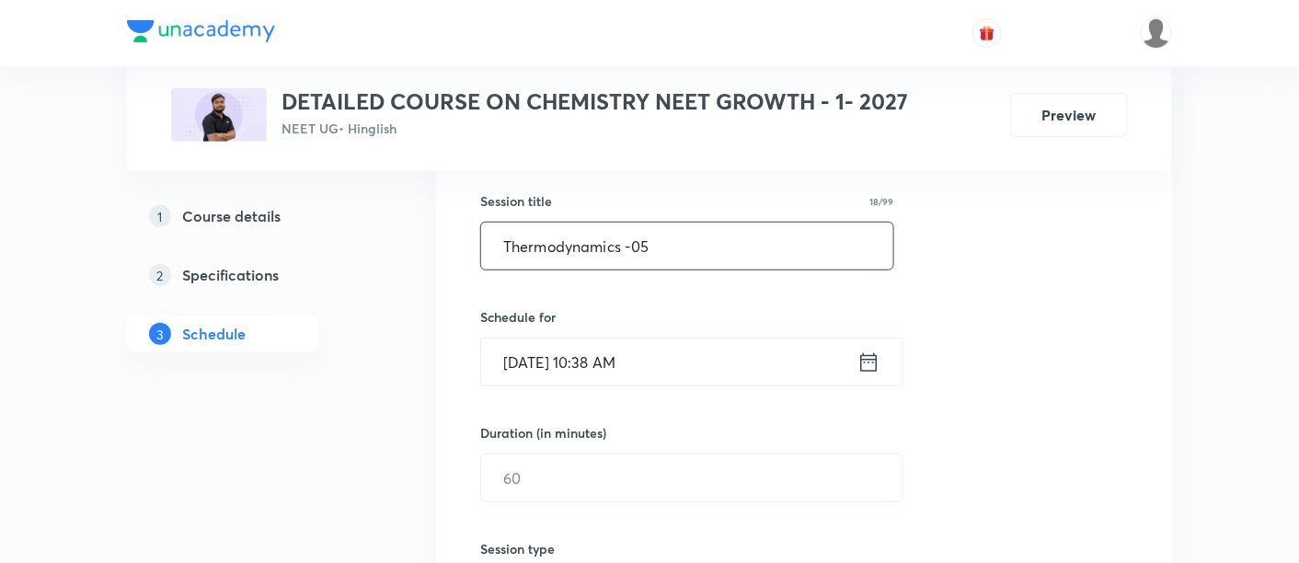
type input "Thermodynamics -05"
click at [868, 356] on icon at bounding box center [869, 363] width 23 height 26
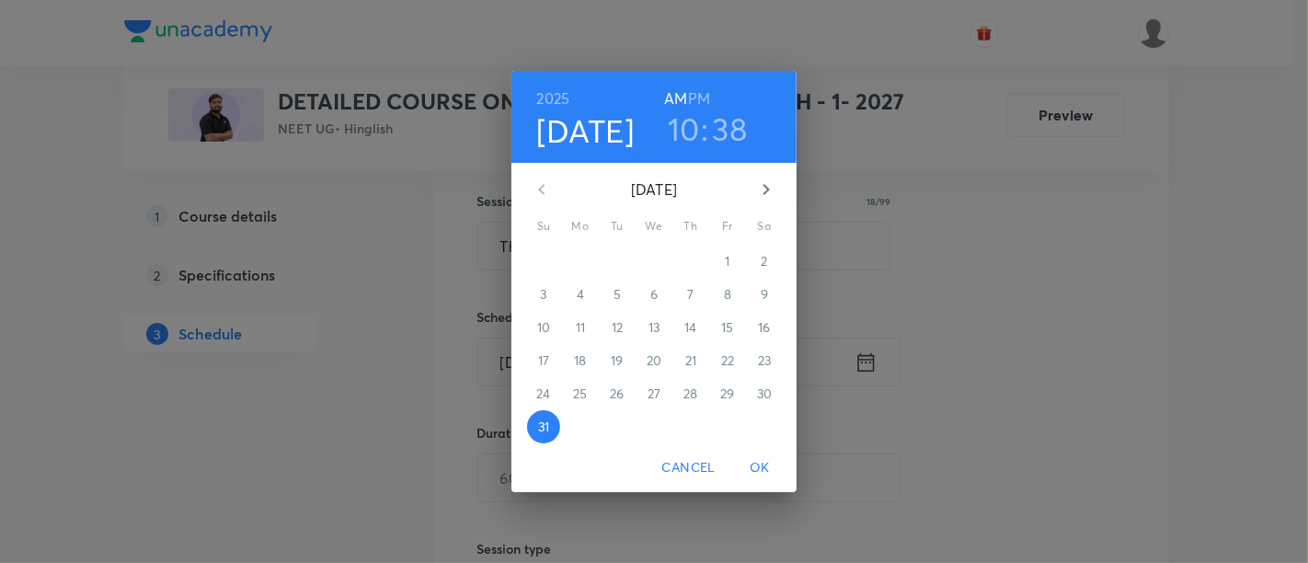
click at [767, 190] on icon "button" at bounding box center [767, 189] width 6 height 11
click at [583, 264] on span "1" at bounding box center [580, 261] width 33 height 18
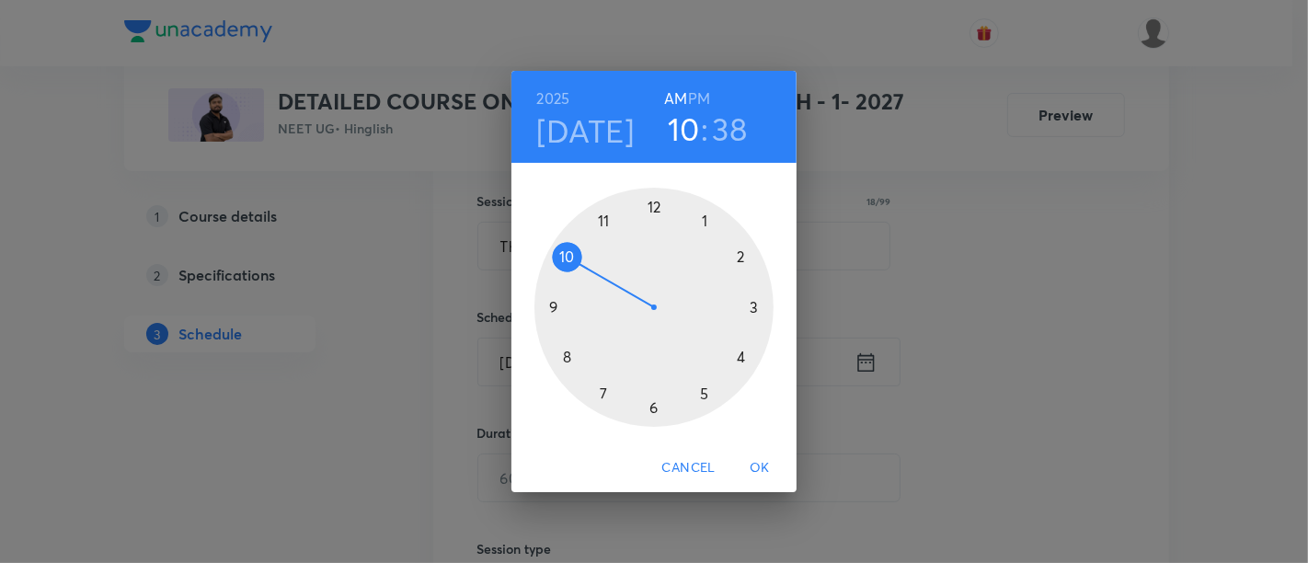
click at [702, 96] on h6 "PM" at bounding box center [699, 99] width 22 height 26
click at [743, 359] on div at bounding box center [654, 307] width 239 height 239
click at [656, 406] on div at bounding box center [654, 307] width 239 height 239
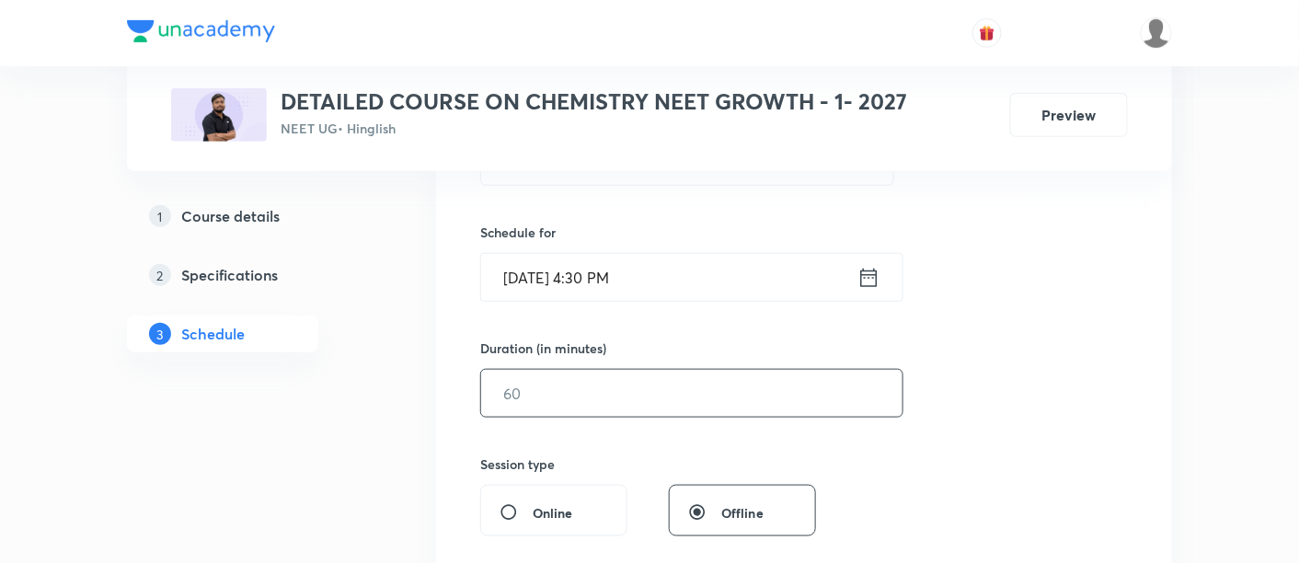
scroll to position [419, 0]
click at [723, 376] on input "text" at bounding box center [691, 389] width 421 height 47
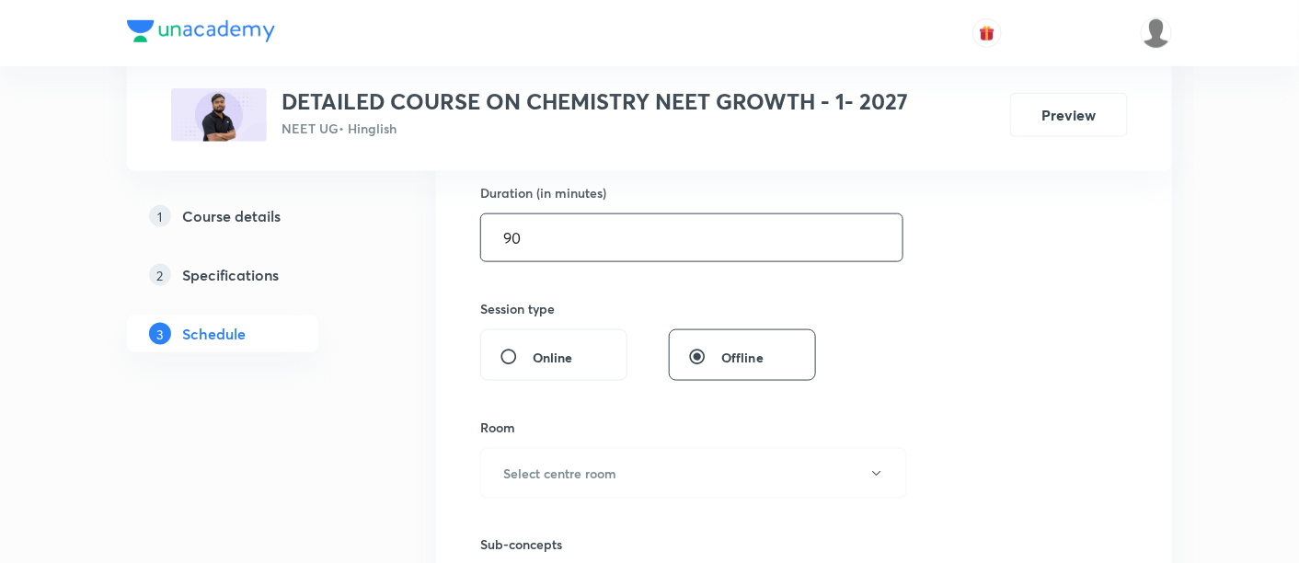
scroll to position [637, 0]
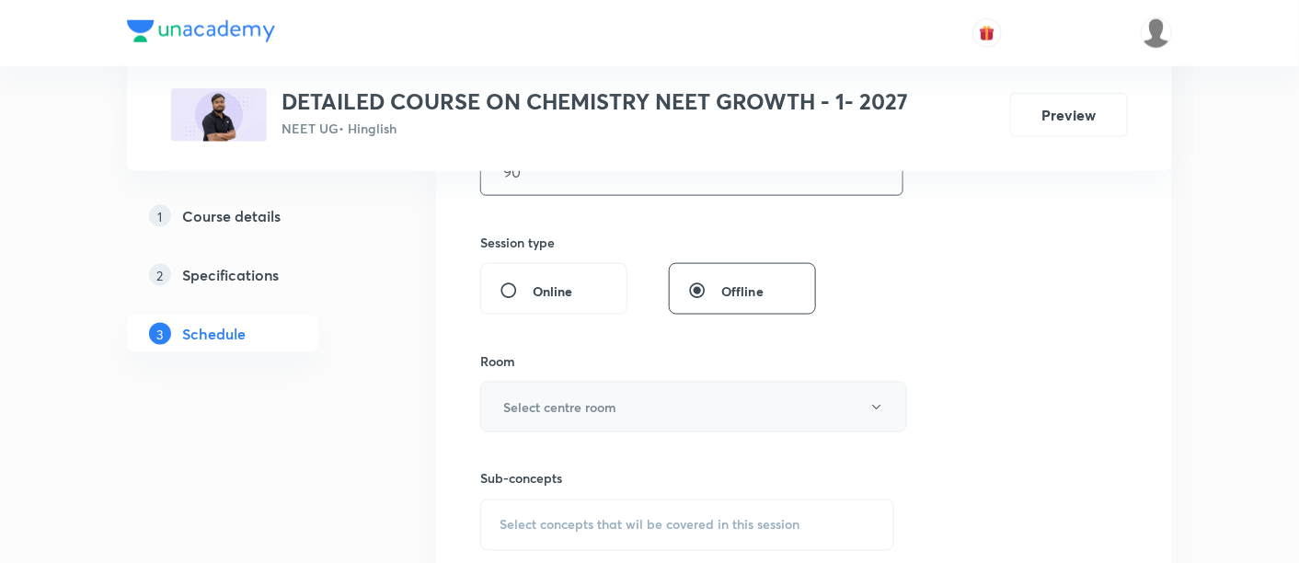
type input "90"
click at [623, 407] on button "Select centre room" at bounding box center [693, 407] width 427 height 51
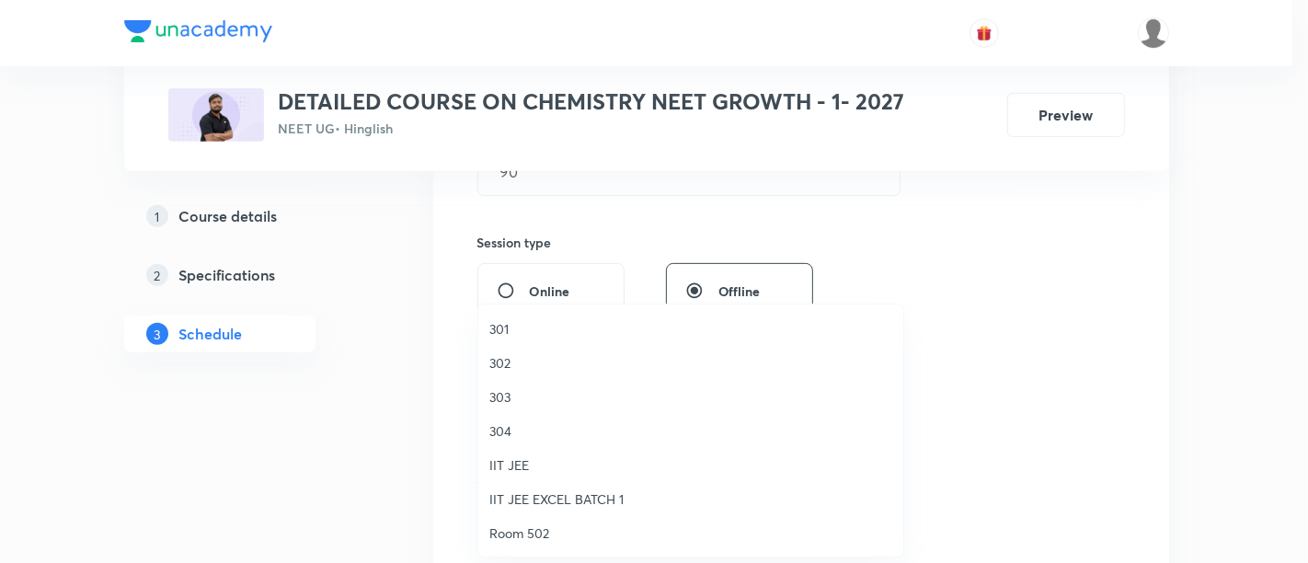
click at [525, 328] on span "301" at bounding box center [691, 328] width 403 height 19
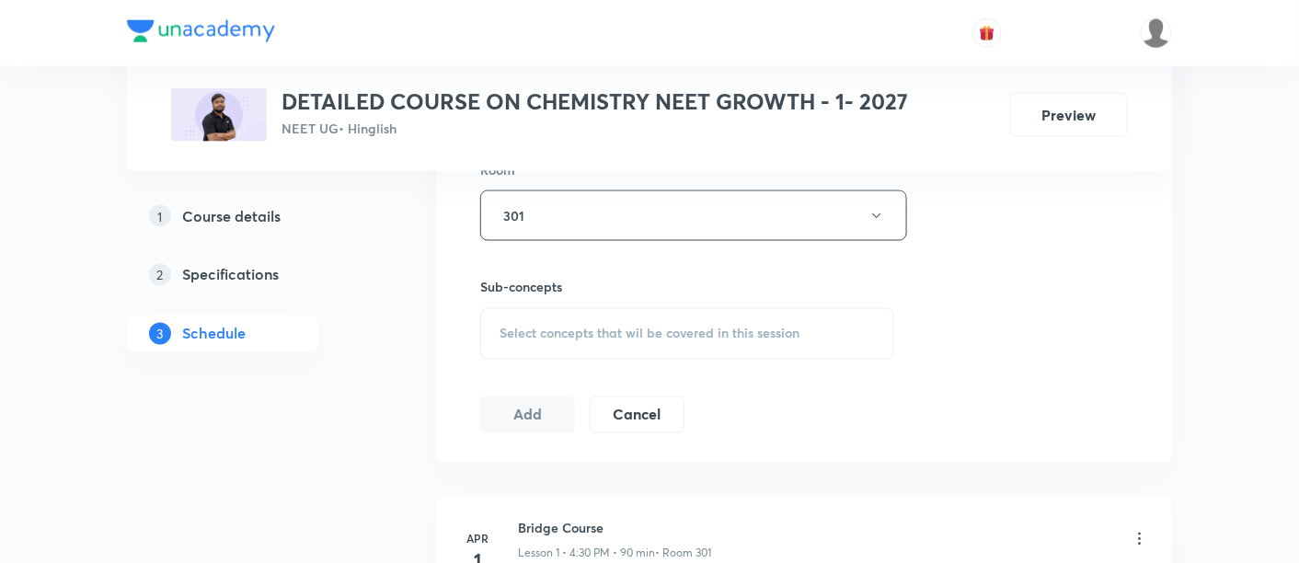
scroll to position [831, 0]
click at [653, 327] on span "Select concepts that wil be covered in this session" at bounding box center [650, 331] width 300 height 15
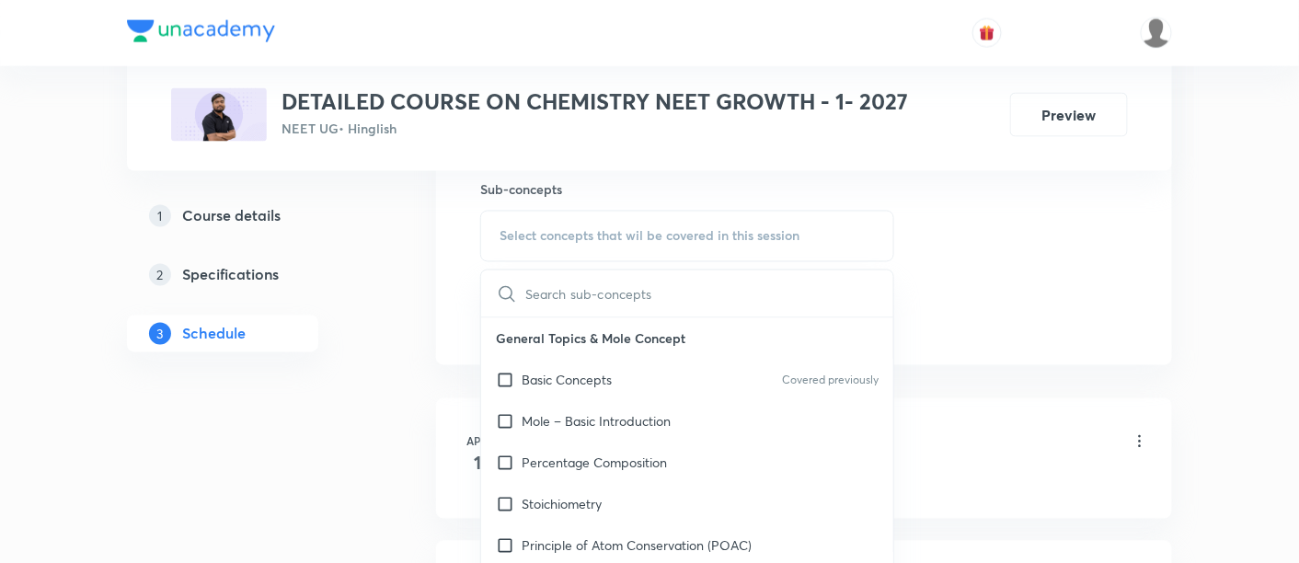
scroll to position [940, 0]
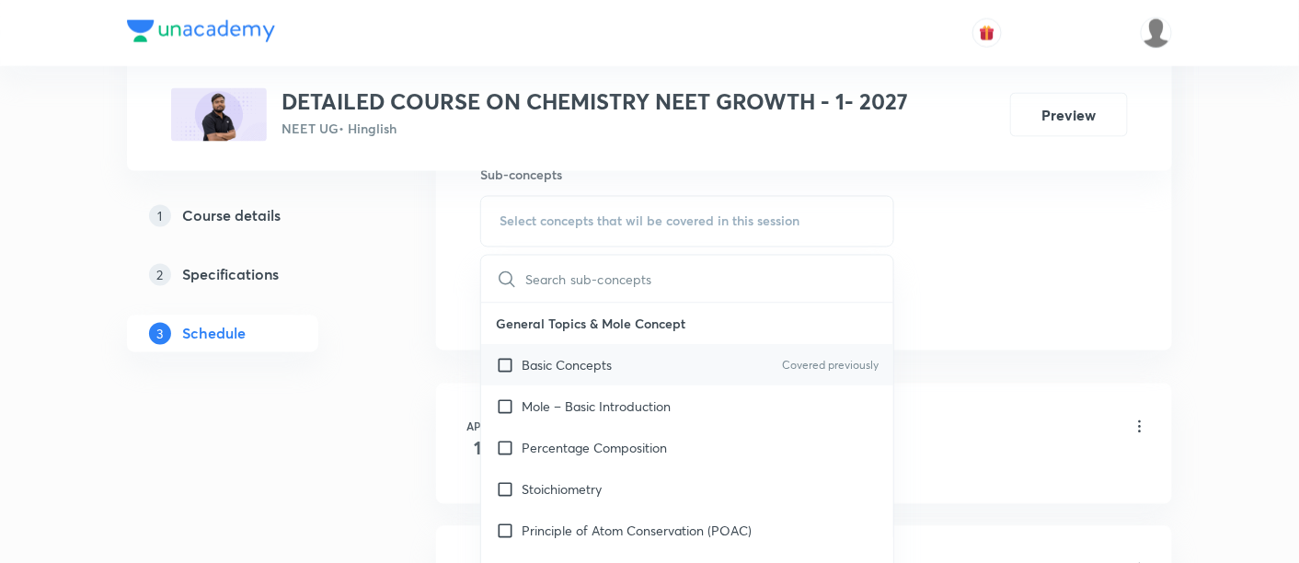
click at [599, 361] on p "Basic Concepts" at bounding box center [567, 365] width 90 height 19
checkbox input "true"
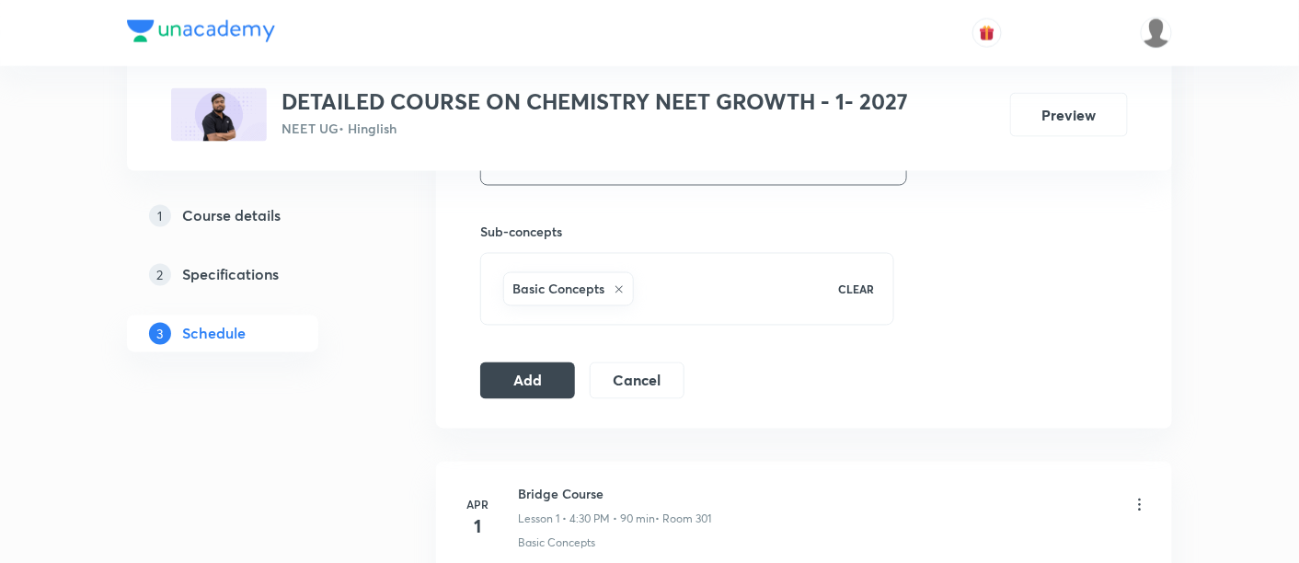
scroll to position [885, 0]
click at [534, 370] on button "Add" at bounding box center [527, 377] width 95 height 37
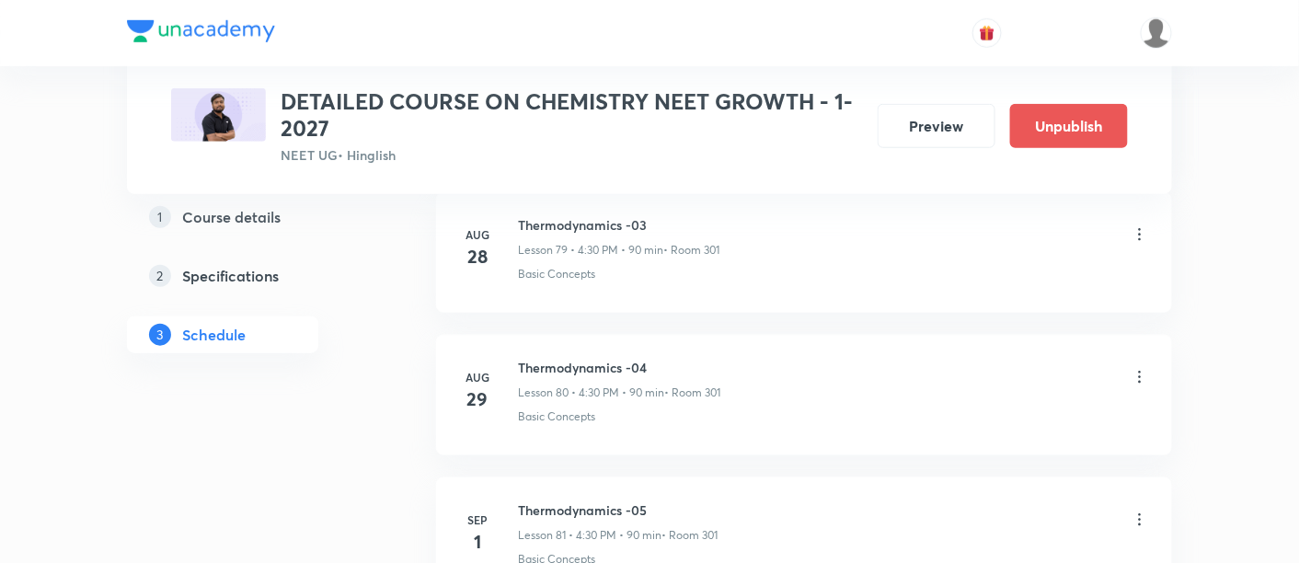
scroll to position [11599, 0]
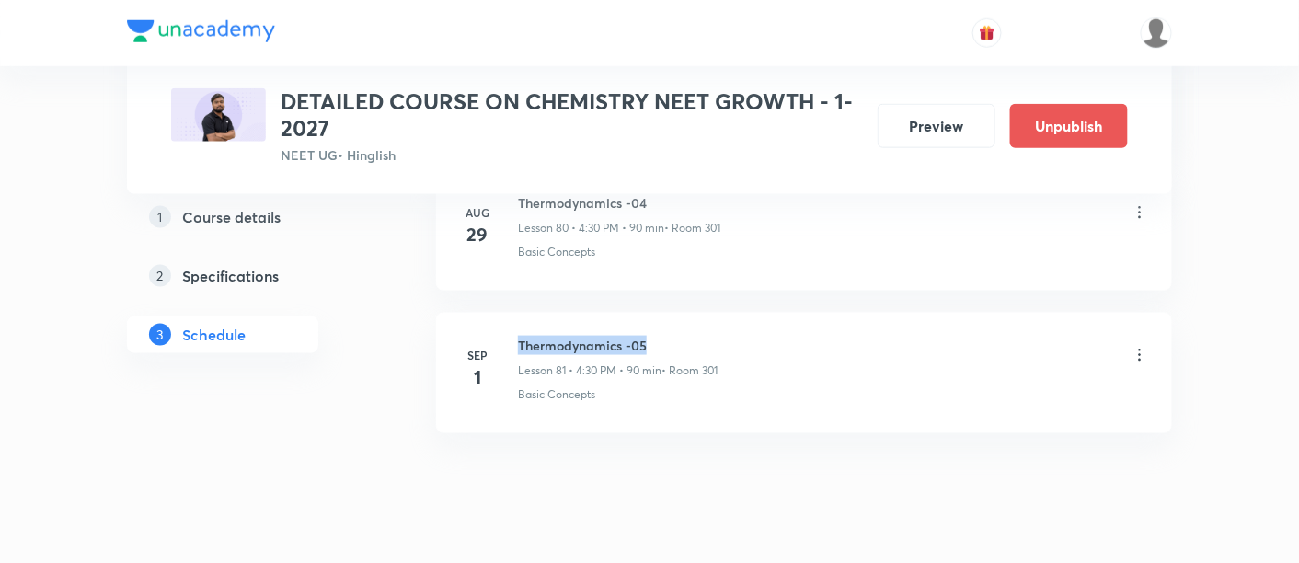
drag, startPoint x: 520, startPoint y: 299, endPoint x: 660, endPoint y: 299, distance: 139.9
click at [660, 336] on h6 "Thermodynamics -05" at bounding box center [618, 345] width 200 height 19
copy h6 "Thermodynamics -05"
click at [820, 336] on div "Thermodynamics -05 Lesson 81 • 4:30 PM • 90 min • Room 301" at bounding box center [833, 357] width 631 height 43
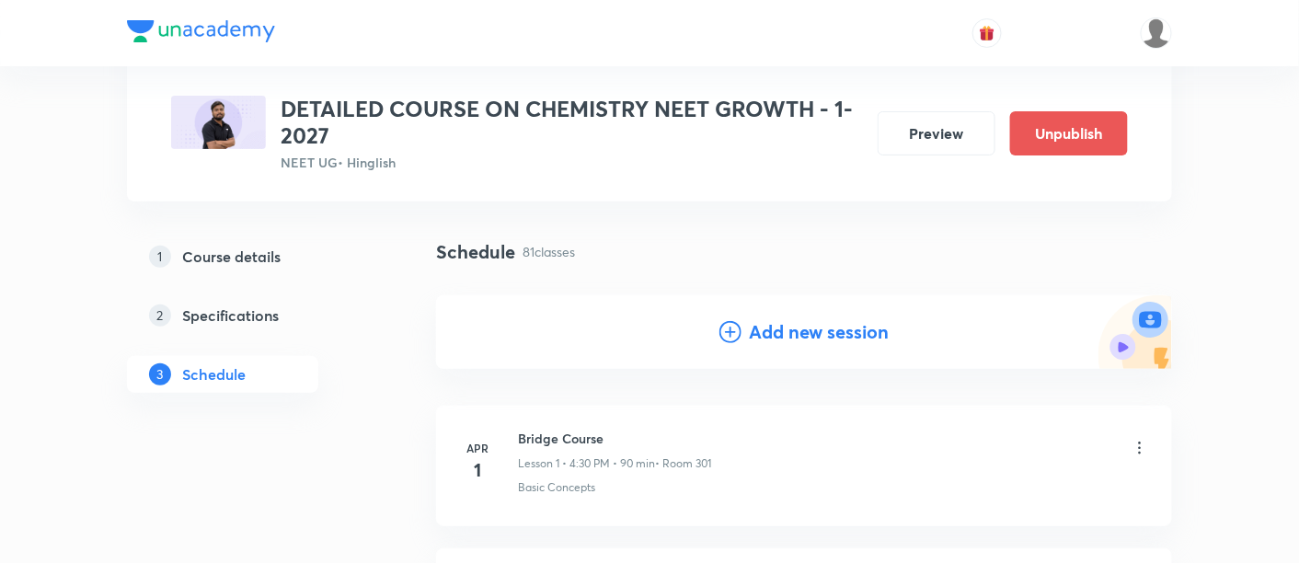
scroll to position [0, 0]
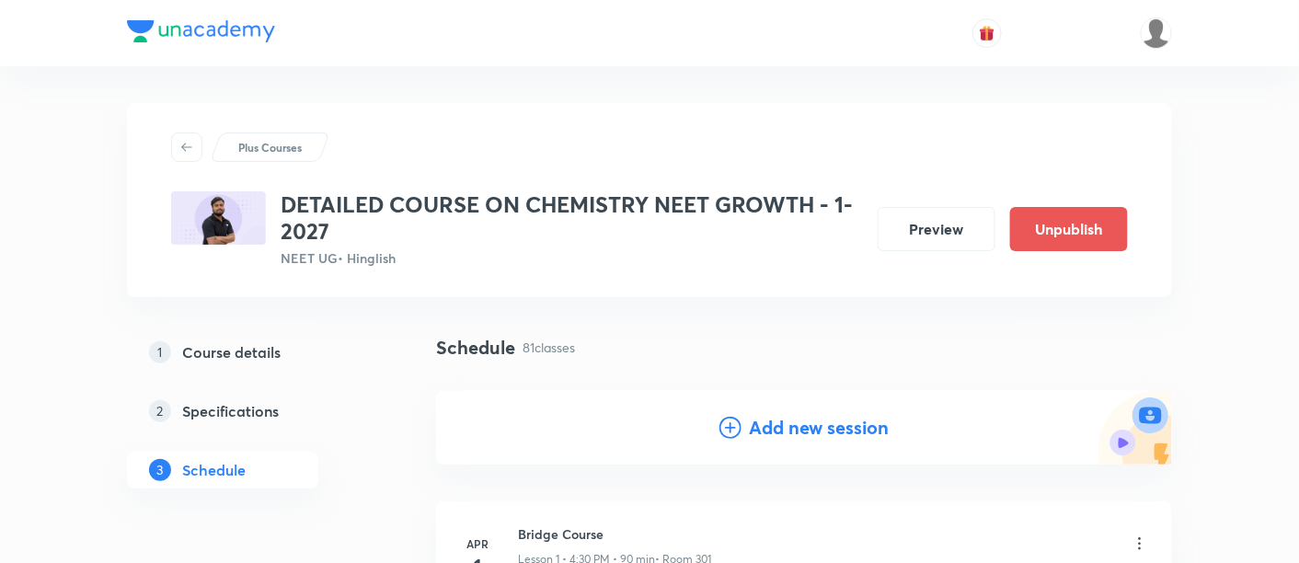
click at [802, 430] on h4 "Add new session" at bounding box center [819, 428] width 140 height 28
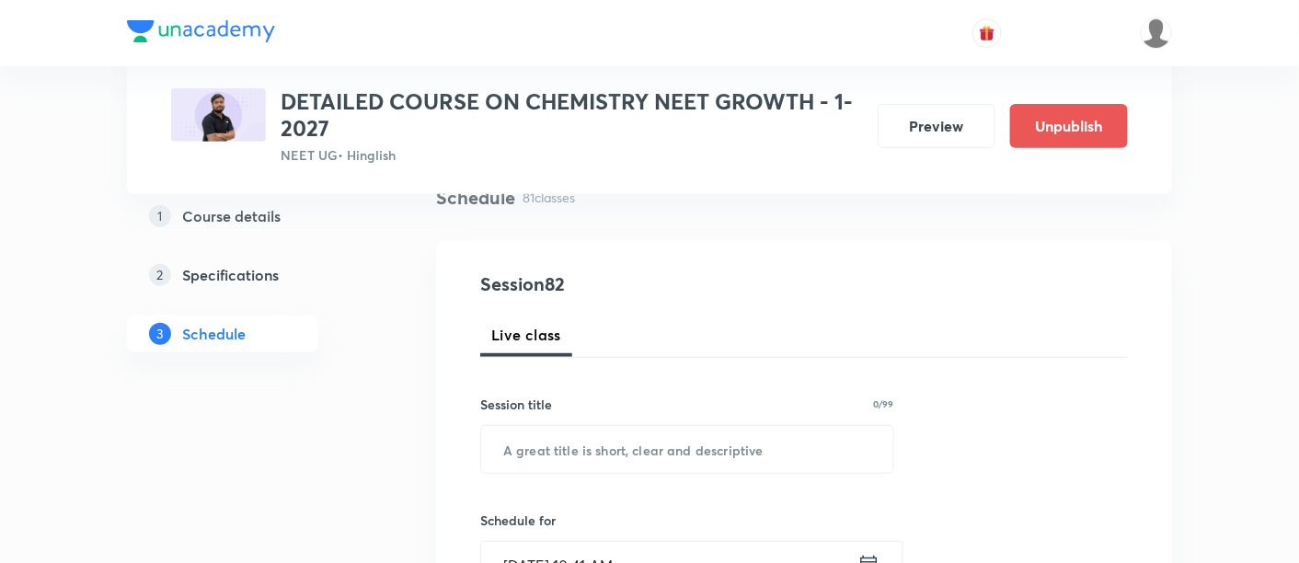
scroll to position [184, 0]
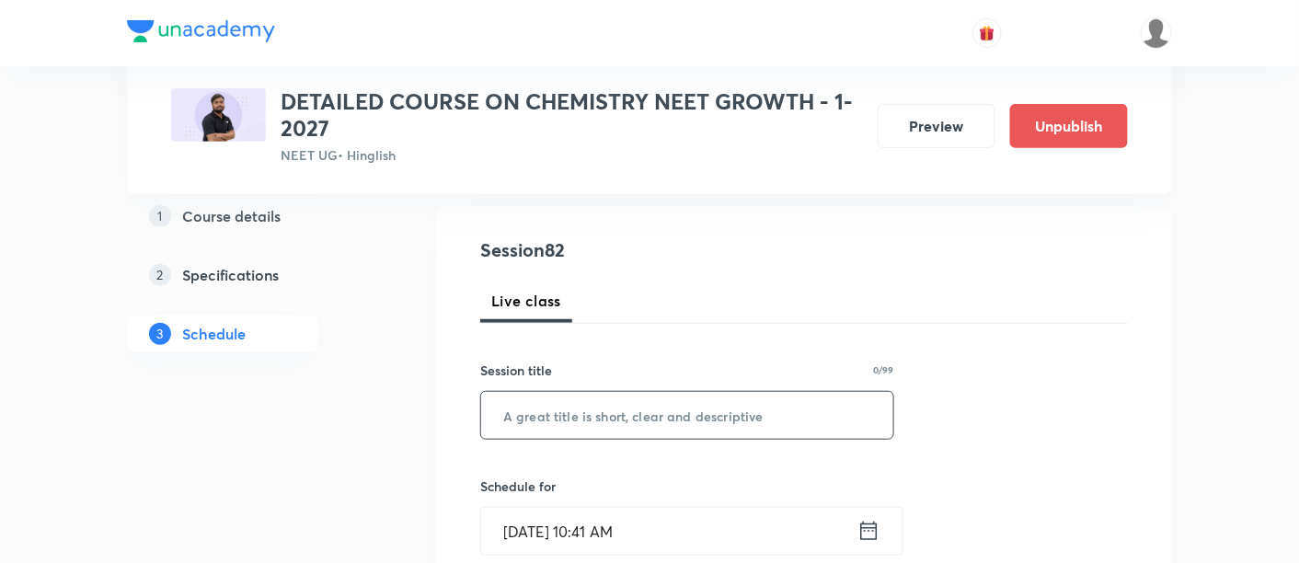
click at [681, 416] on input "text" at bounding box center [687, 415] width 412 height 47
paste input "Thermodynamics -05"
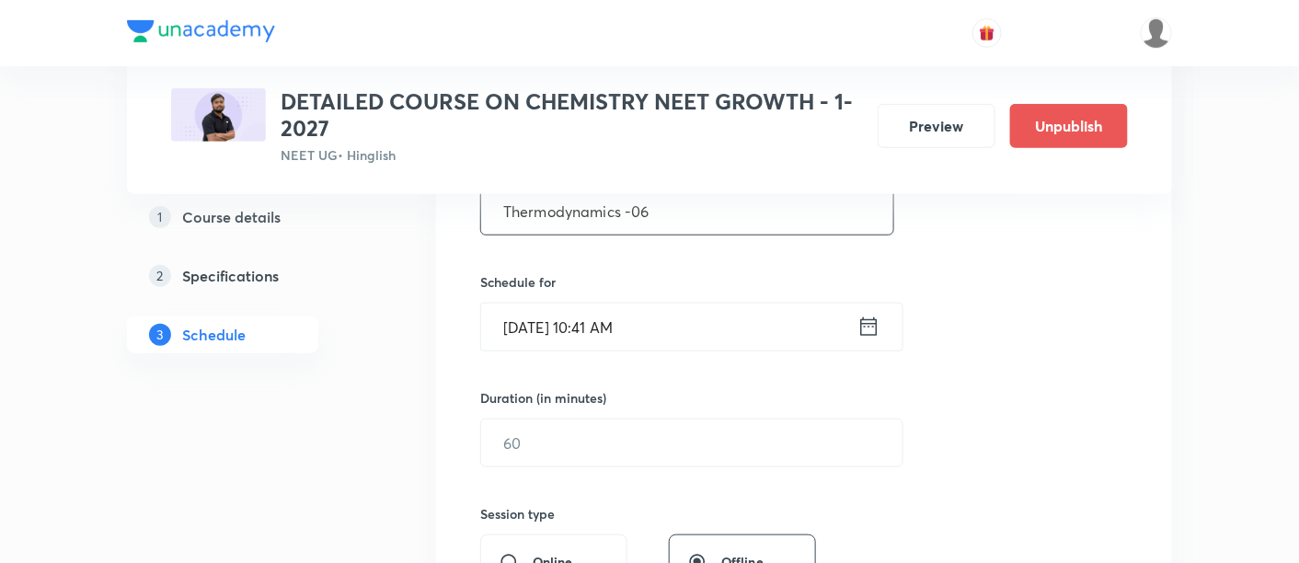
scroll to position [391, 0]
type input "Thermodynamics -06"
click at [873, 321] on icon at bounding box center [869, 324] width 23 height 26
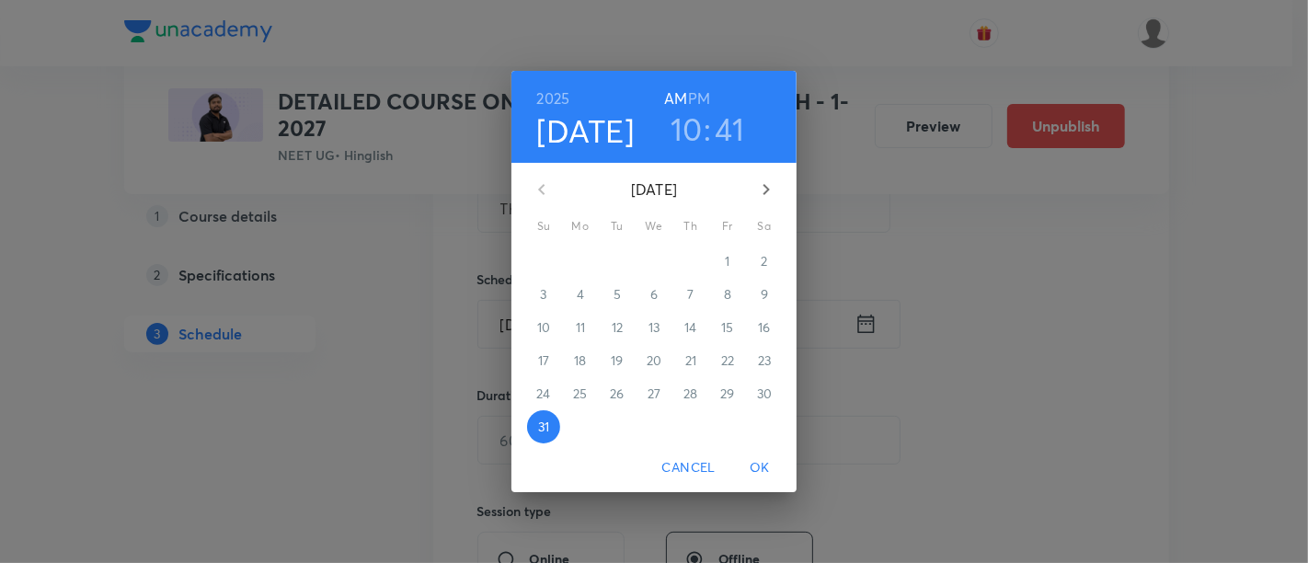
click at [767, 190] on icon "button" at bounding box center [767, 189] width 6 height 11
click at [617, 266] on p "2" at bounding box center [617, 261] width 6 height 18
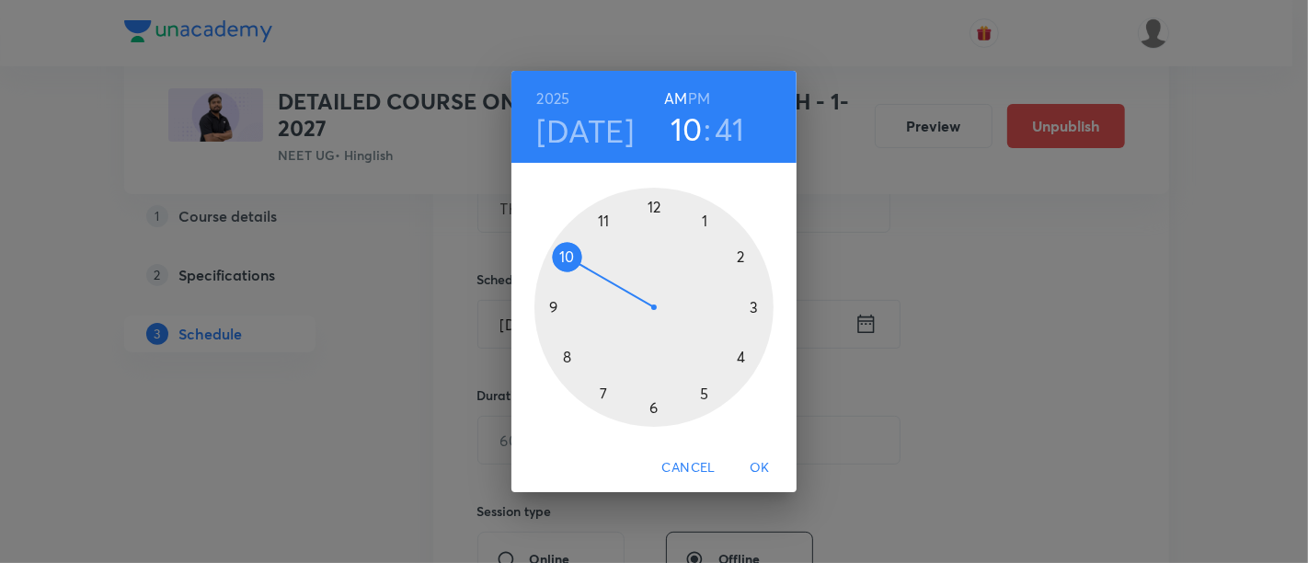
click at [699, 96] on h6 "PM" at bounding box center [699, 99] width 22 height 26
click at [741, 359] on div at bounding box center [654, 307] width 239 height 239
click at [653, 407] on div at bounding box center [654, 307] width 239 height 239
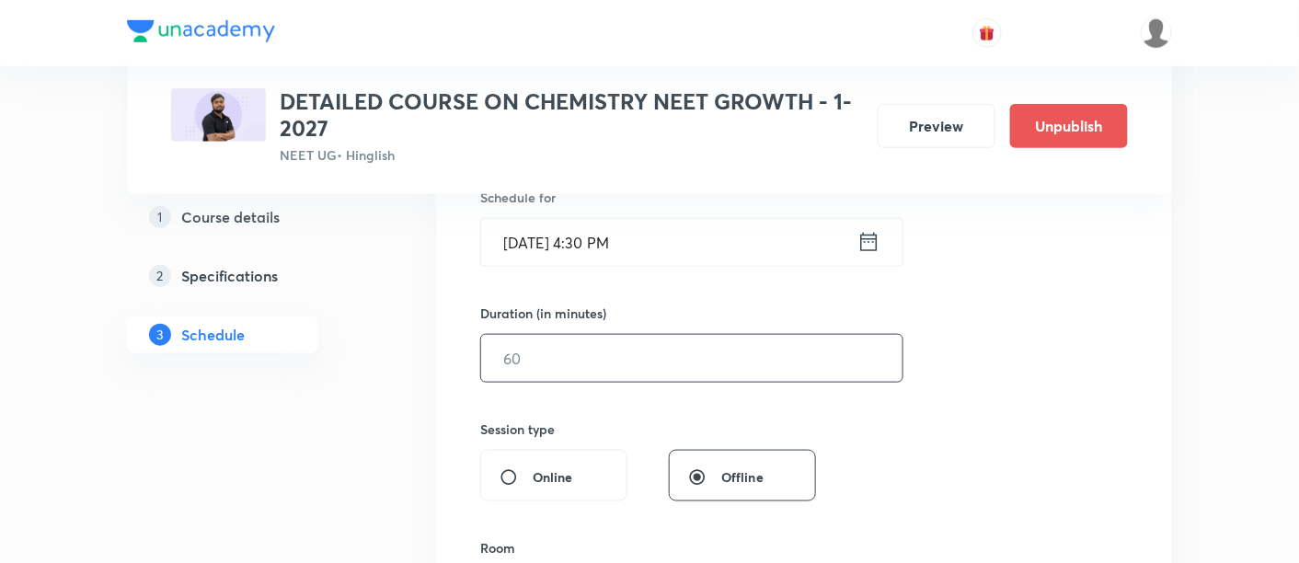
scroll to position [480, 0]
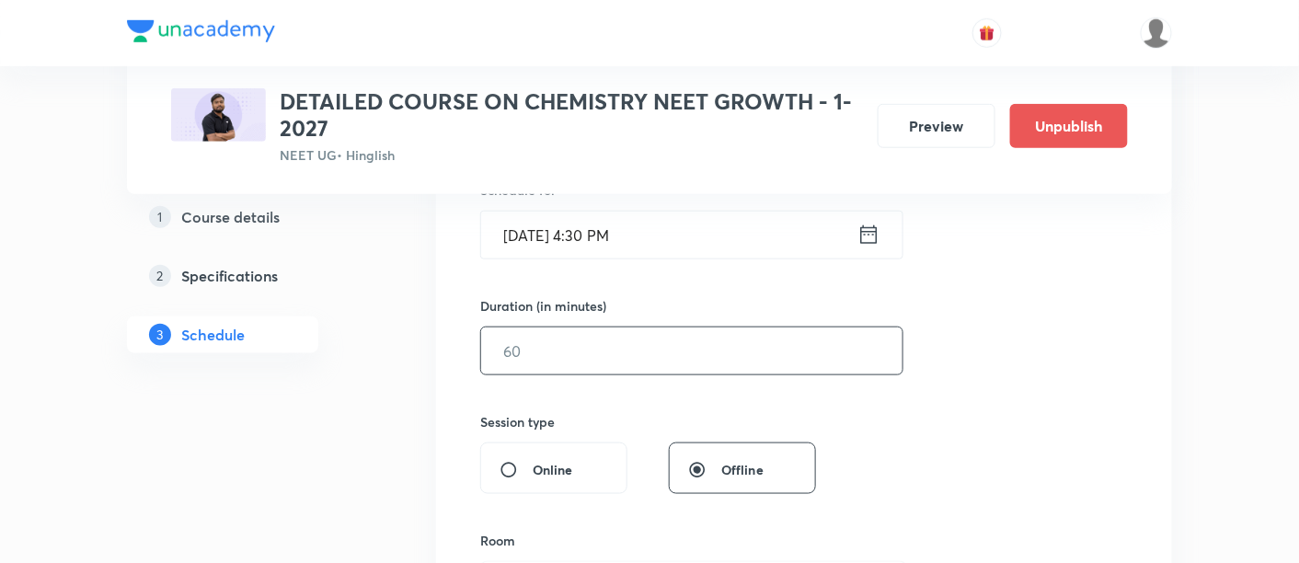
click at [736, 351] on input "text" at bounding box center [691, 351] width 421 height 47
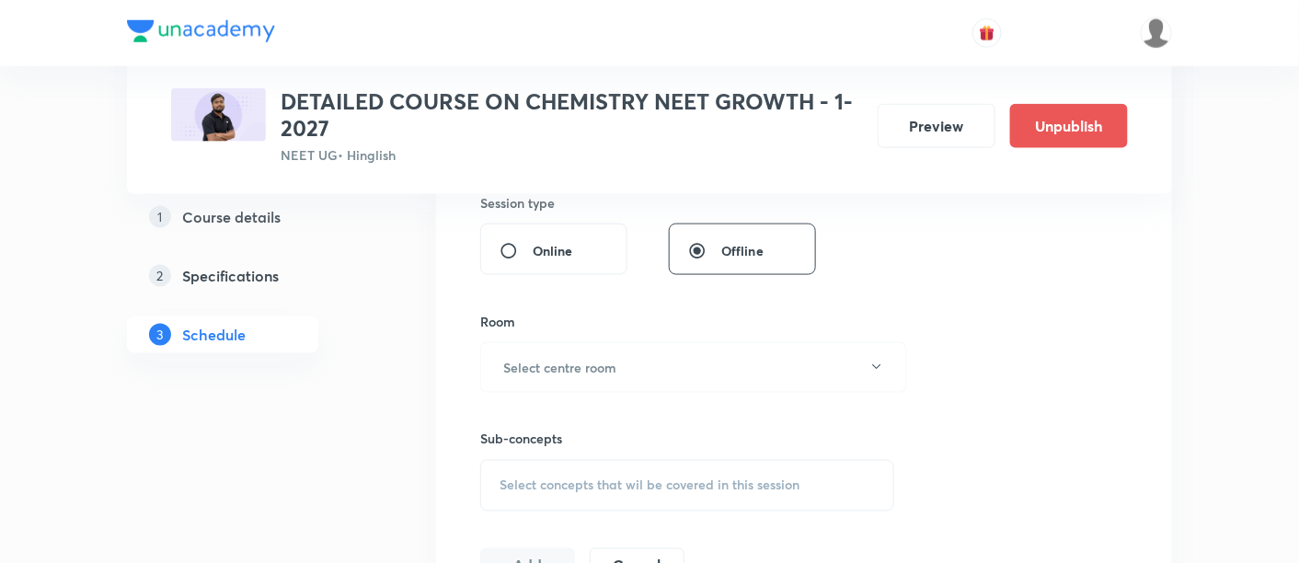
scroll to position [782, 0]
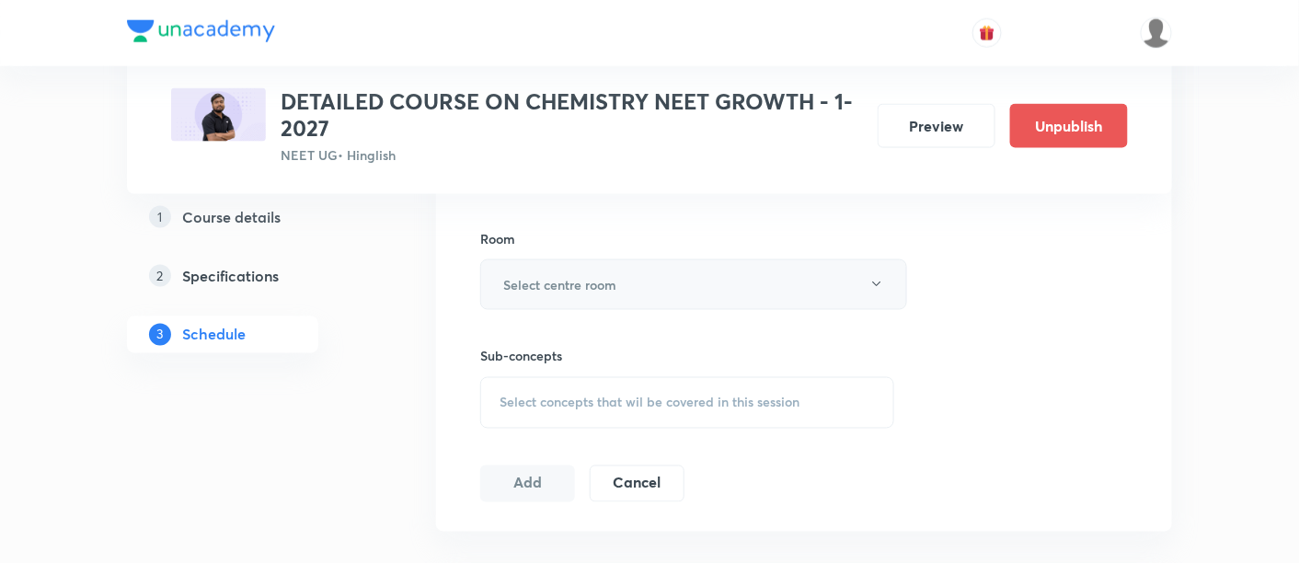
type input "90"
click at [575, 263] on button "Select centre room" at bounding box center [693, 284] width 427 height 51
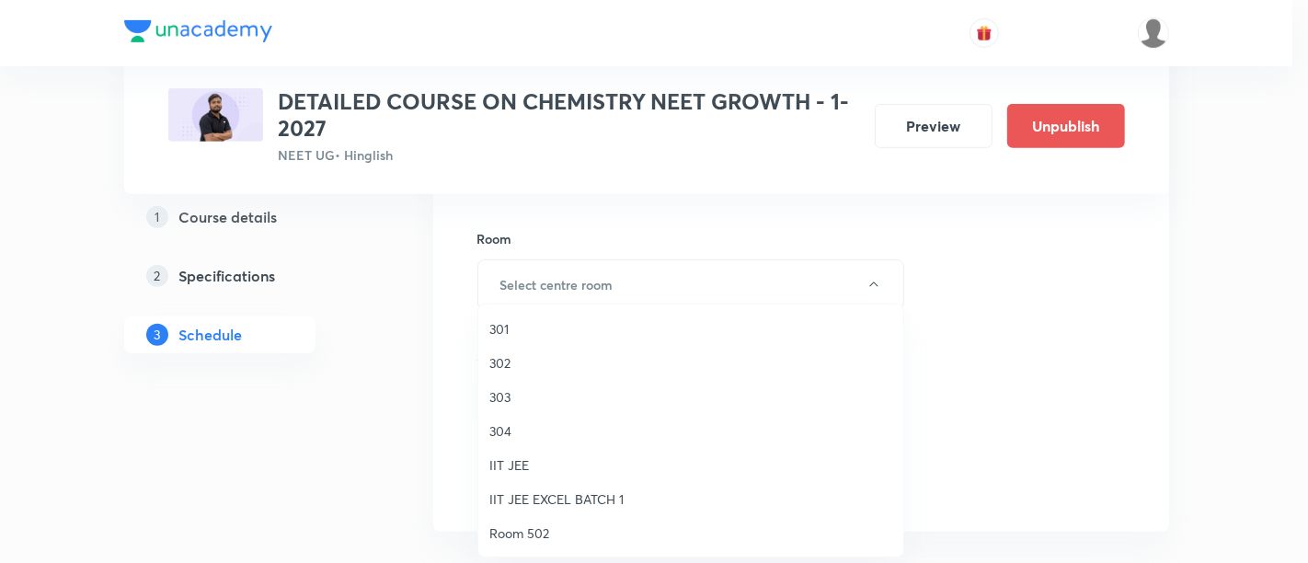
click at [513, 324] on span "301" at bounding box center [691, 328] width 403 height 19
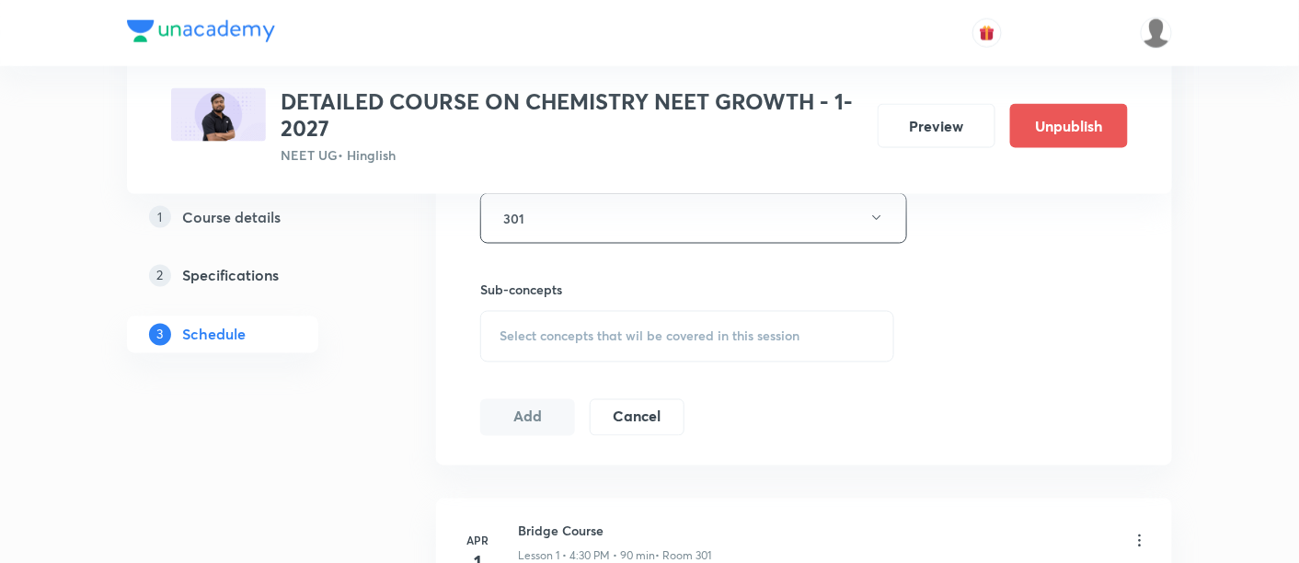
scroll to position [866, 0]
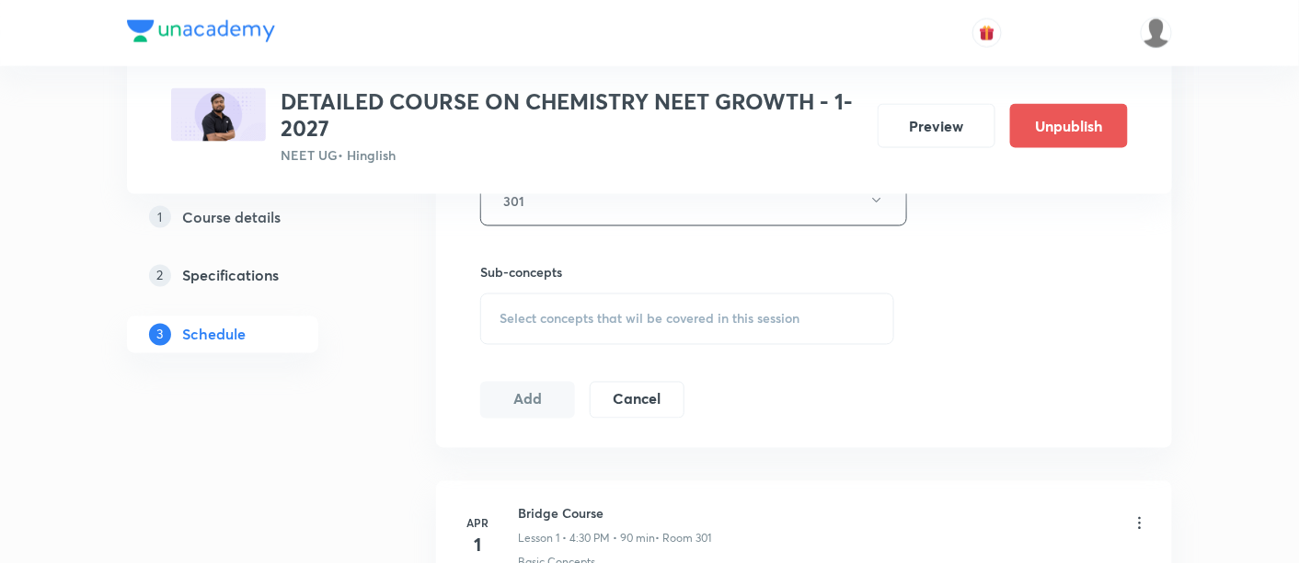
click at [702, 321] on span "Select concepts that wil be covered in this session" at bounding box center [650, 319] width 300 height 15
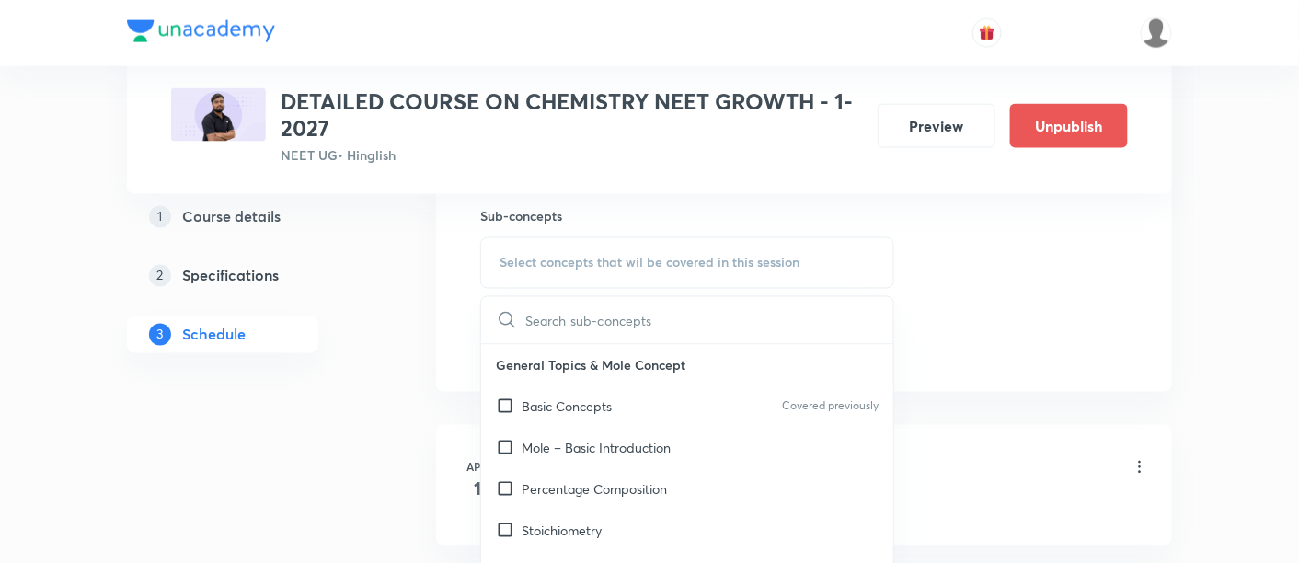
scroll to position [936, 0]
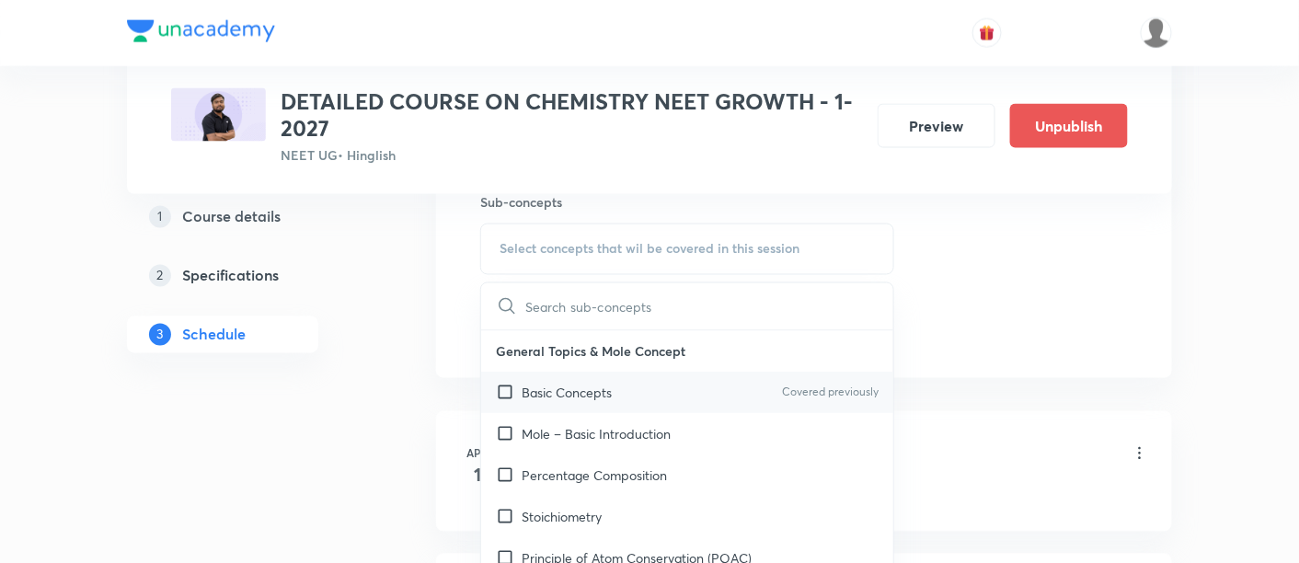
click at [597, 393] on p "Basic Concepts" at bounding box center [567, 393] width 90 height 19
checkbox input "true"
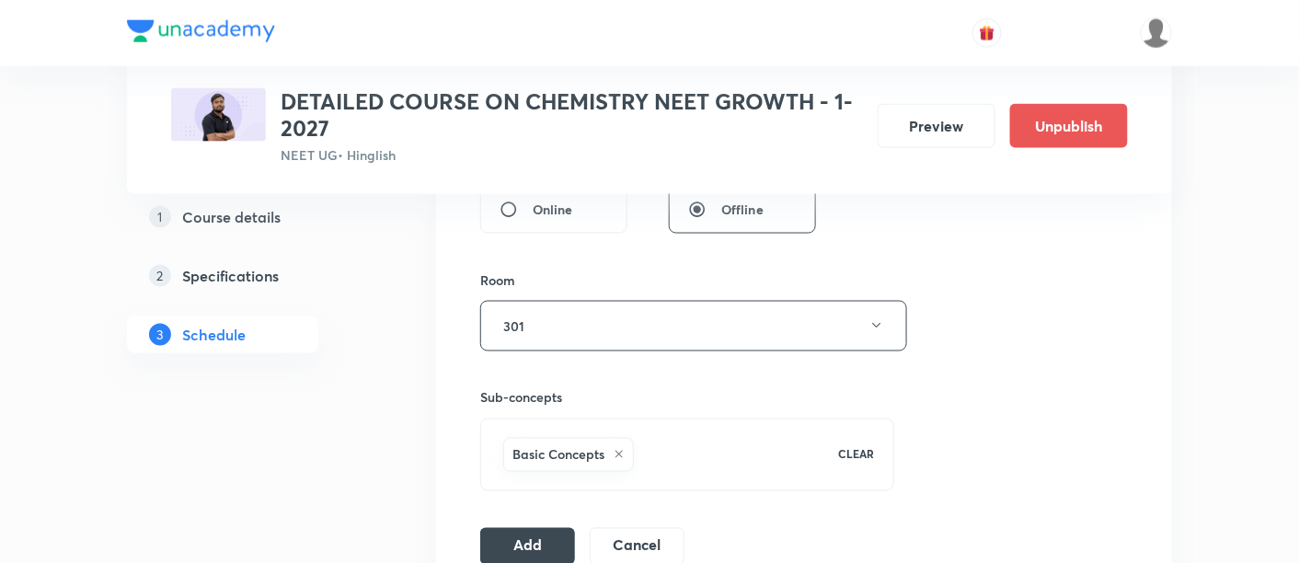
scroll to position [753, 0]
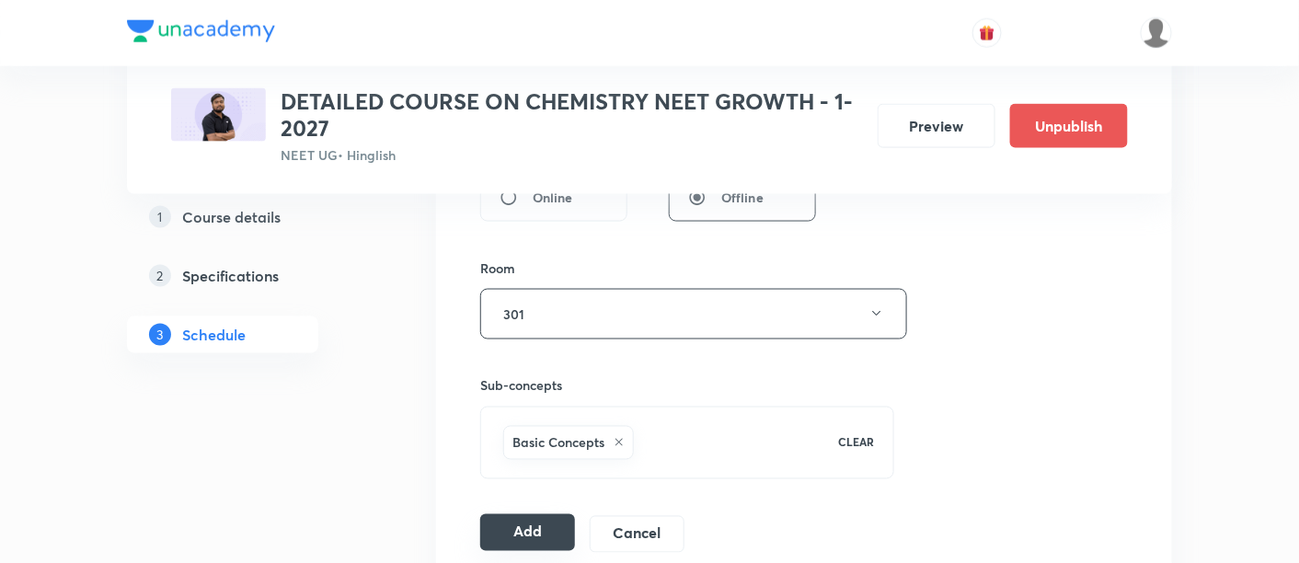
click at [522, 527] on button "Add" at bounding box center [527, 532] width 95 height 37
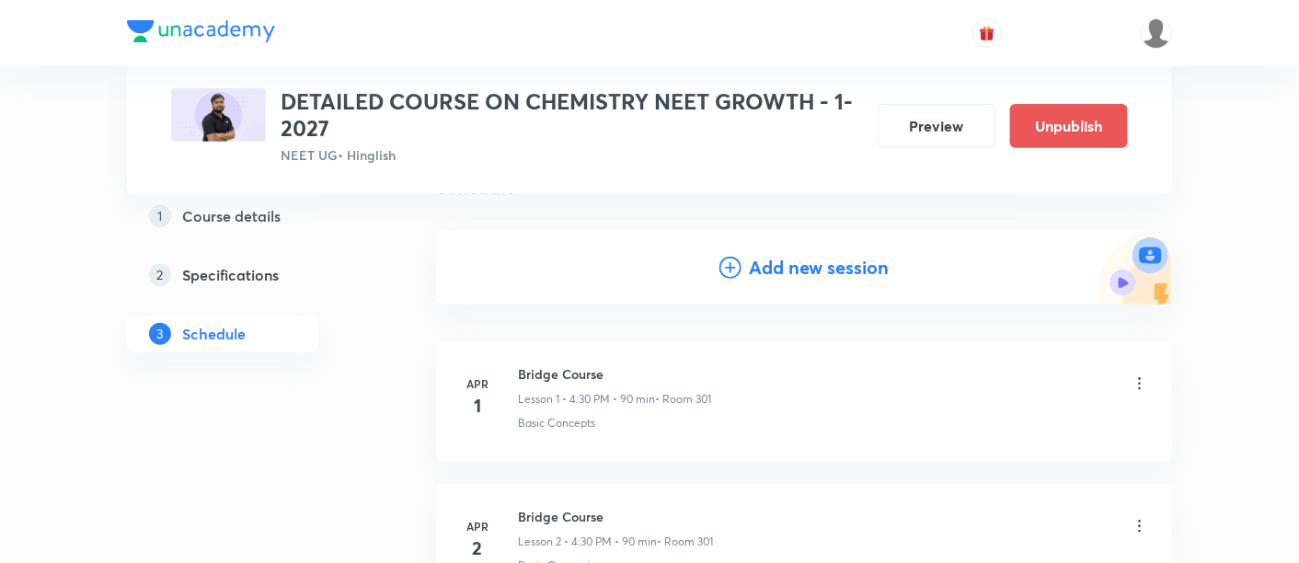
scroll to position [0, 0]
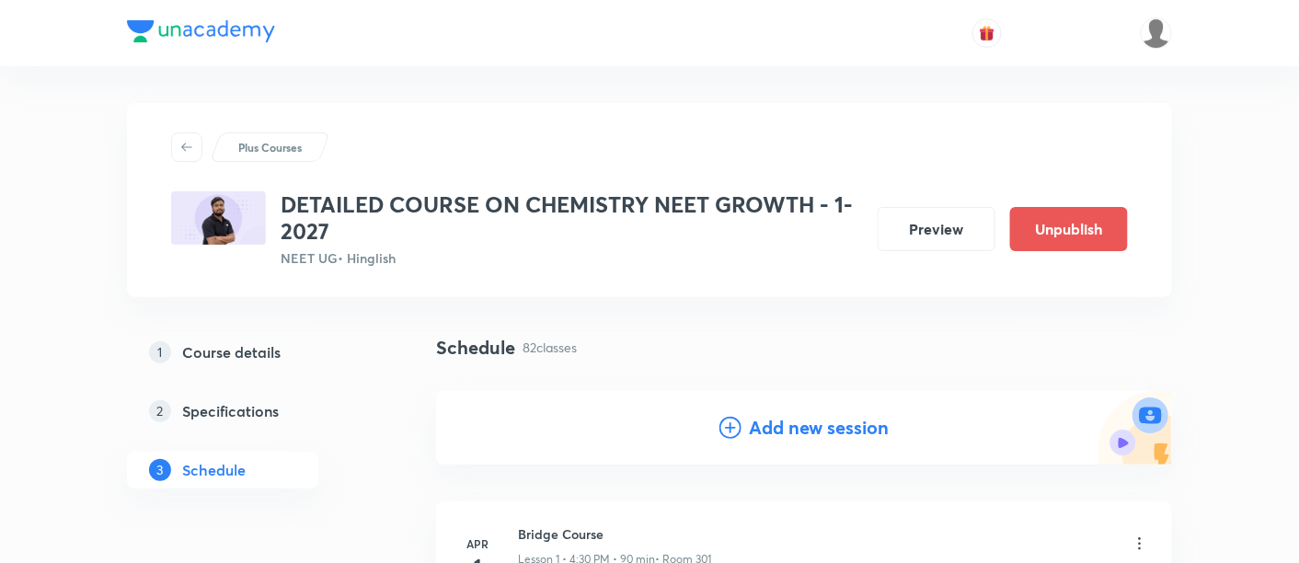
click at [825, 430] on h4 "Add new session" at bounding box center [819, 428] width 140 height 28
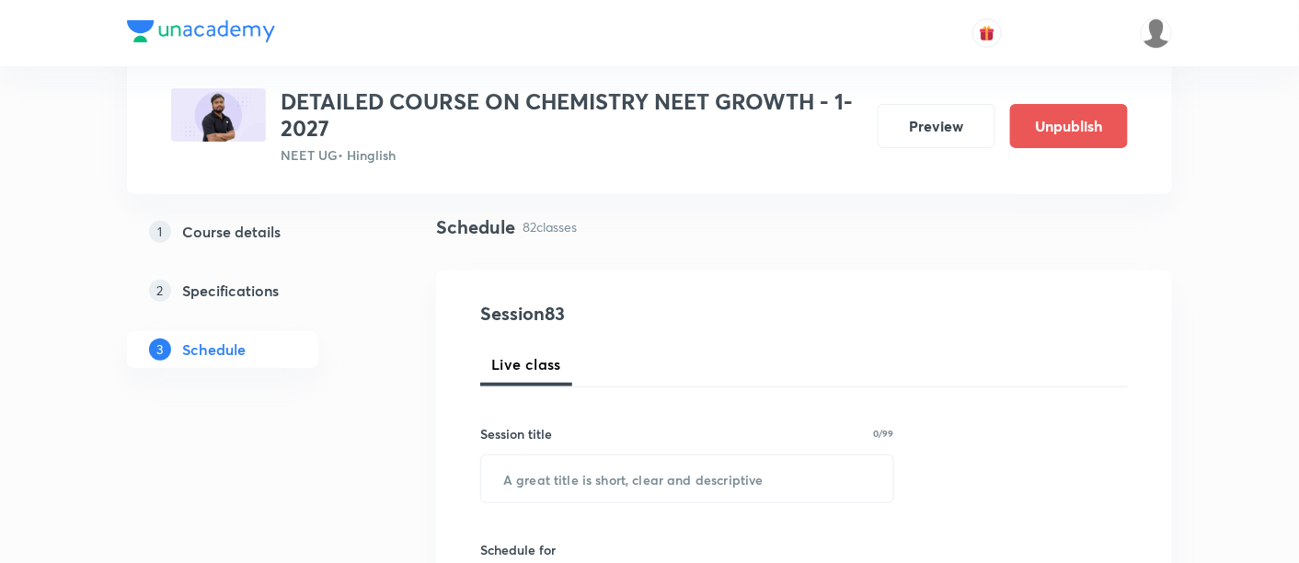
scroll to position [180, 0]
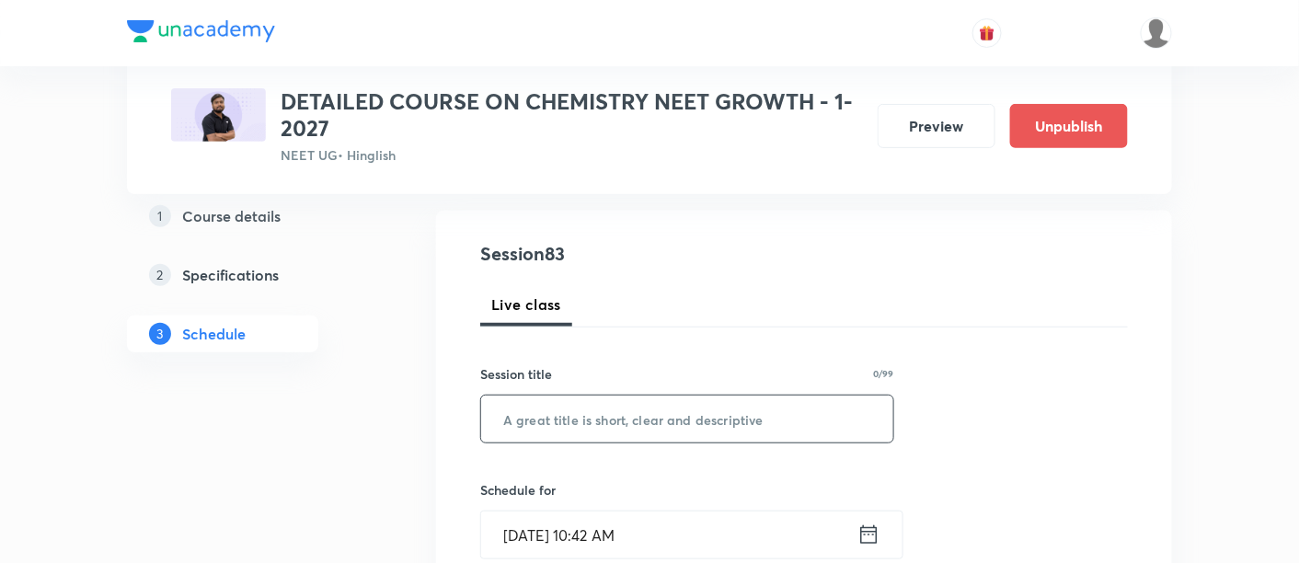
click at [709, 414] on input "text" at bounding box center [687, 419] width 412 height 47
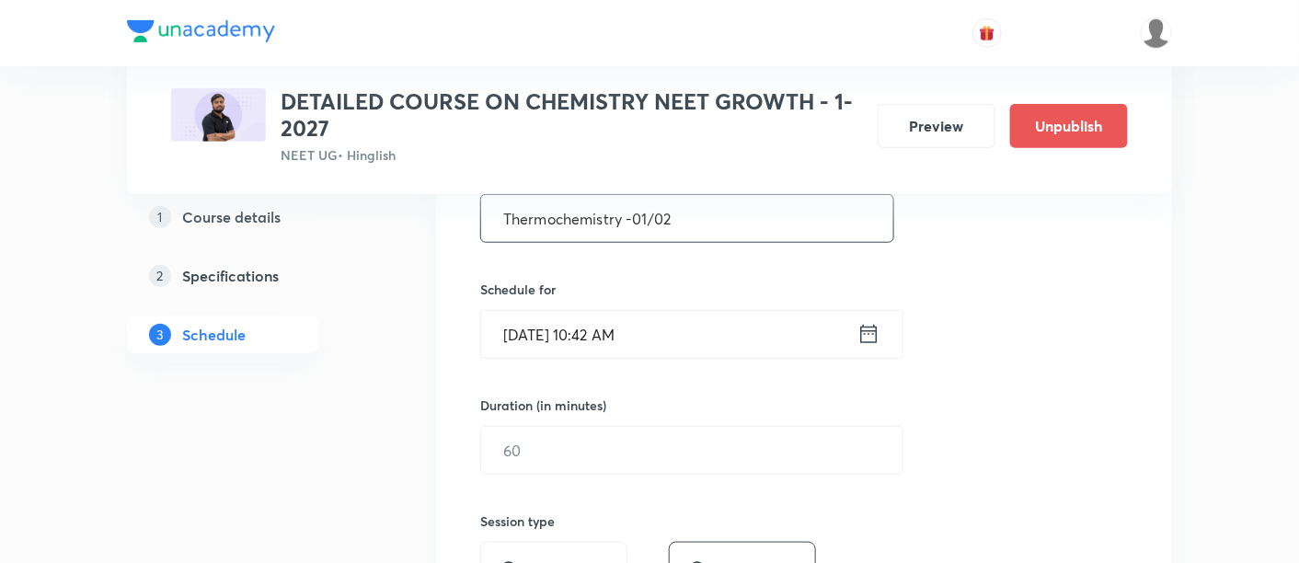
scroll to position [381, 0]
type input "Thermochemistry -01/02"
click at [868, 328] on icon at bounding box center [869, 334] width 23 height 26
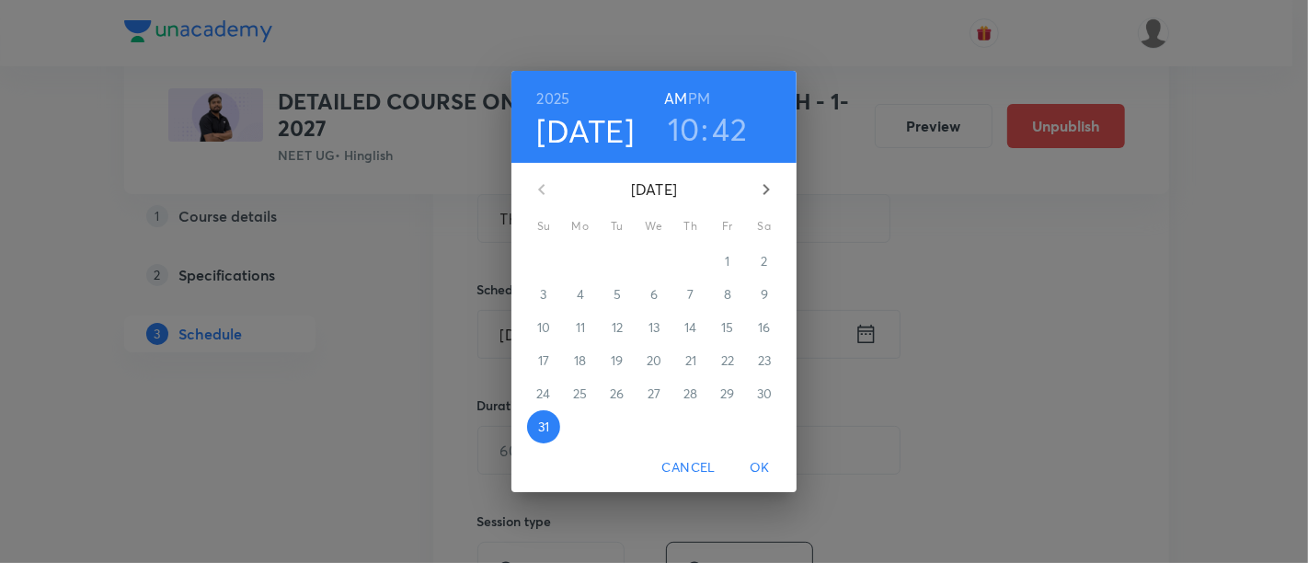
click at [765, 185] on icon "button" at bounding box center [767, 189] width 6 height 11
click at [691, 259] on p "4" at bounding box center [690, 261] width 7 height 18
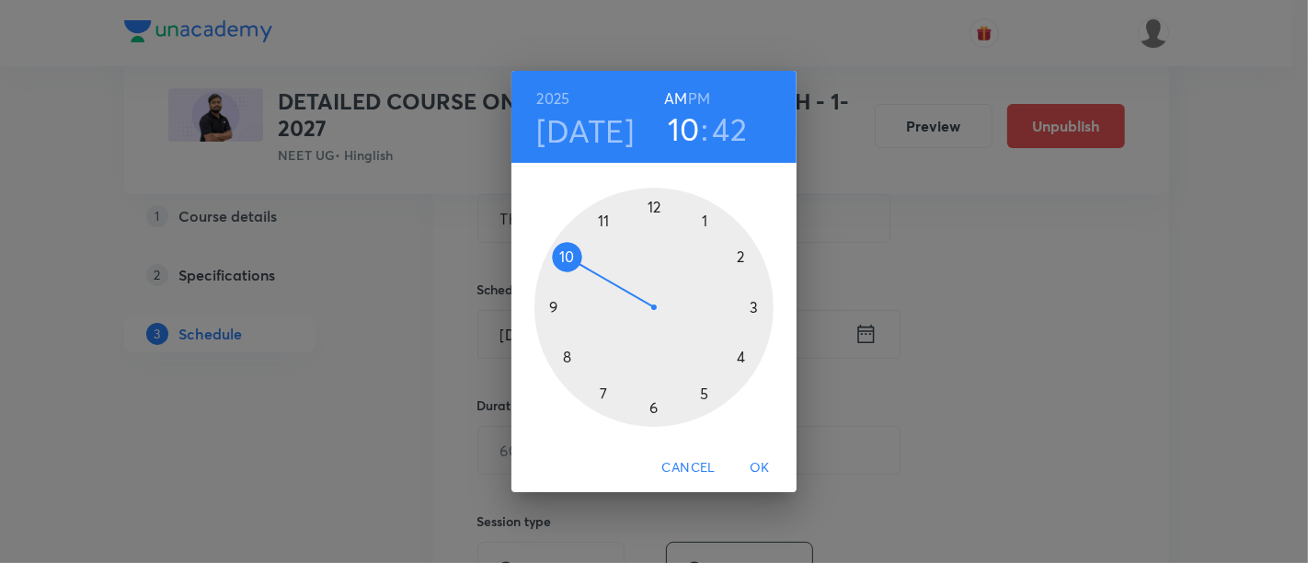
click at [699, 96] on h6 "PM" at bounding box center [699, 99] width 22 height 26
click at [739, 356] on div at bounding box center [654, 307] width 239 height 239
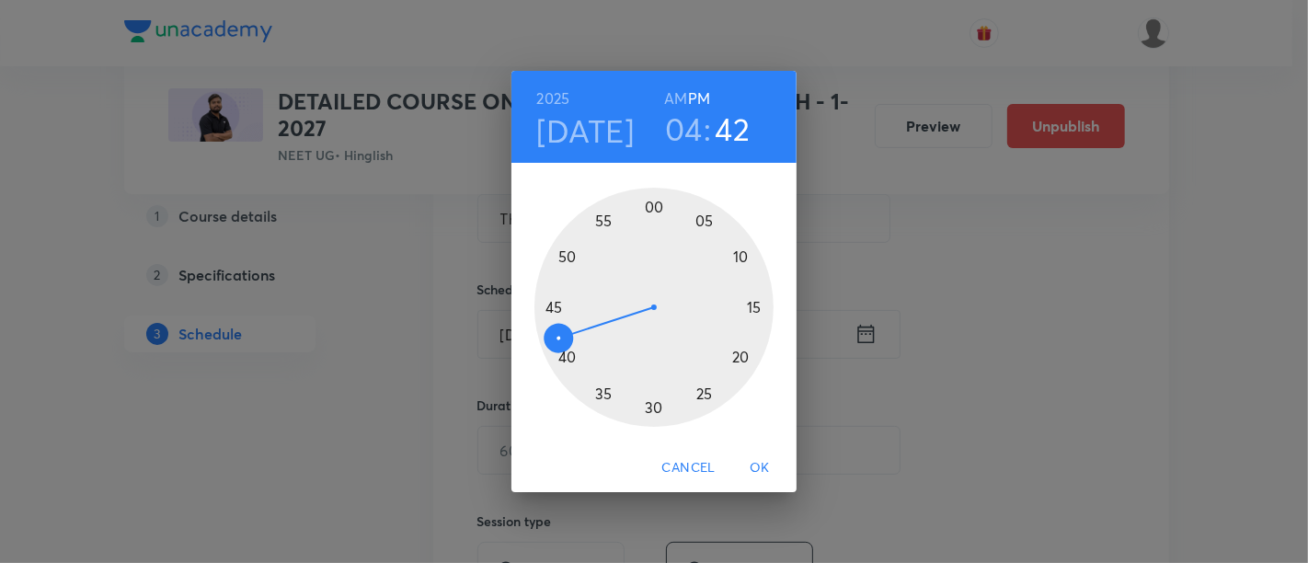
click at [652, 407] on div at bounding box center [654, 307] width 239 height 239
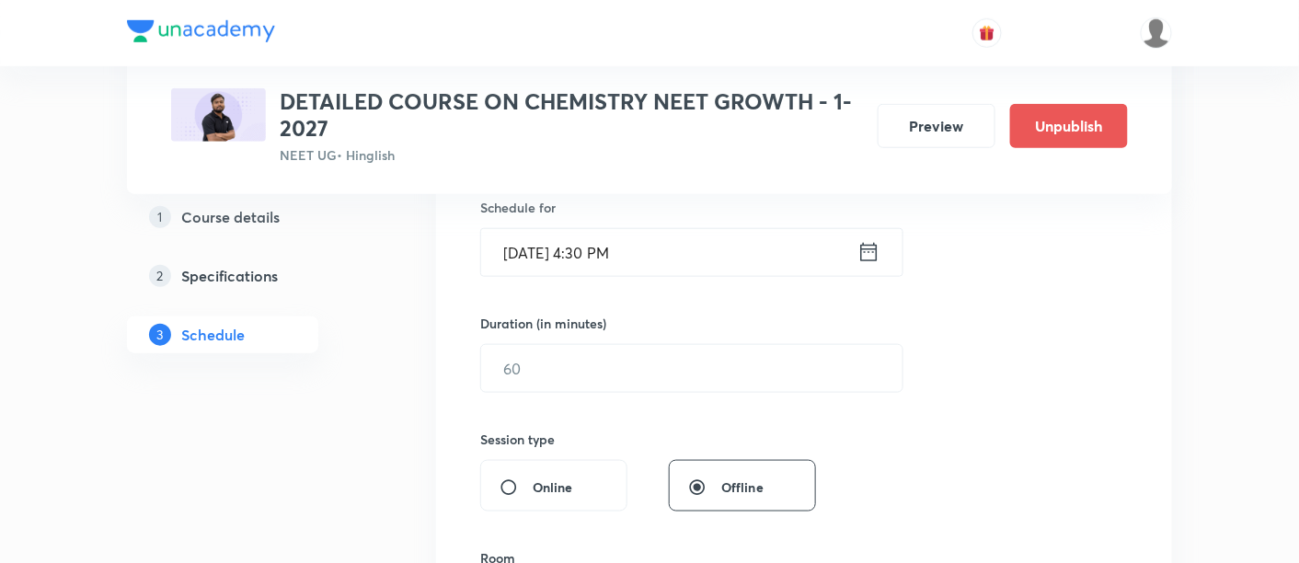
scroll to position [467, 0]
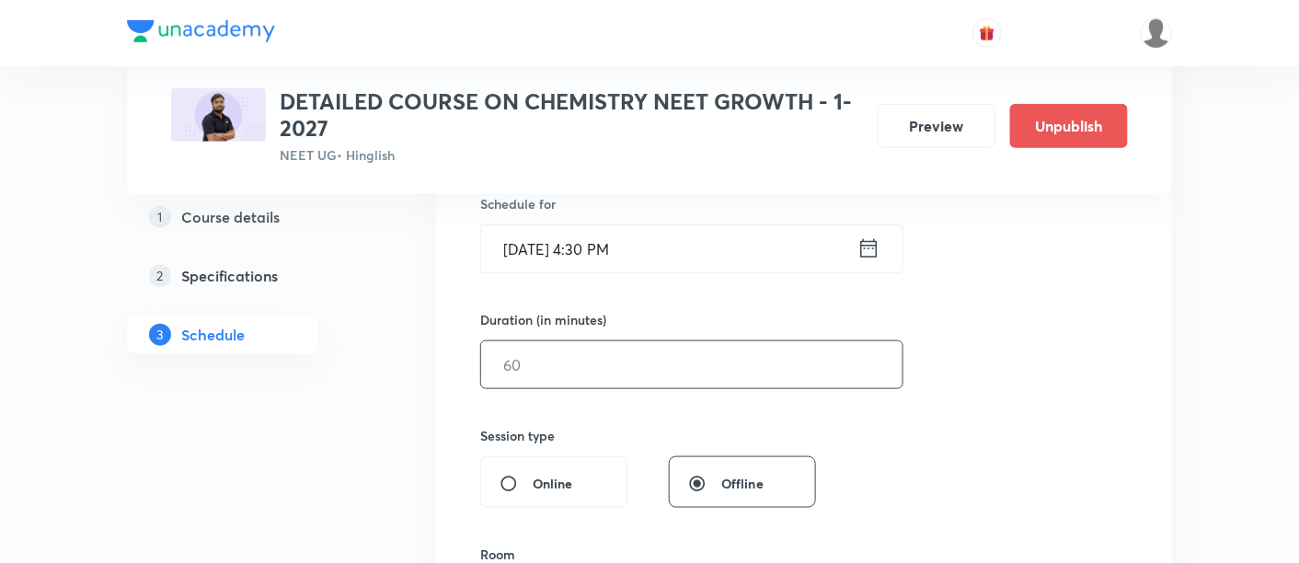
click at [683, 365] on input "text" at bounding box center [691, 364] width 421 height 47
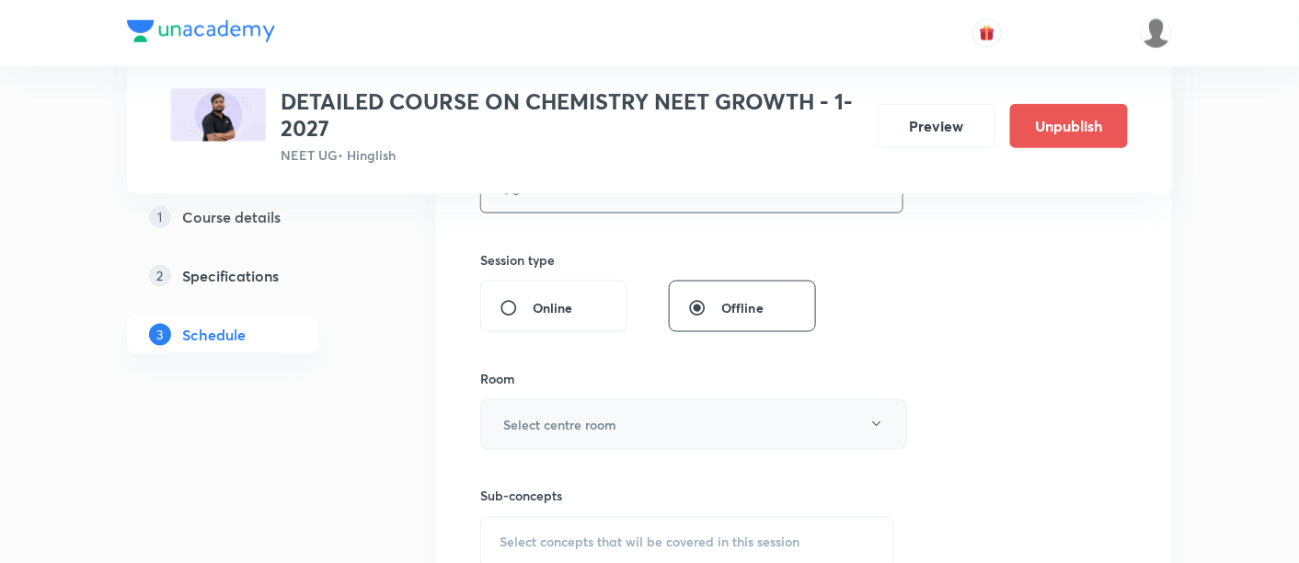
scroll to position [644, 0]
type input "90"
click at [575, 422] on h6 "Select centre room" at bounding box center [559, 422] width 113 height 19
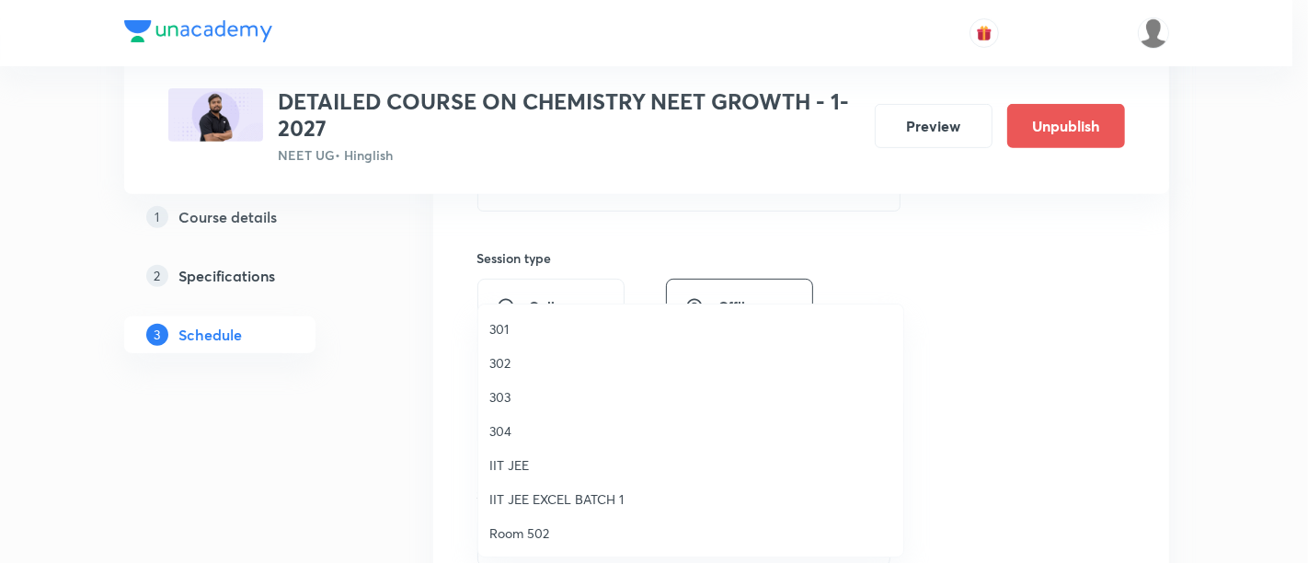
click at [509, 328] on span "301" at bounding box center [691, 328] width 403 height 19
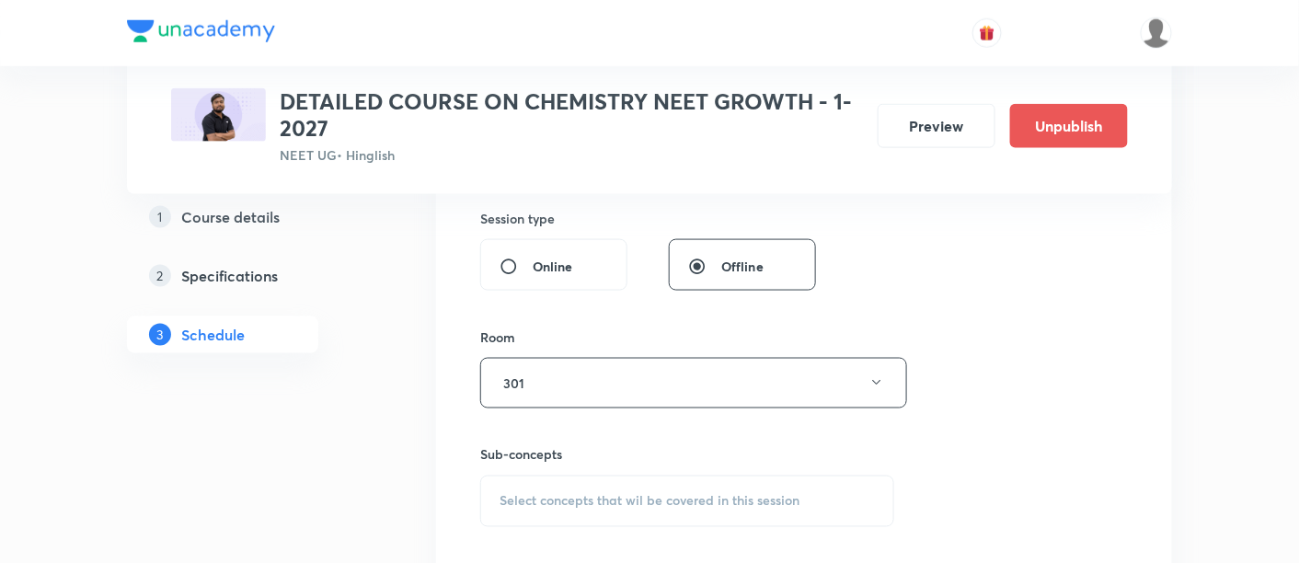
scroll to position [756, 0]
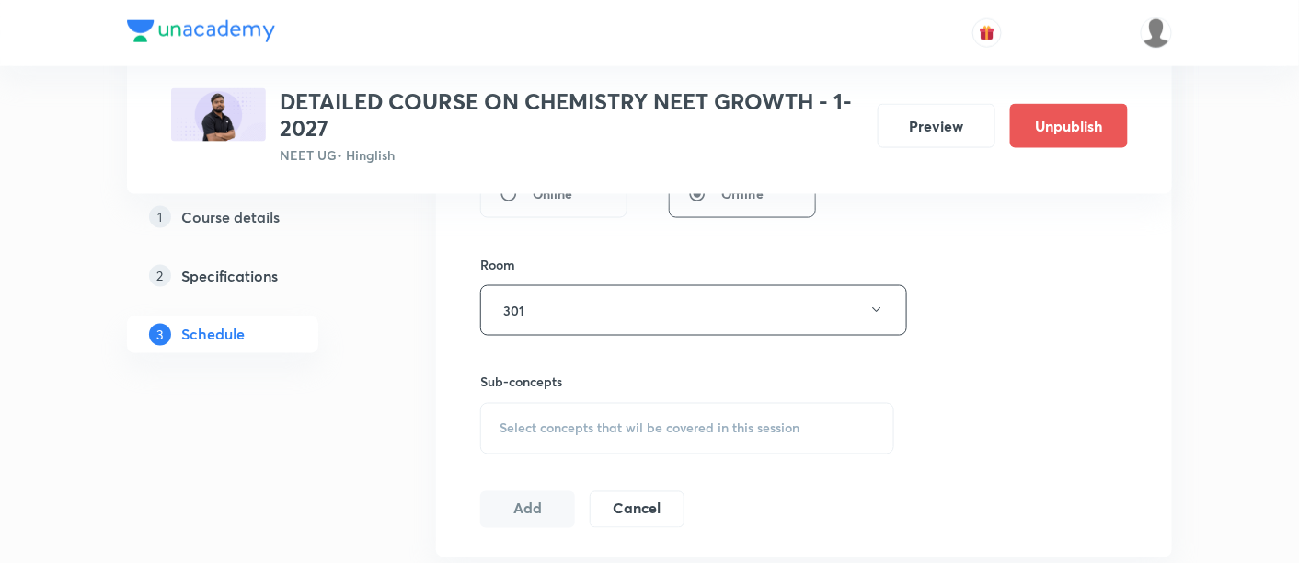
click at [628, 427] on span "Select concepts that wil be covered in this session" at bounding box center [650, 428] width 300 height 15
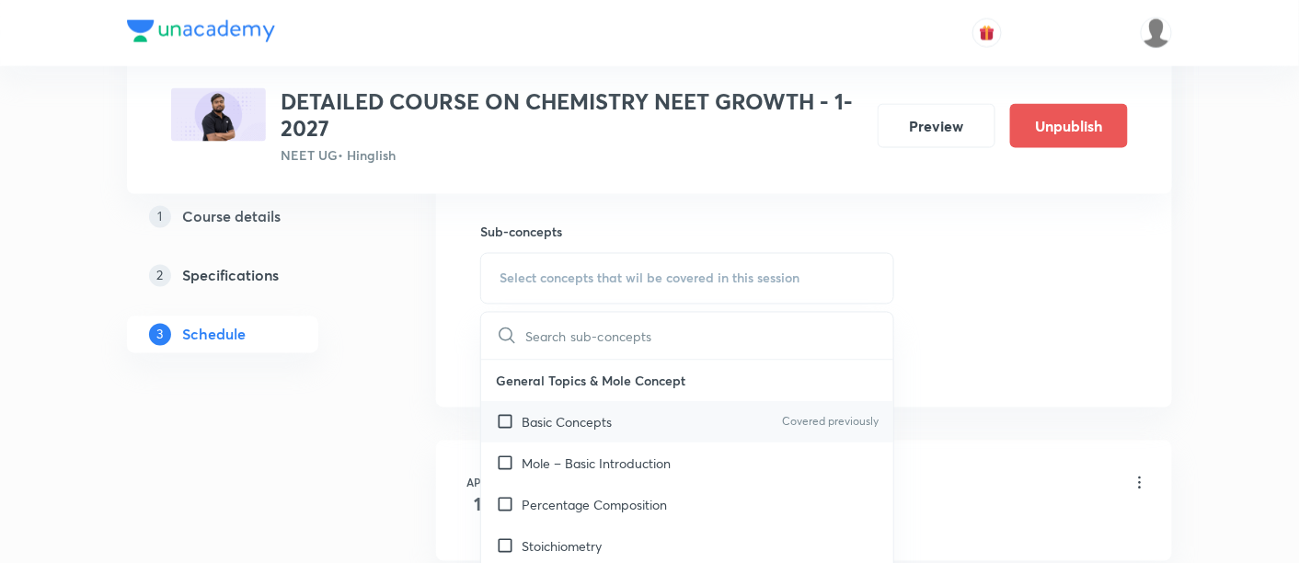
scroll to position [913, 0]
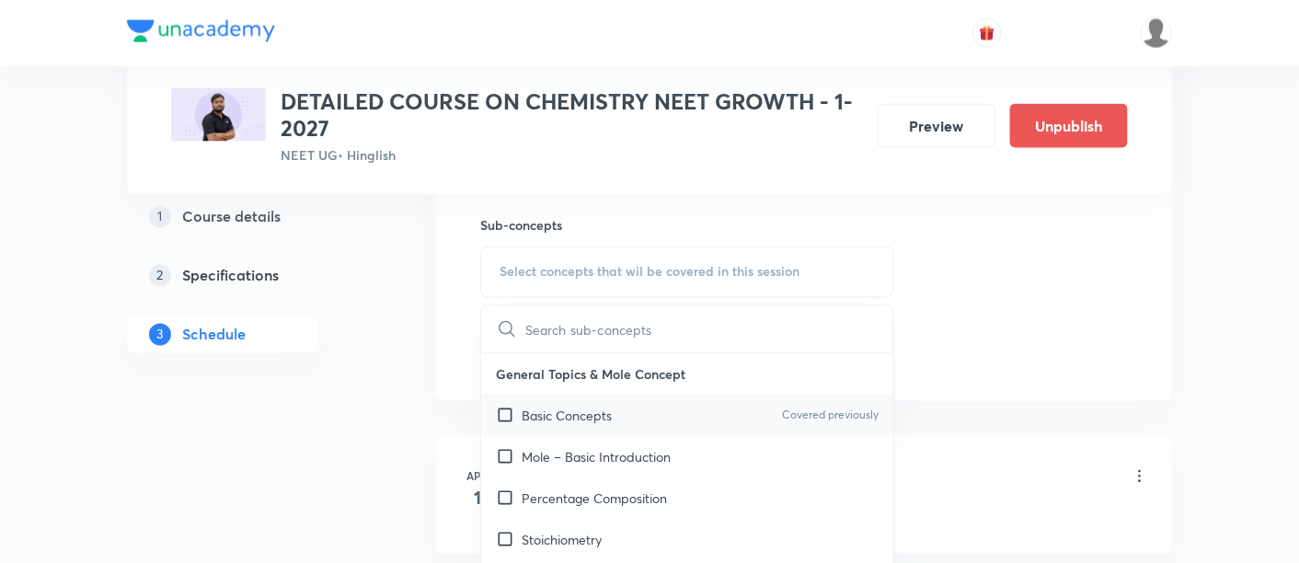
click at [565, 422] on div "Basic Concepts Covered previously" at bounding box center [687, 416] width 412 height 41
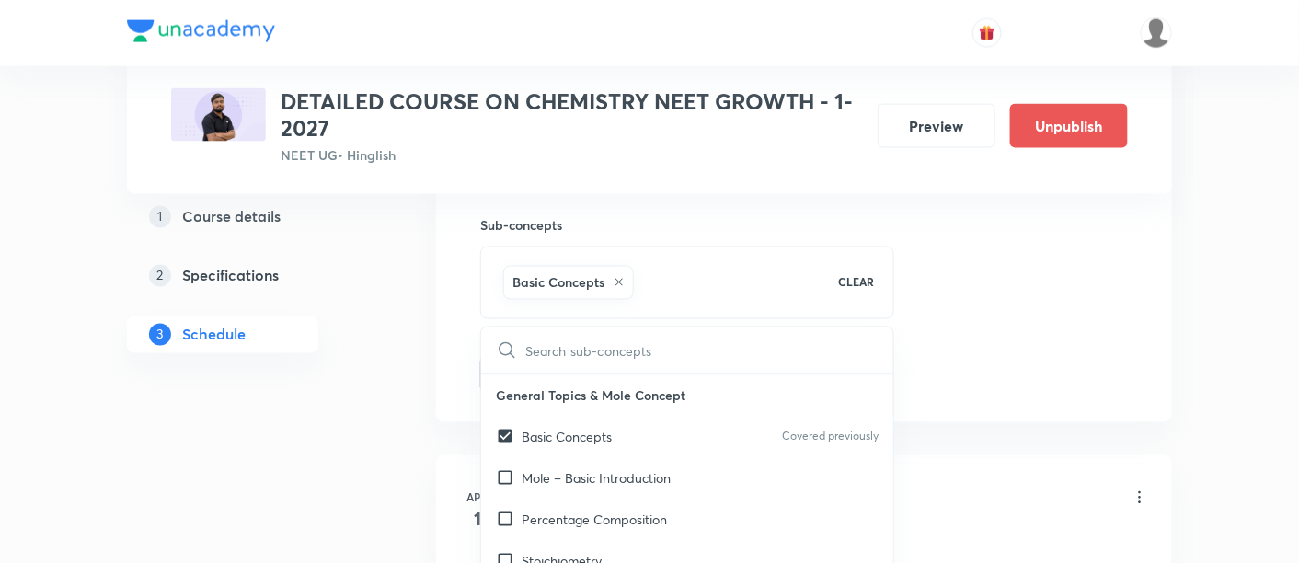
checkbox input "true"
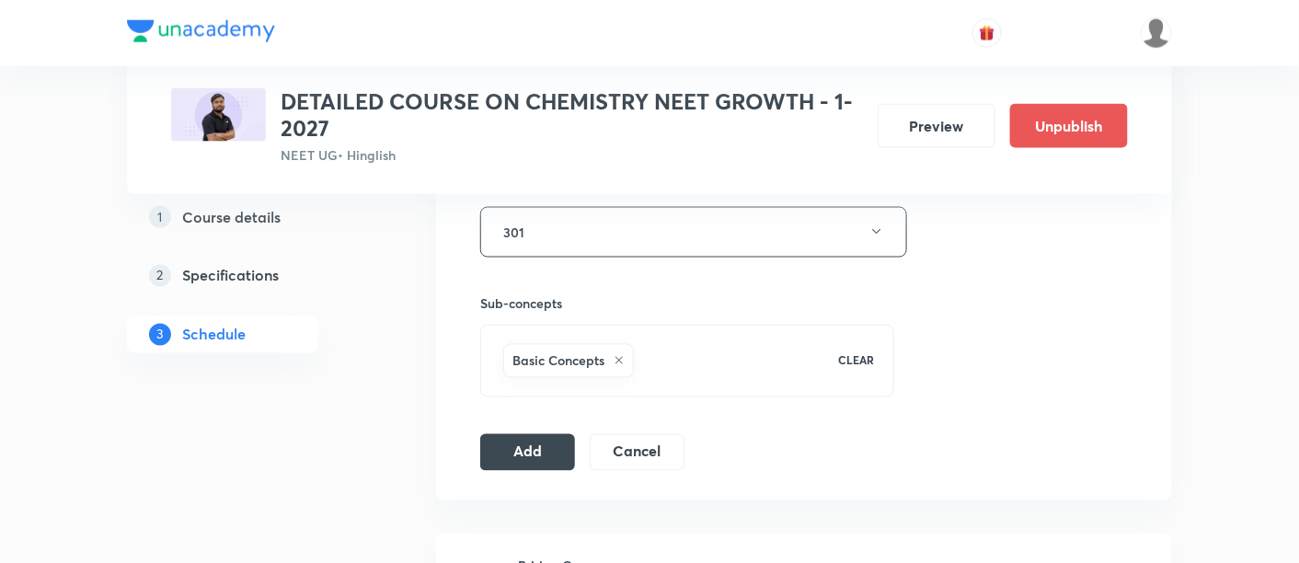
scroll to position [872, 0]
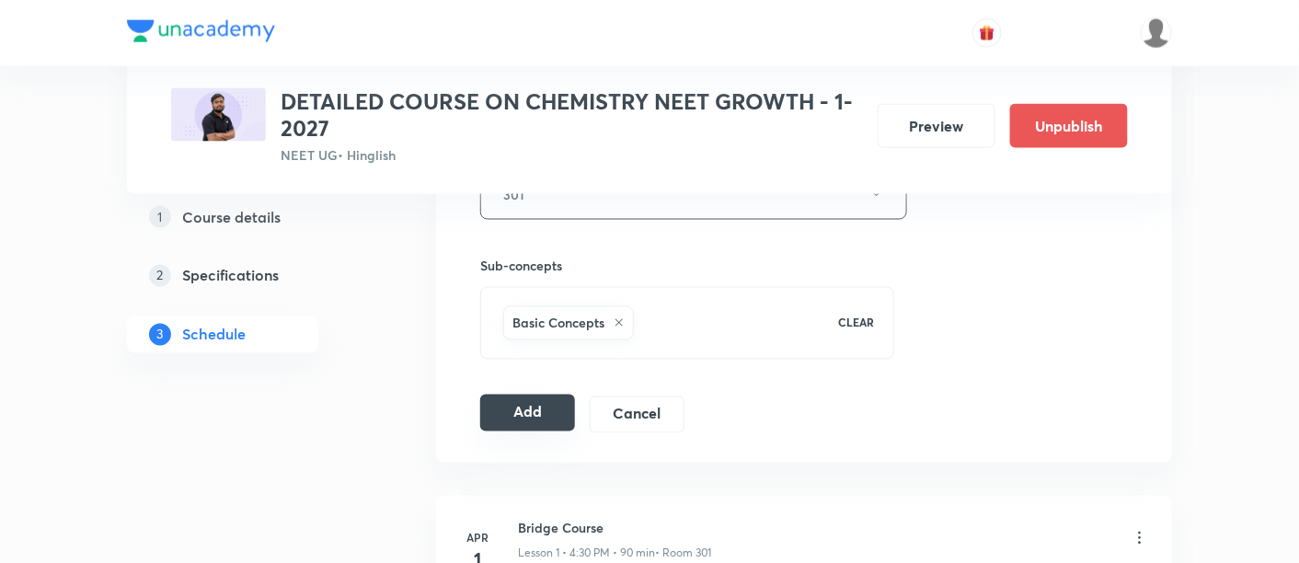
click at [535, 417] on button "Add" at bounding box center [527, 413] width 95 height 37
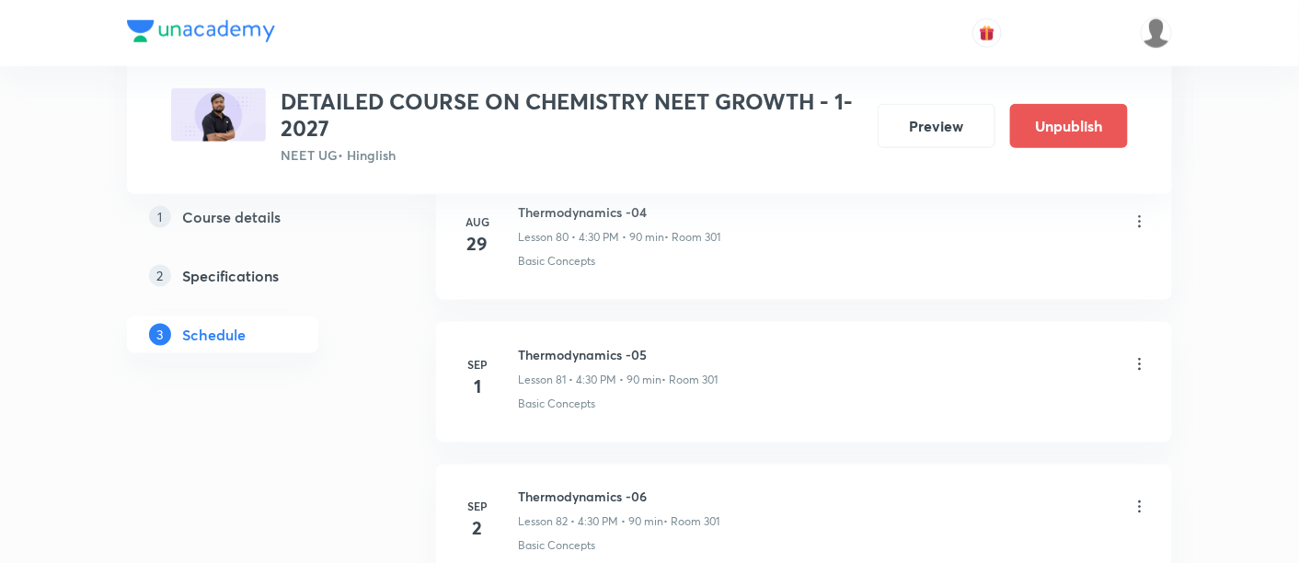
scroll to position [11883, 0]
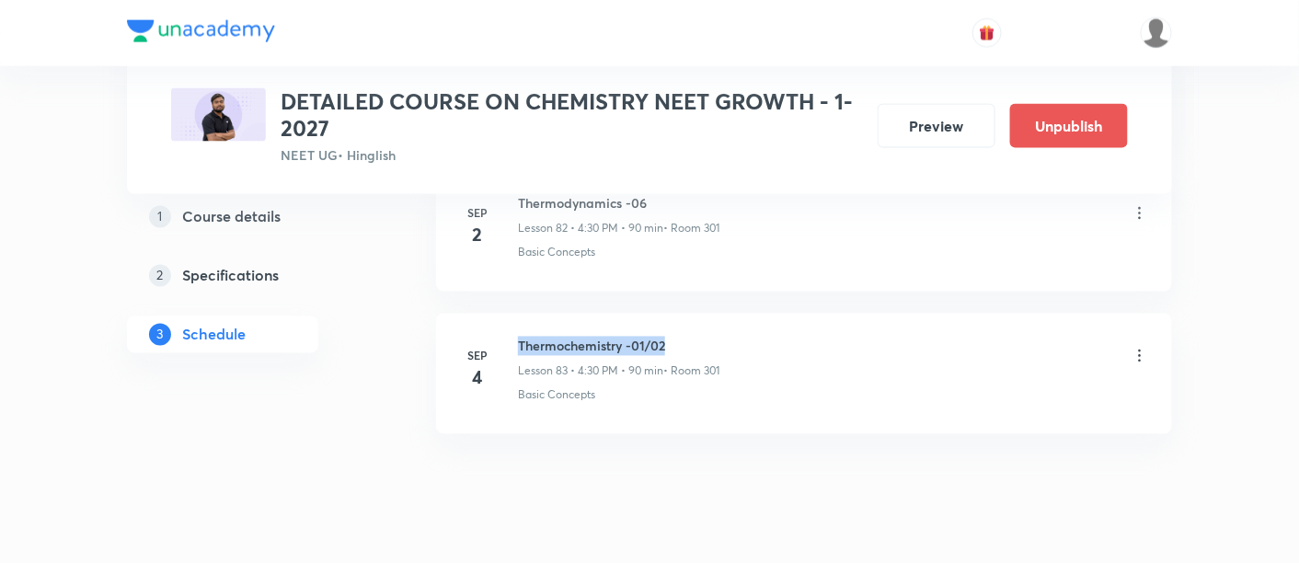
drag, startPoint x: 517, startPoint y: 300, endPoint x: 686, endPoint y: 298, distance: 168.4
click at [686, 337] on h6 "Thermochemistry -01/02" at bounding box center [619, 346] width 202 height 19
copy h6 "Thermochemistry -01/02"
click at [686, 337] on h6 "Thermochemistry -01/02" at bounding box center [619, 346] width 202 height 19
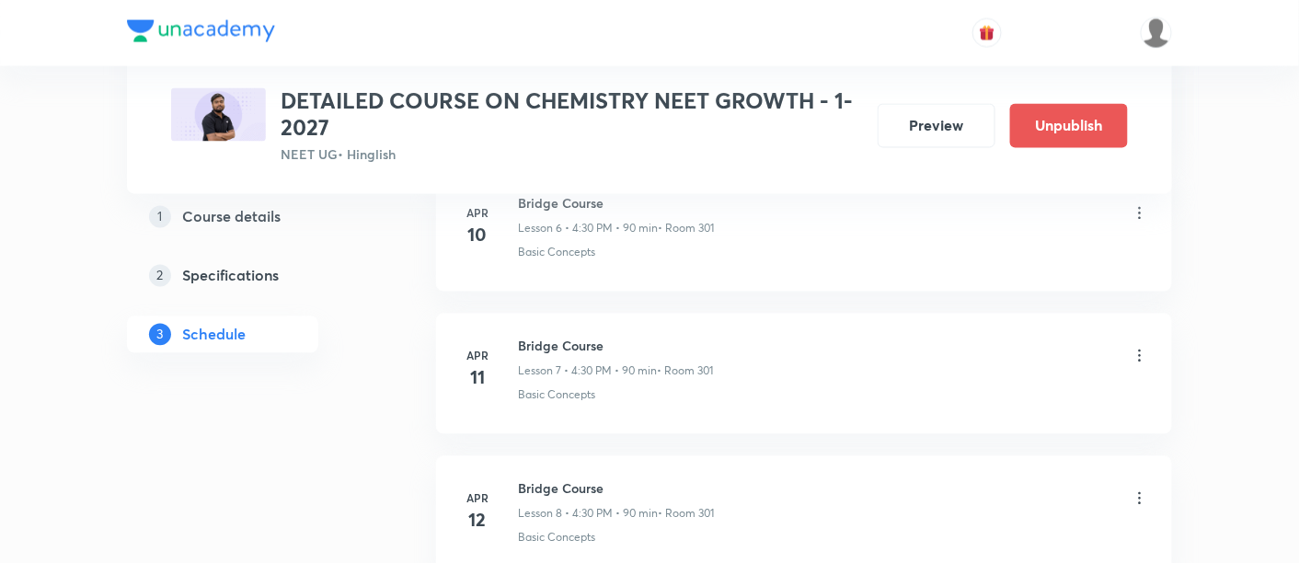
scroll to position [0, 0]
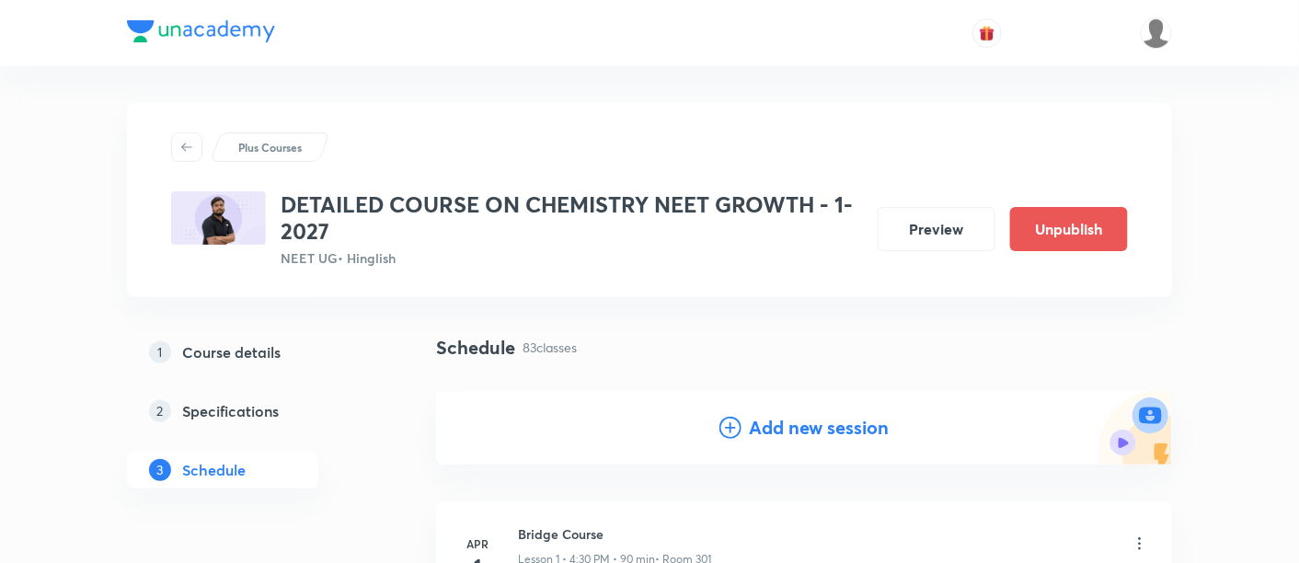
click at [798, 427] on h4 "Add new session" at bounding box center [819, 428] width 140 height 28
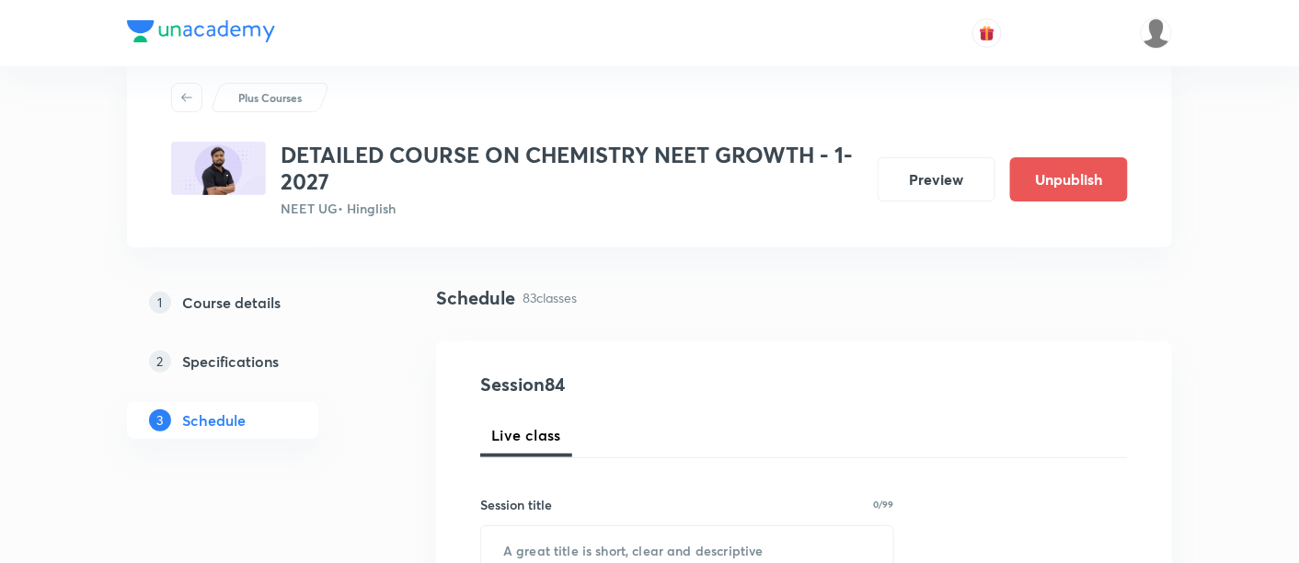
scroll to position [143, 0]
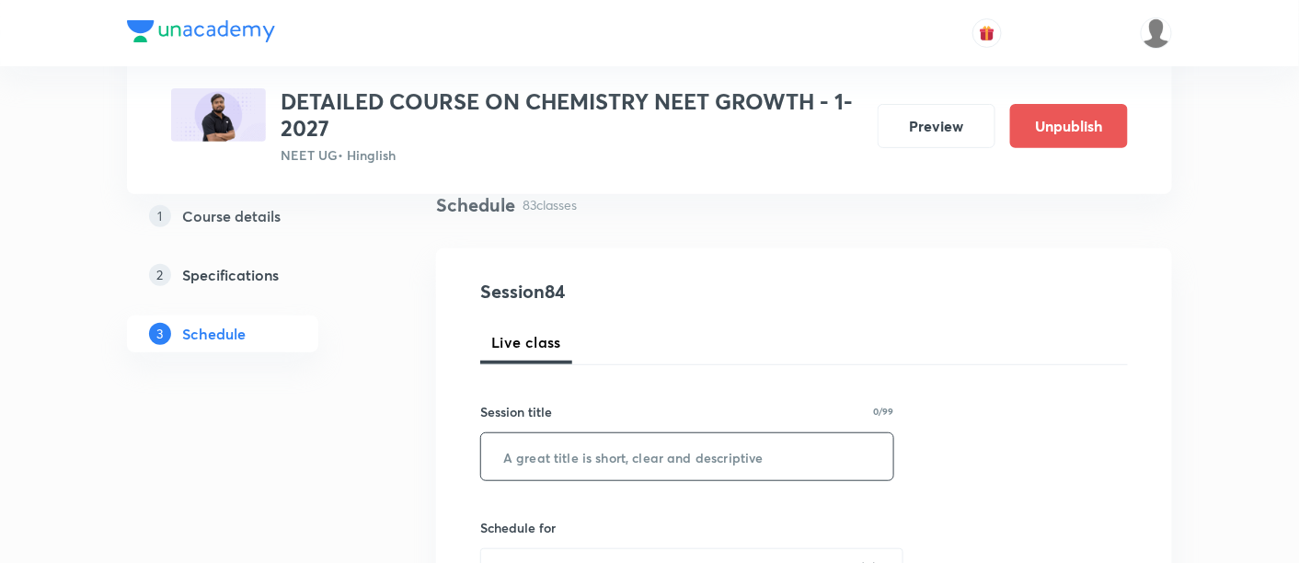
click at [686, 457] on input "text" at bounding box center [687, 456] width 412 height 47
paste input "Thermochemistry -01/02"
click at [646, 453] on input "Thermochemistry -01/02" at bounding box center [687, 456] width 412 height 47
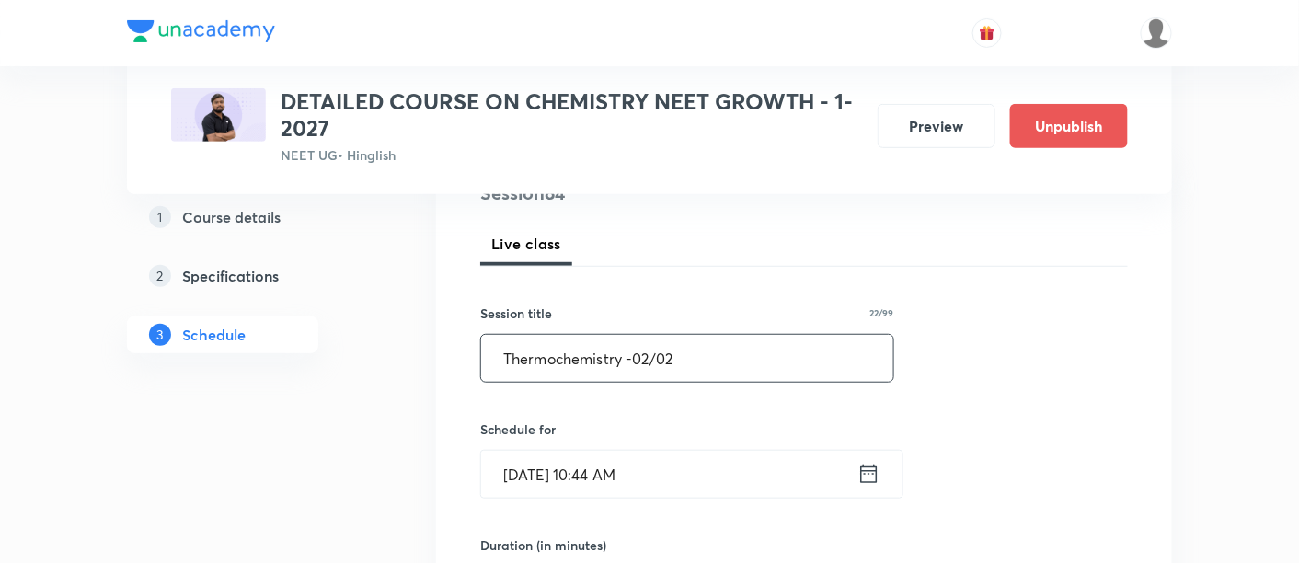
scroll to position [282, 0]
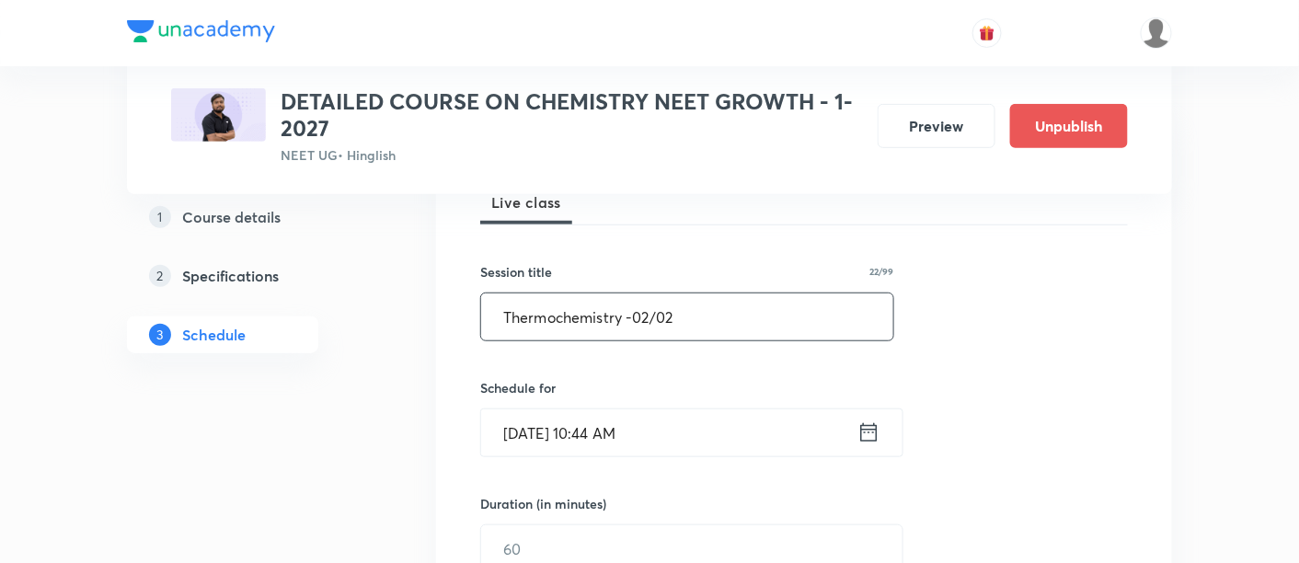
type input "Thermochemistry -02/02"
click at [870, 434] on icon at bounding box center [869, 433] width 23 height 26
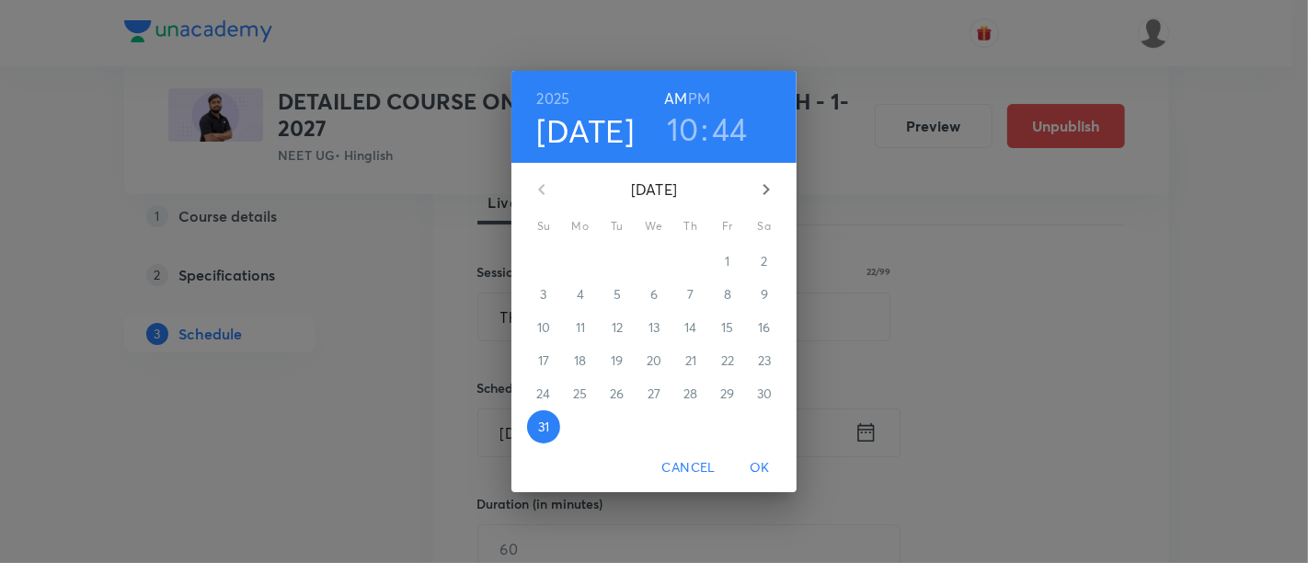
click at [773, 190] on icon "button" at bounding box center [766, 190] width 22 height 22
click at [724, 257] on p "5" at bounding box center [727, 261] width 7 height 18
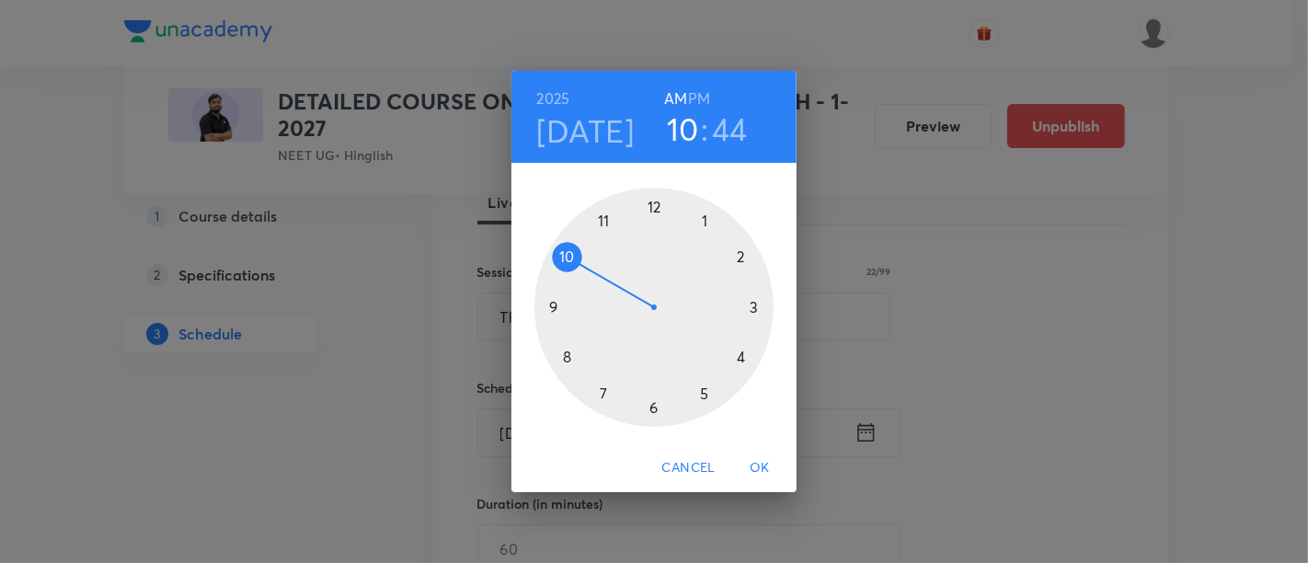
click at [701, 94] on h6 "PM" at bounding box center [699, 99] width 22 height 26
click at [743, 356] on div at bounding box center [654, 307] width 239 height 239
click at [656, 408] on div at bounding box center [654, 307] width 239 height 239
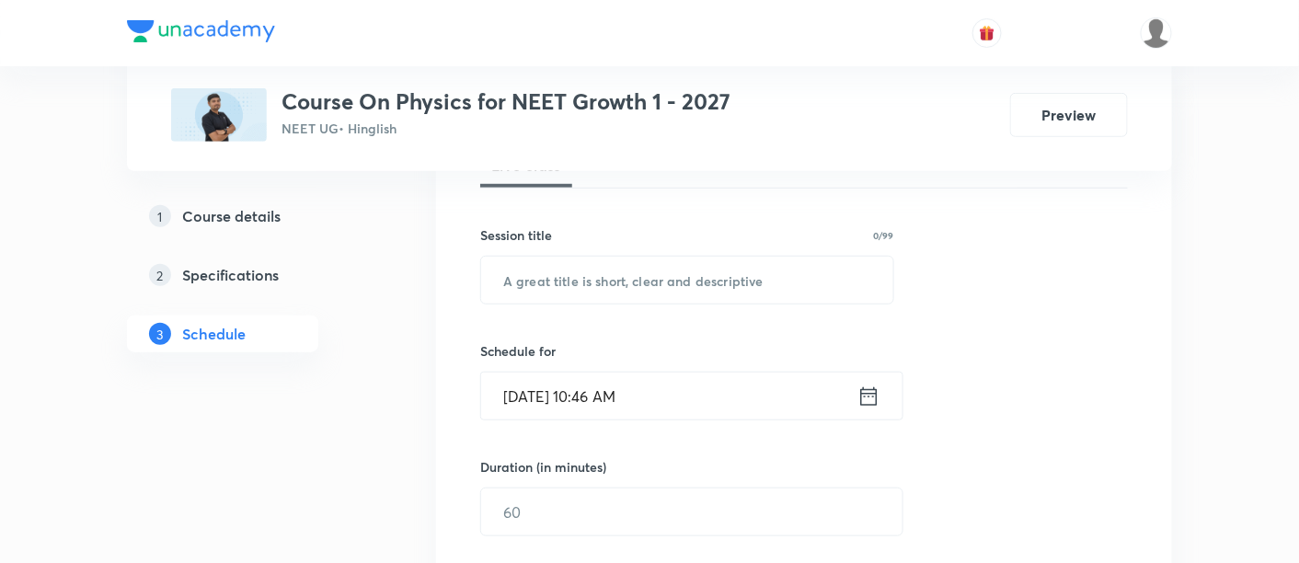
scroll to position [296, 0]
click at [686, 272] on input "text" at bounding box center [687, 280] width 412 height 47
paste input "Center of Mass and Collision"
type input "C"
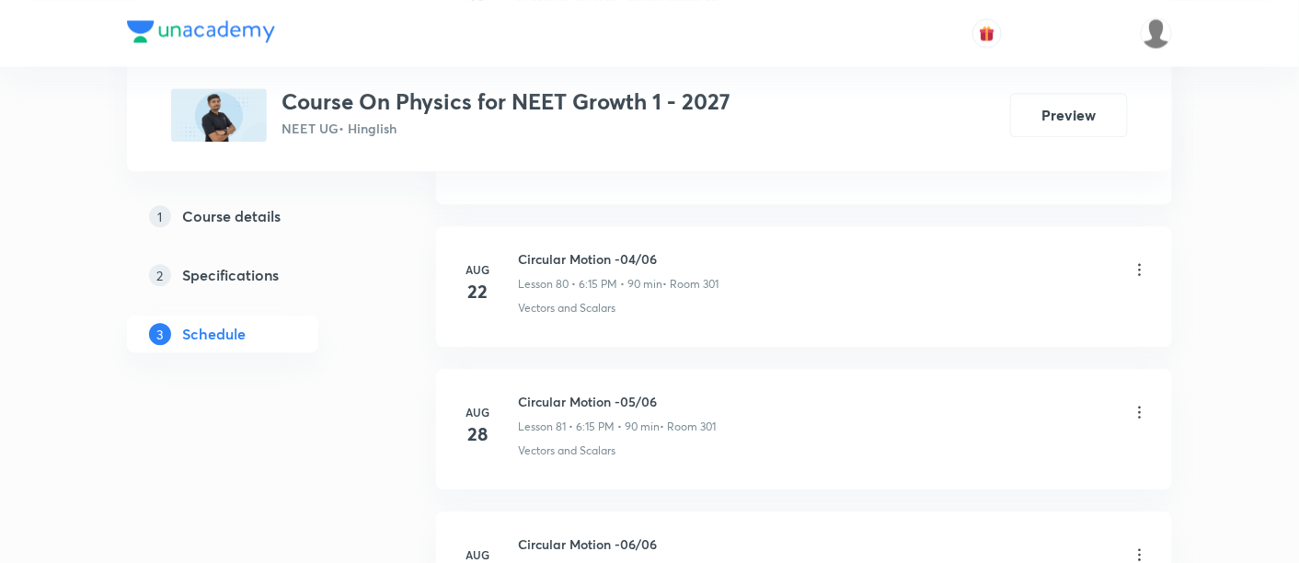
scroll to position [12561, 0]
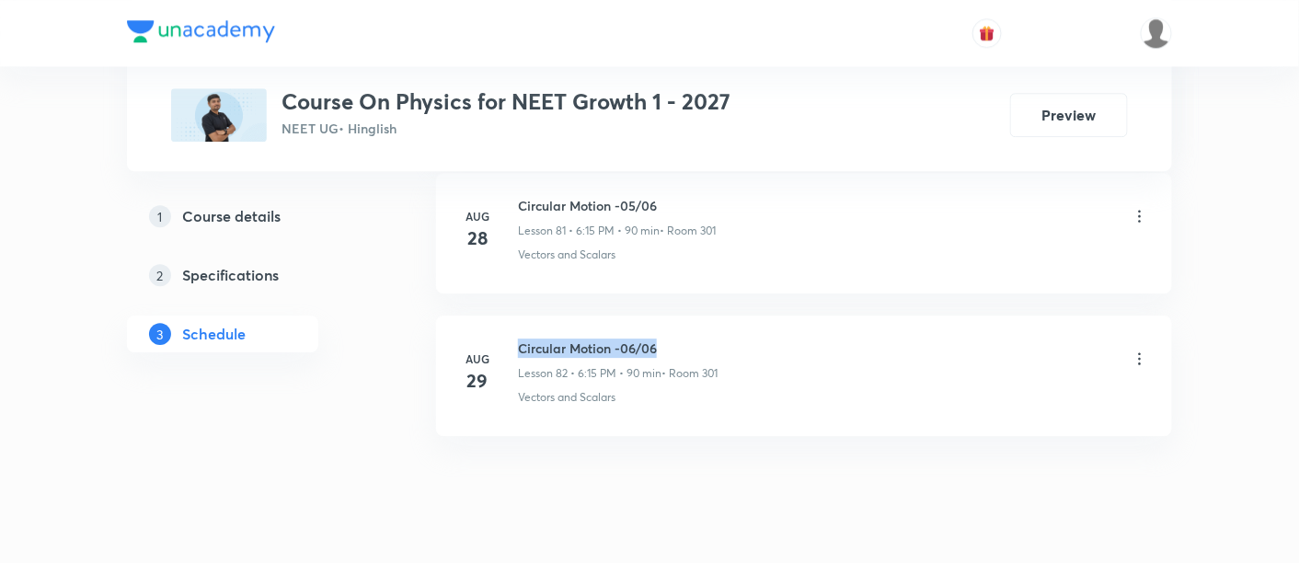
drag, startPoint x: 515, startPoint y: 301, endPoint x: 664, endPoint y: 311, distance: 149.4
click at [664, 339] on div "Aug 29 Circular Motion -06/06 Lesson 82 • 6:15 PM • 90 min • Room 301 Vectors a…" at bounding box center [804, 372] width 690 height 67
copy h6 "Circular Motion -06/06"
click at [664, 339] on h6 "Circular Motion -06/06" at bounding box center [618, 348] width 200 height 19
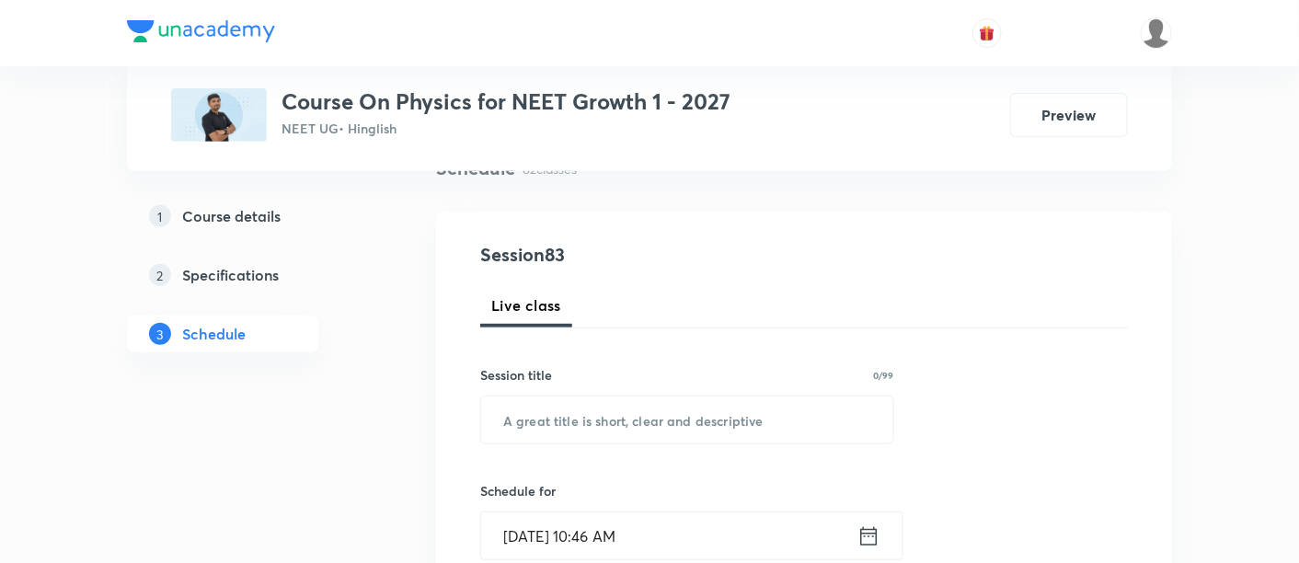
scroll to position [180, 0]
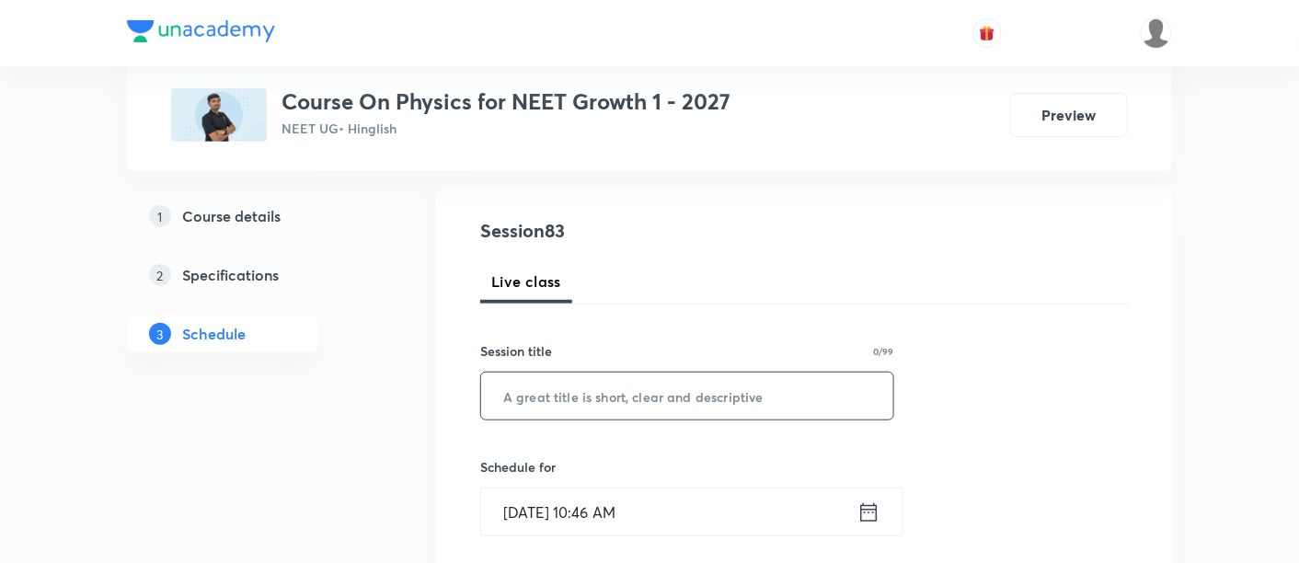
click at [620, 399] on input "text" at bounding box center [687, 396] width 412 height 47
paste input "Circular Motion -06/06"
click at [633, 393] on input "Circular Motion -06/06" at bounding box center [687, 396] width 412 height 47
click at [640, 394] on input "Circular Motion -06/06" at bounding box center [687, 396] width 412 height 47
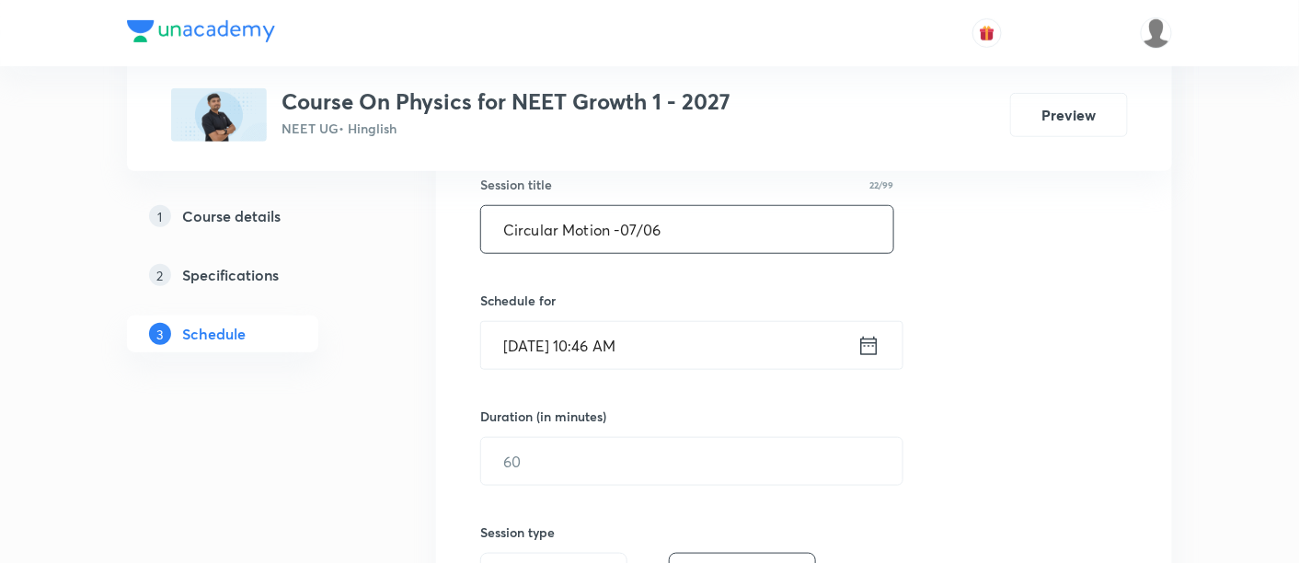
scroll to position [388, 0]
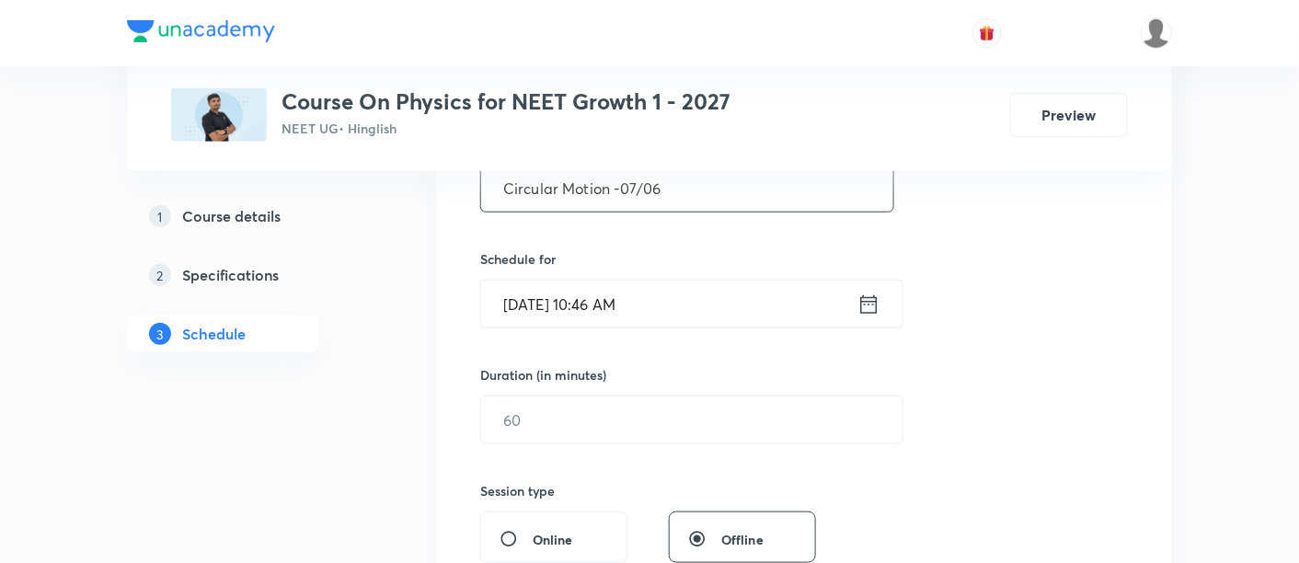
type input "Circular Motion -07/06"
click at [875, 302] on icon at bounding box center [869, 305] width 23 height 26
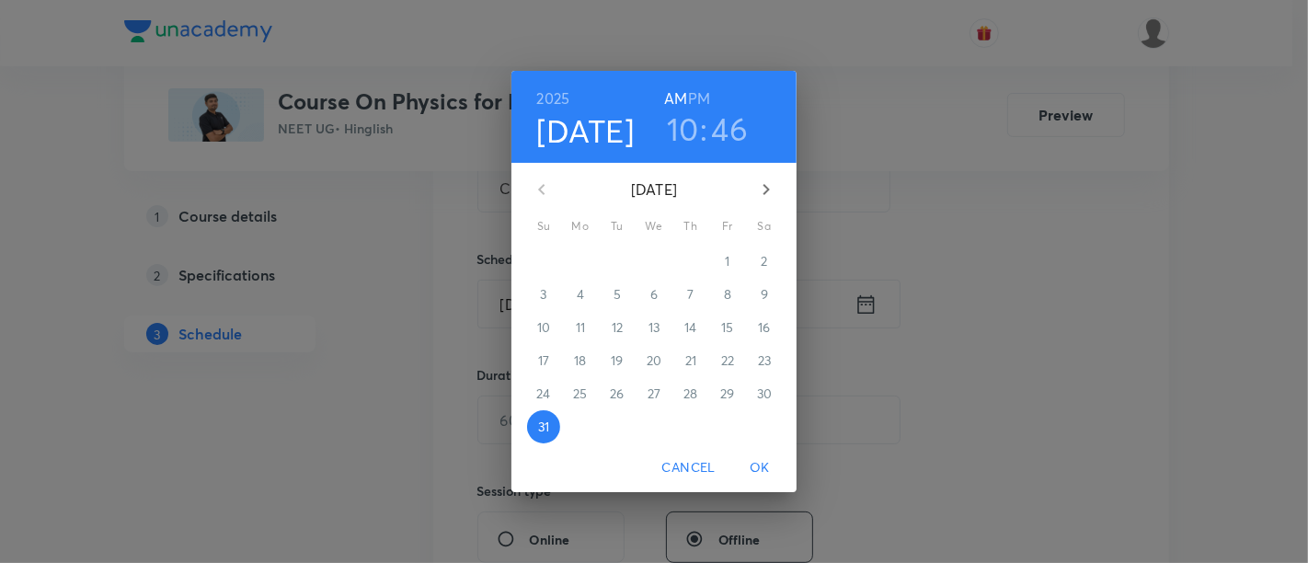
click at [766, 188] on icon "button" at bounding box center [766, 190] width 22 height 22
click at [582, 256] on p "1" at bounding box center [580, 261] width 5 height 18
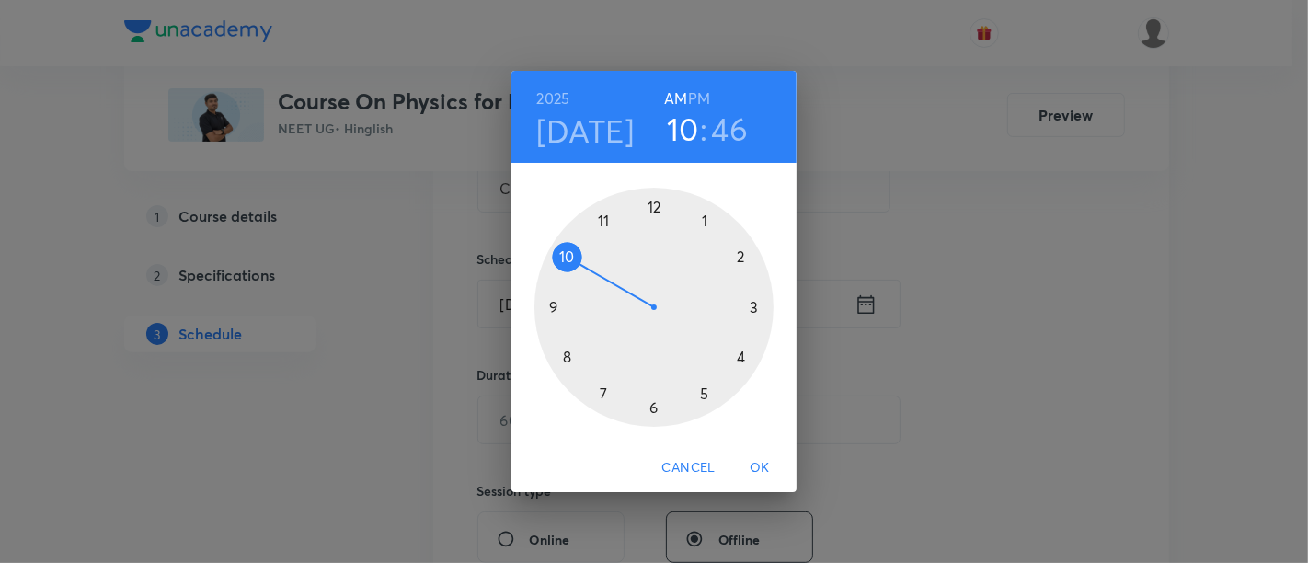
click at [700, 100] on h6 "PM" at bounding box center [699, 99] width 22 height 26
click at [654, 409] on div at bounding box center [654, 307] width 239 height 239
click at [755, 309] on div at bounding box center [654, 307] width 239 height 239
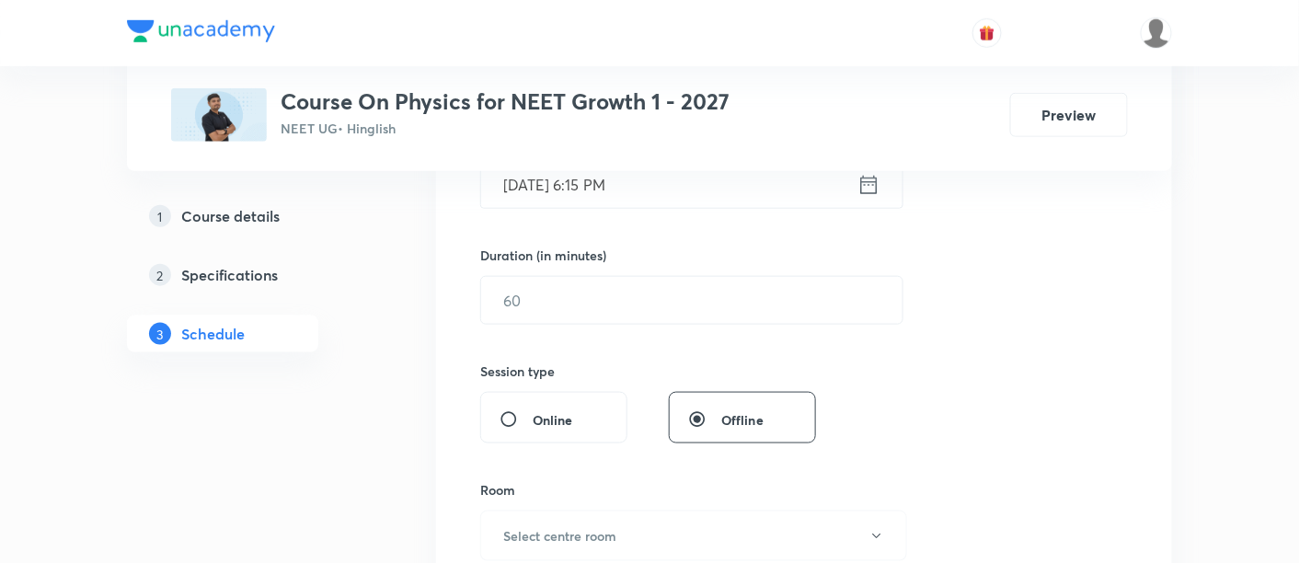
scroll to position [517, 0]
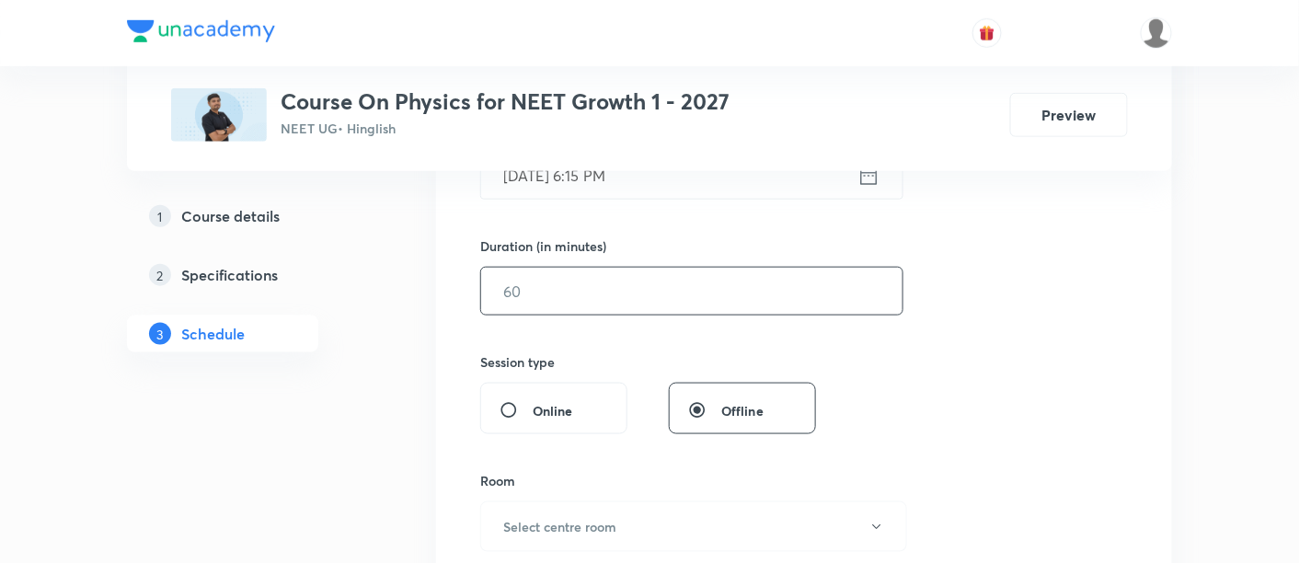
click at [767, 298] on input "text" at bounding box center [691, 291] width 421 height 47
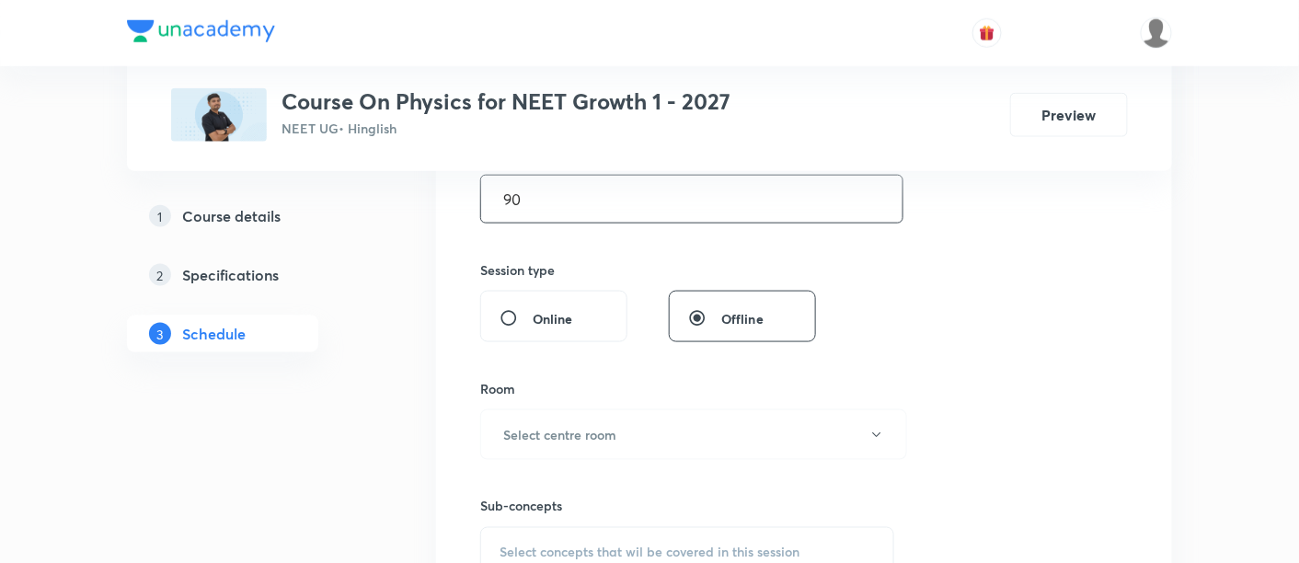
scroll to position [657, 0]
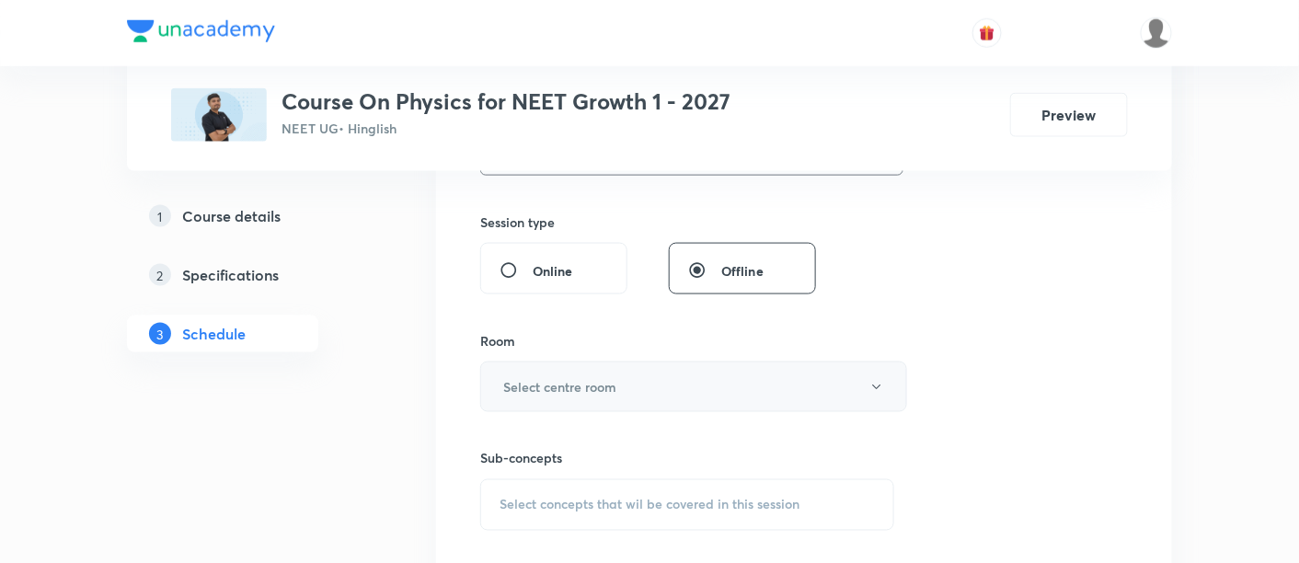
type input "90"
click at [706, 383] on button "Select centre room" at bounding box center [693, 387] width 427 height 51
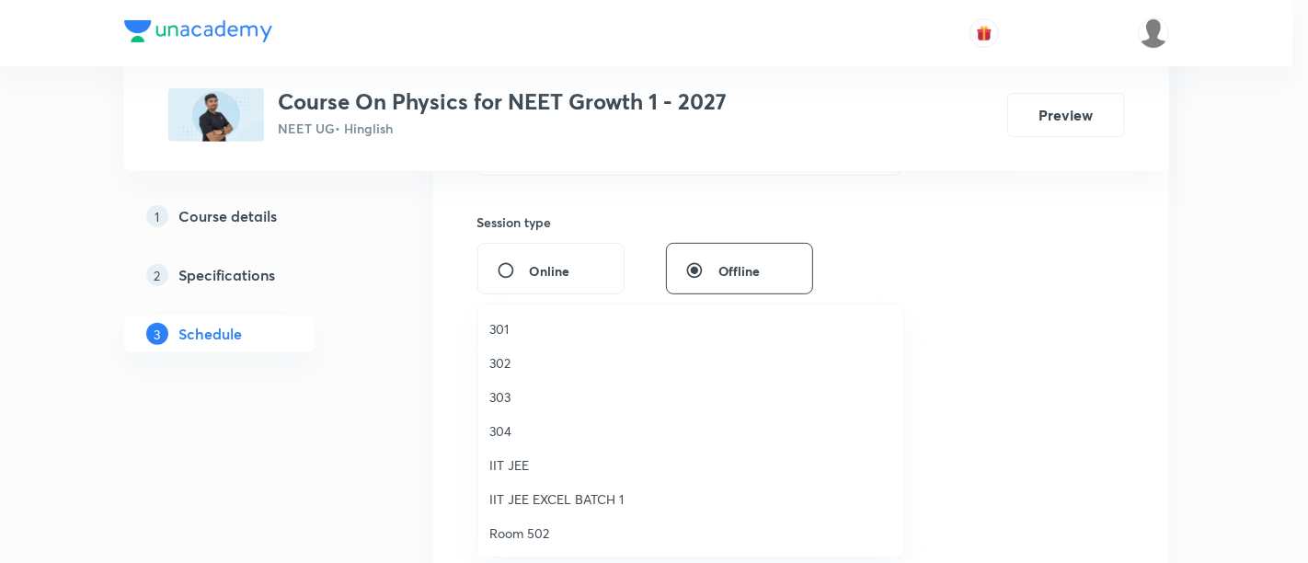
click at [515, 327] on span "301" at bounding box center [691, 328] width 403 height 19
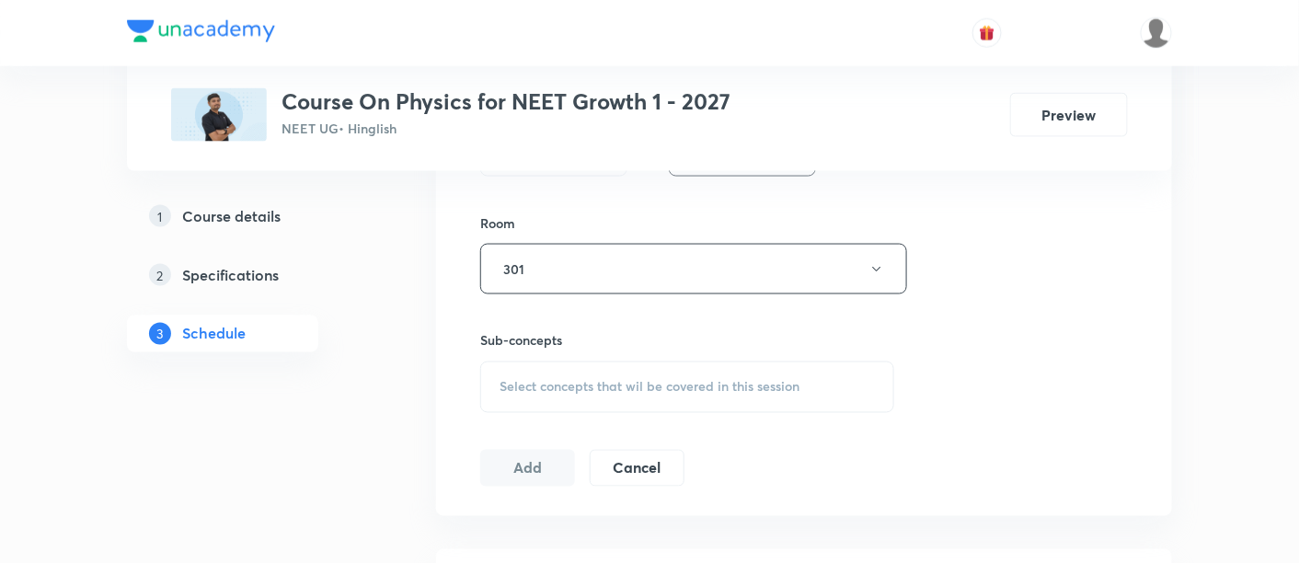
scroll to position [790, 0]
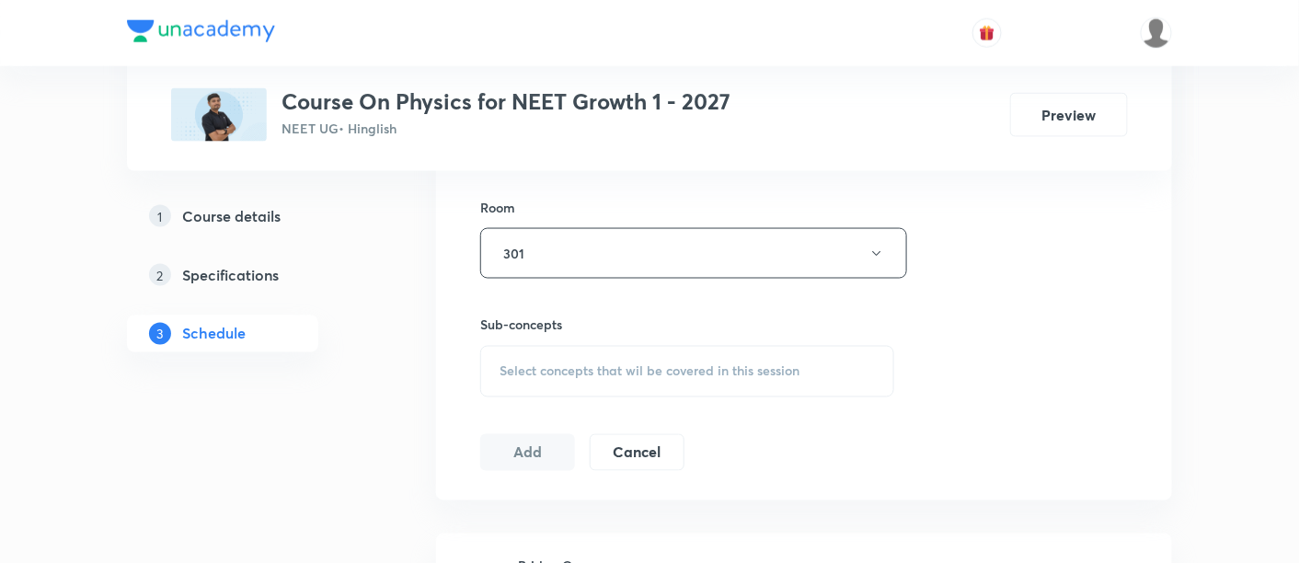
click at [702, 369] on span "Select concepts that wil be covered in this session" at bounding box center [650, 371] width 300 height 15
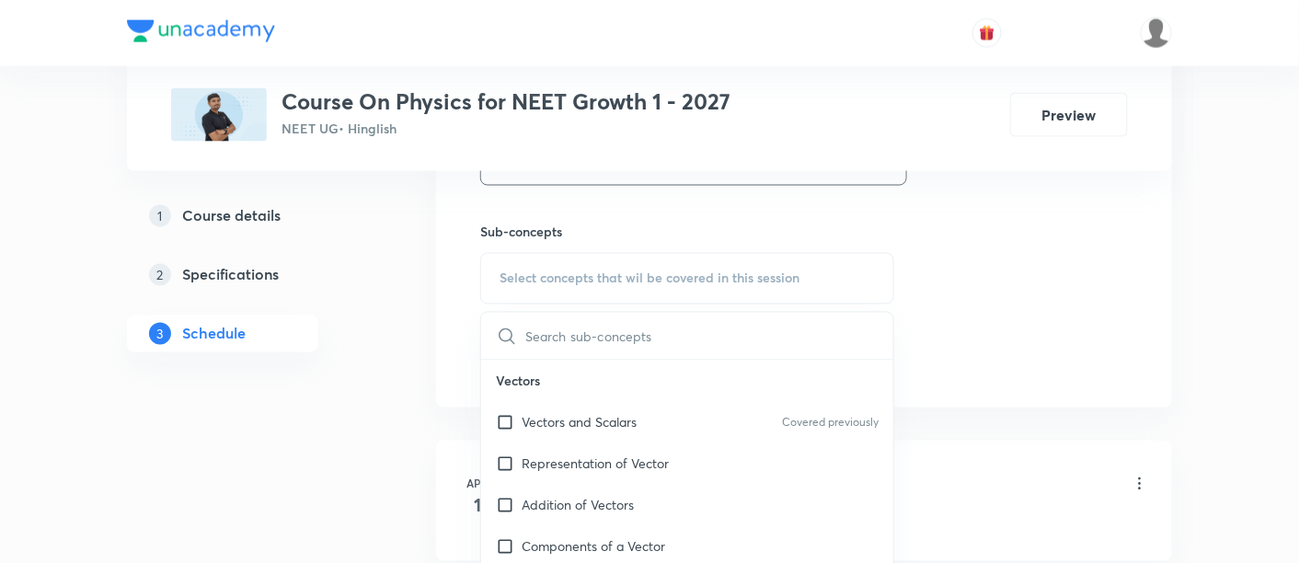
scroll to position [889, 0]
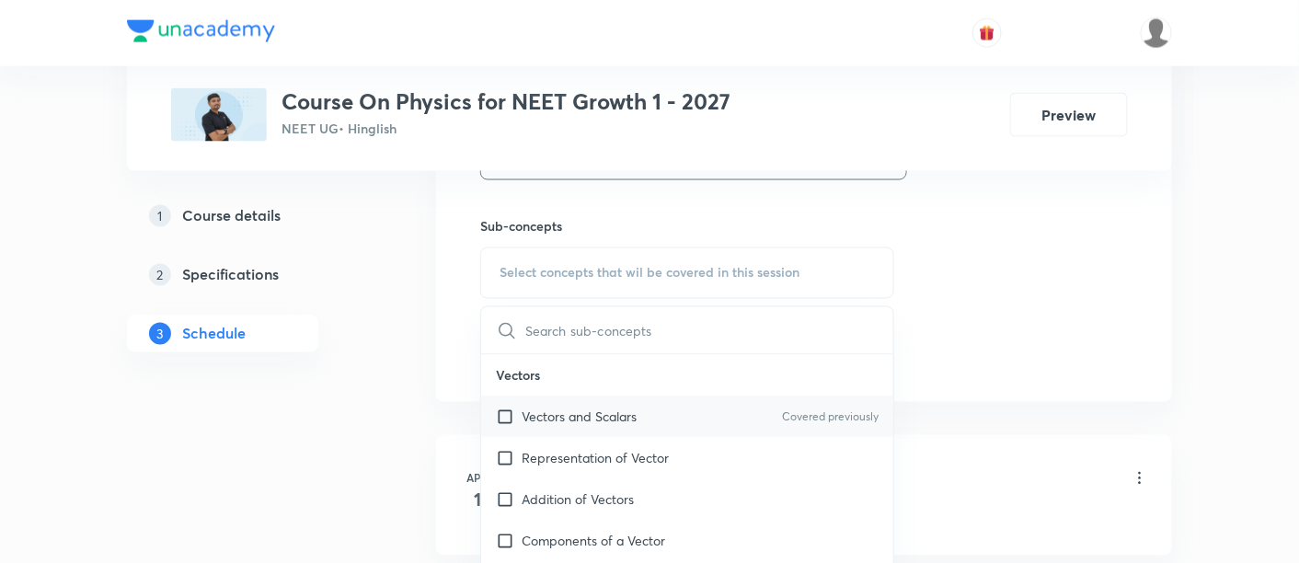
click at [636, 416] on p "Vectors and Scalars" at bounding box center [579, 417] width 115 height 19
checkbox input "true"
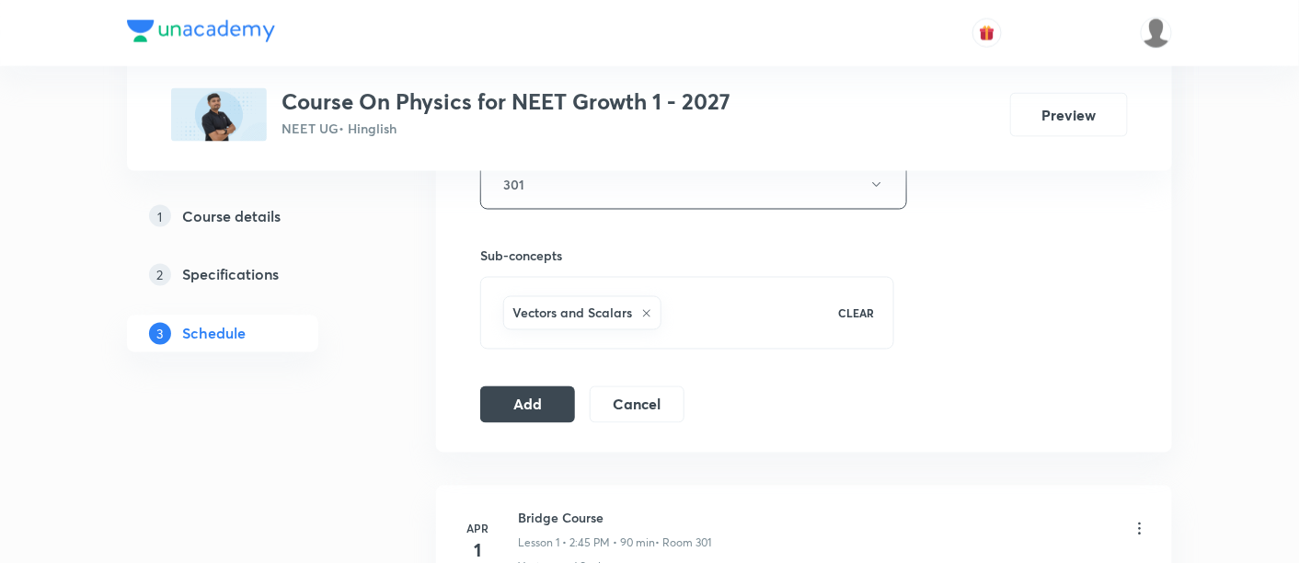
scroll to position [869, 0]
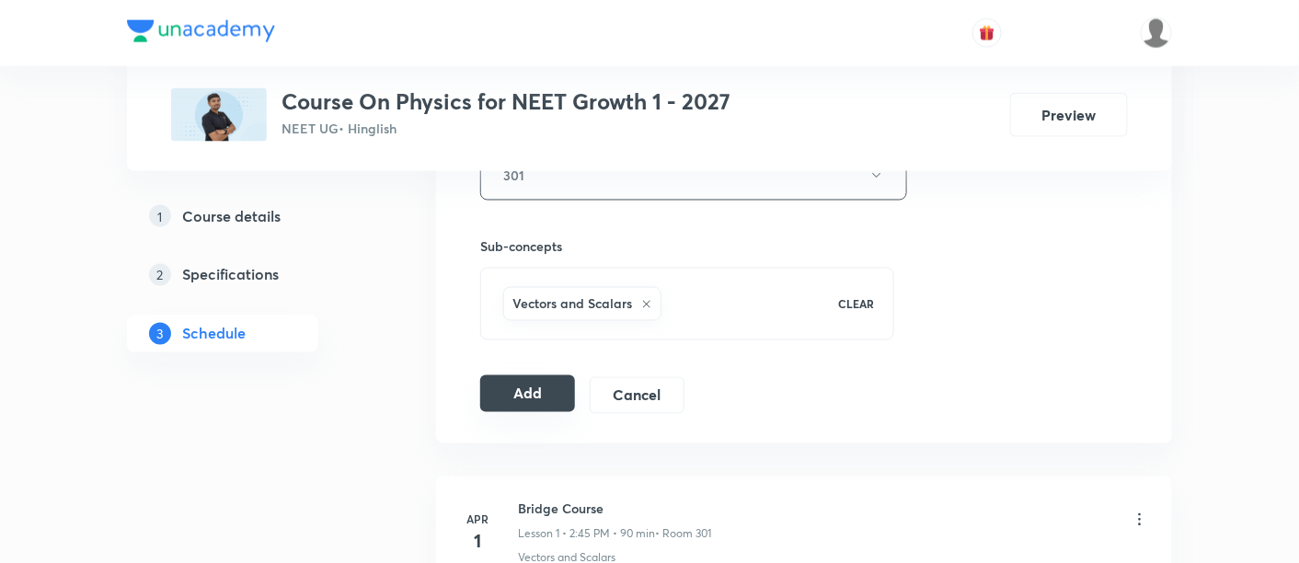
click at [523, 394] on button "Add" at bounding box center [527, 393] width 95 height 37
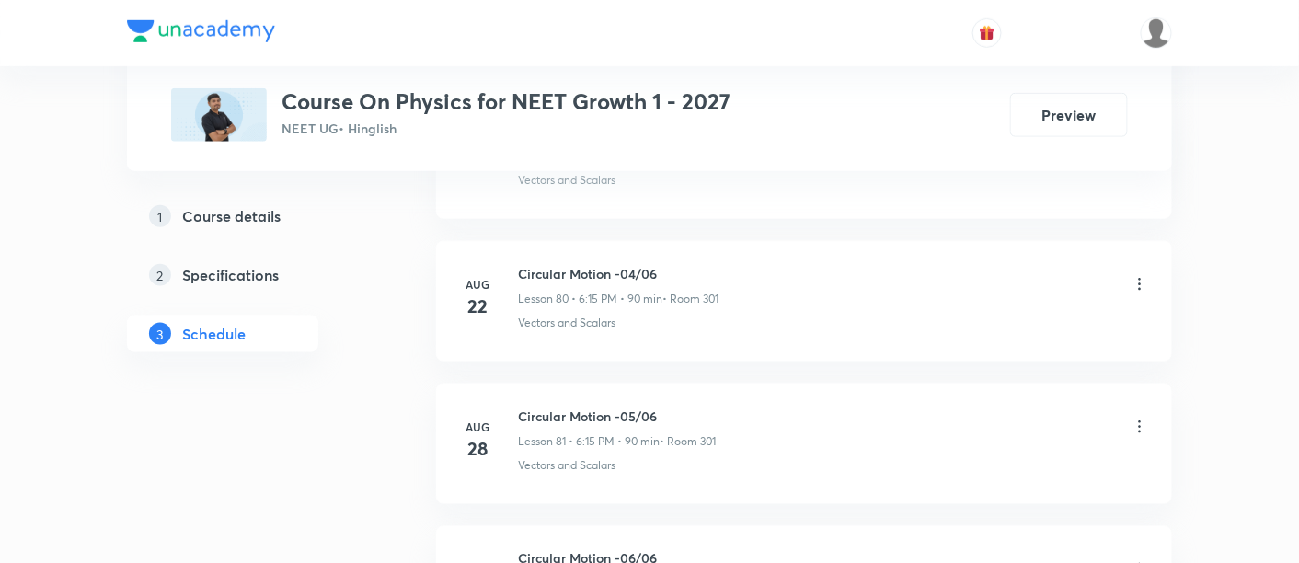
scroll to position [11718, 0]
